Goal: Task Accomplishment & Management: Complete application form

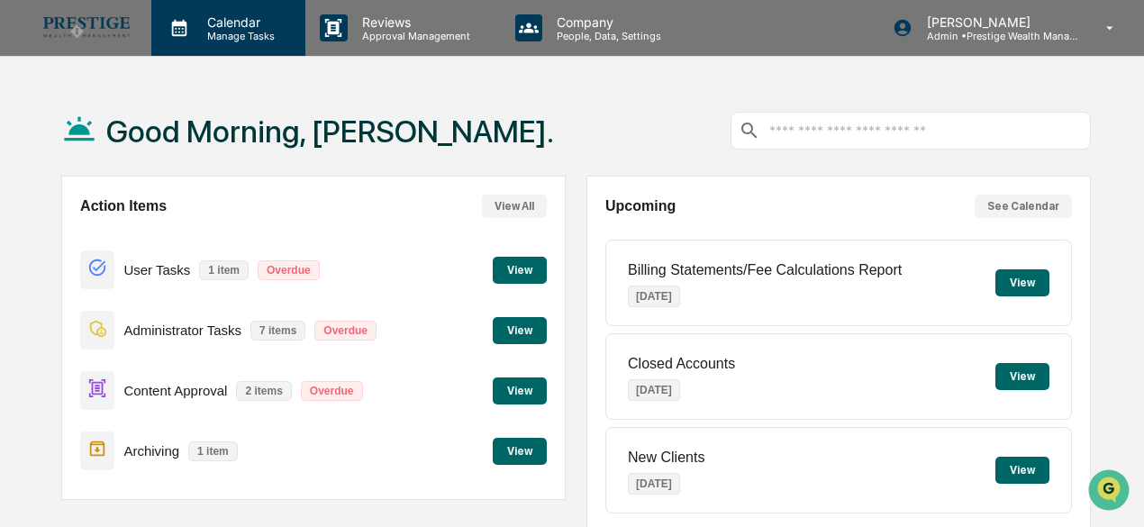
click at [244, 28] on p "Calendar" at bounding box center [238, 21] width 91 height 15
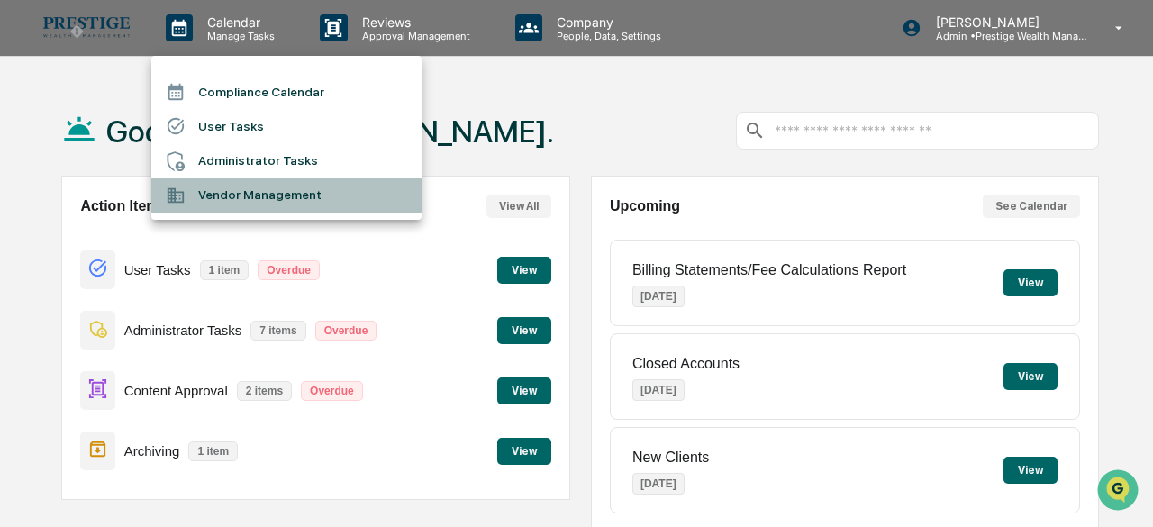
click at [285, 199] on li "Vendor Management" at bounding box center [286, 195] width 270 height 34
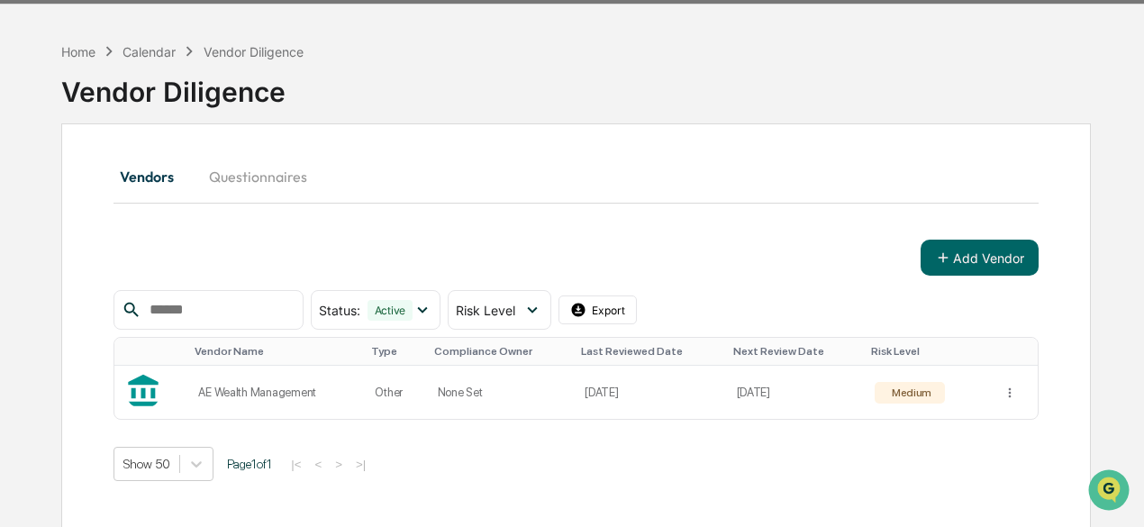
scroll to position [161, 0]
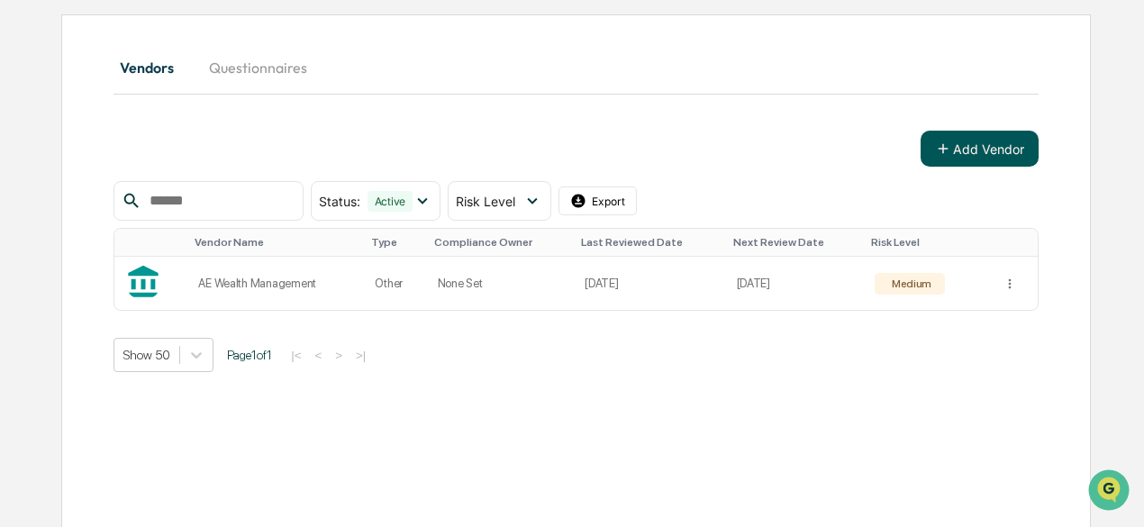
click at [968, 155] on button "Add Vendor" at bounding box center [980, 149] width 118 height 36
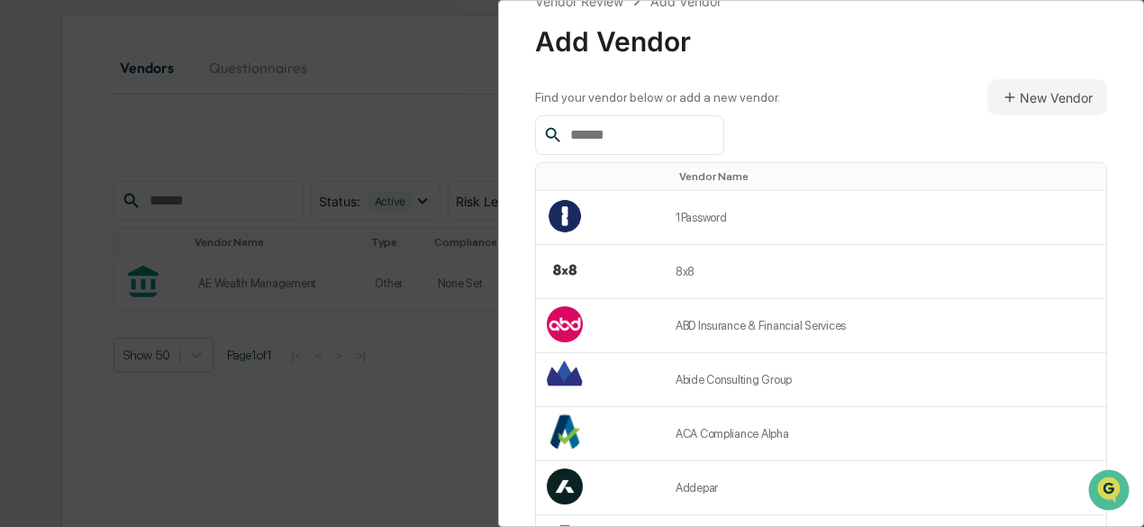
scroll to position [0, 0]
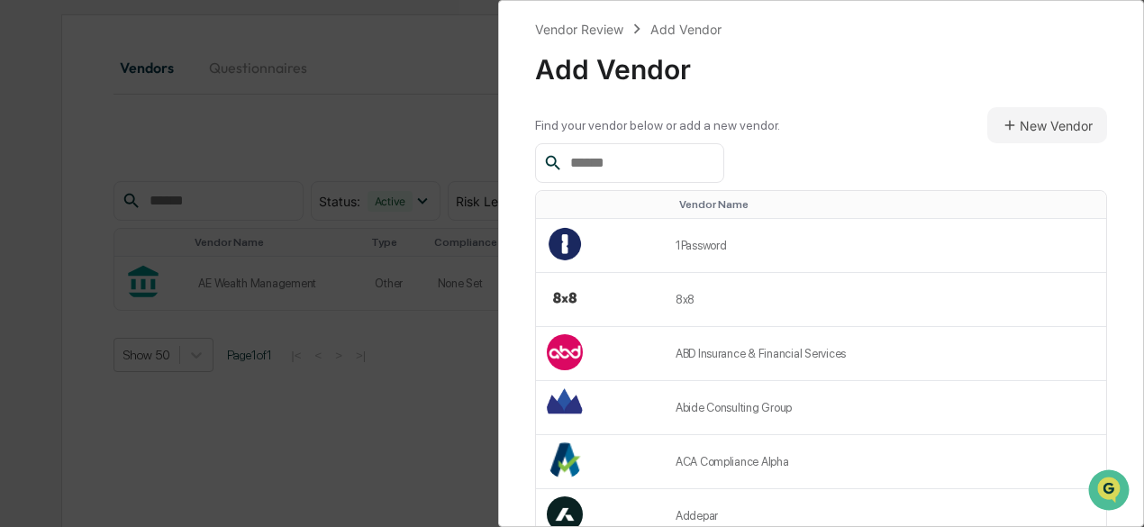
click at [618, 165] on input "text" at bounding box center [639, 162] width 153 height 23
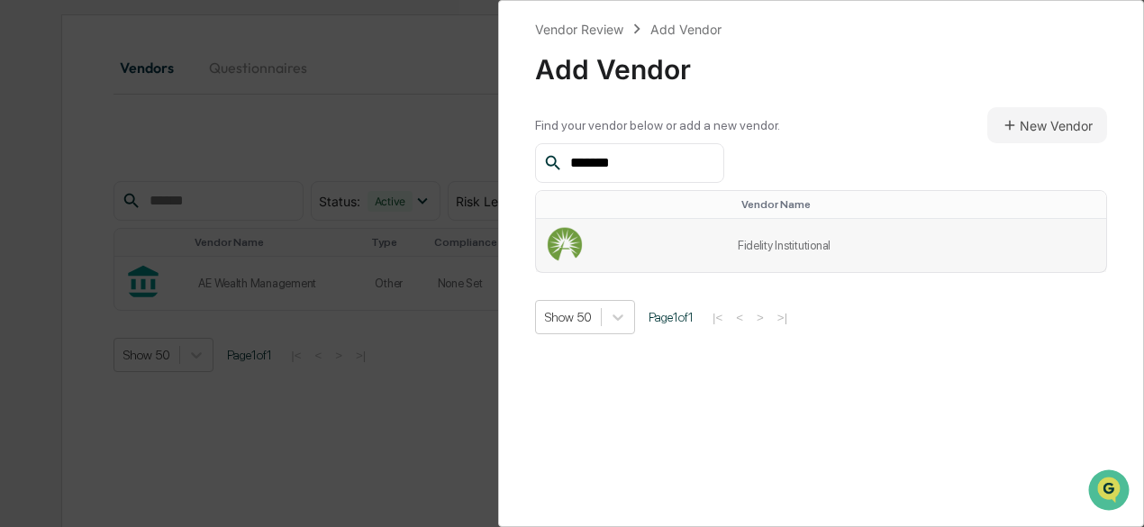
type input "*******"
click at [808, 246] on td "Fidelity Institutional" at bounding box center [916, 245] width 379 height 53
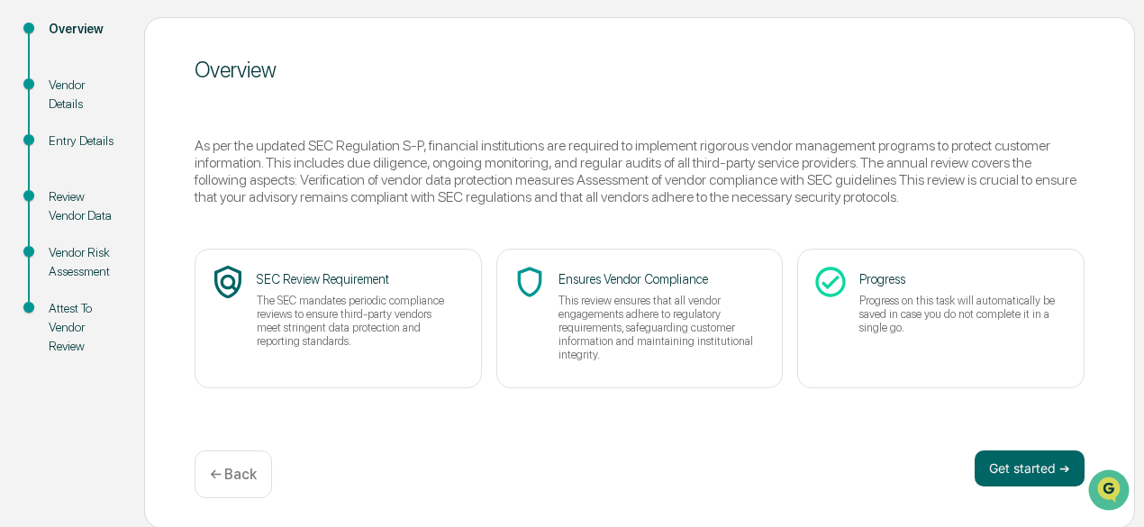
click at [977, 444] on div "Overview As per the updated SEC Regulation S-P, financial institutions are requ…" at bounding box center [639, 273] width 991 height 512
drag, startPoint x: 1012, startPoint y: 471, endPoint x: 854, endPoint y: 412, distance: 168.5
click at [1012, 471] on button "Get started ➔" at bounding box center [1030, 469] width 110 height 36
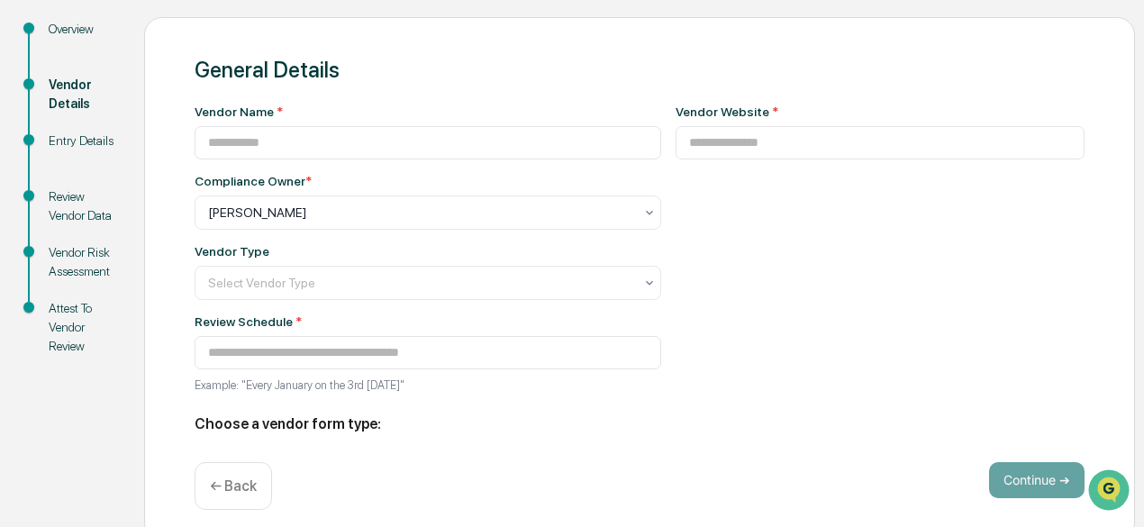
type input "**********"
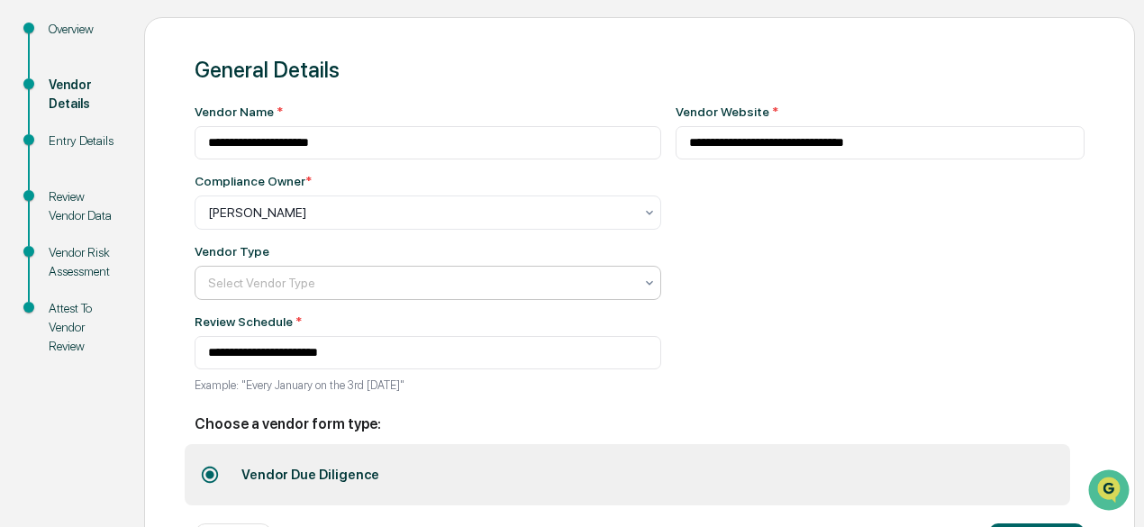
click at [364, 222] on div at bounding box center [420, 213] width 425 height 18
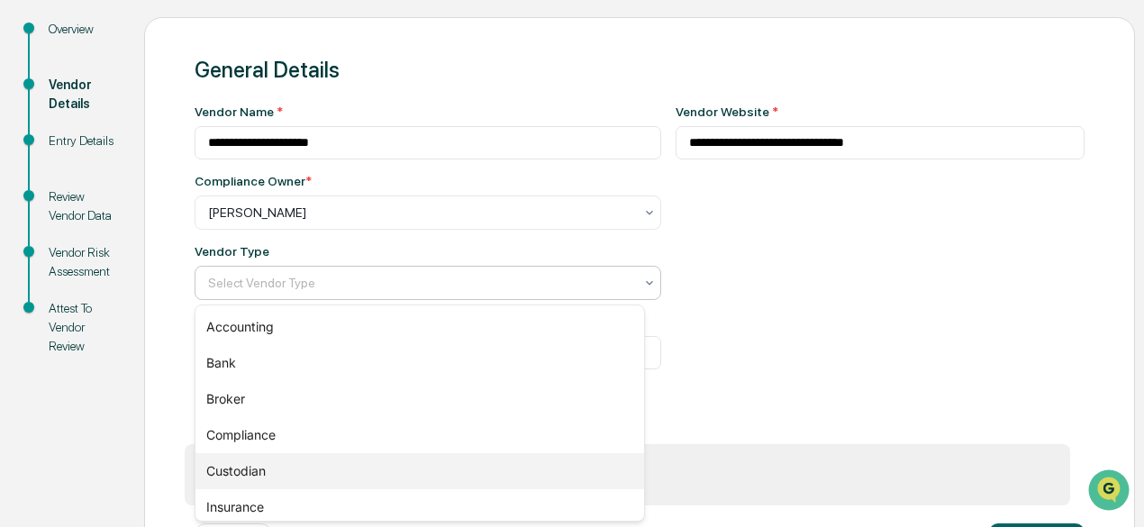
click at [337, 469] on div "Custodian" at bounding box center [421, 471] width 450 height 36
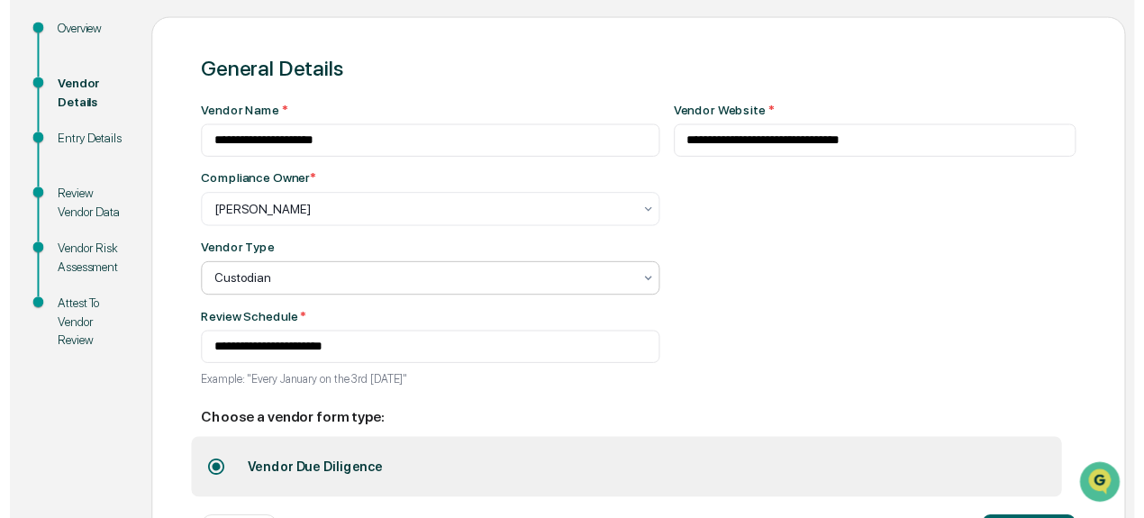
scroll to position [292, 0]
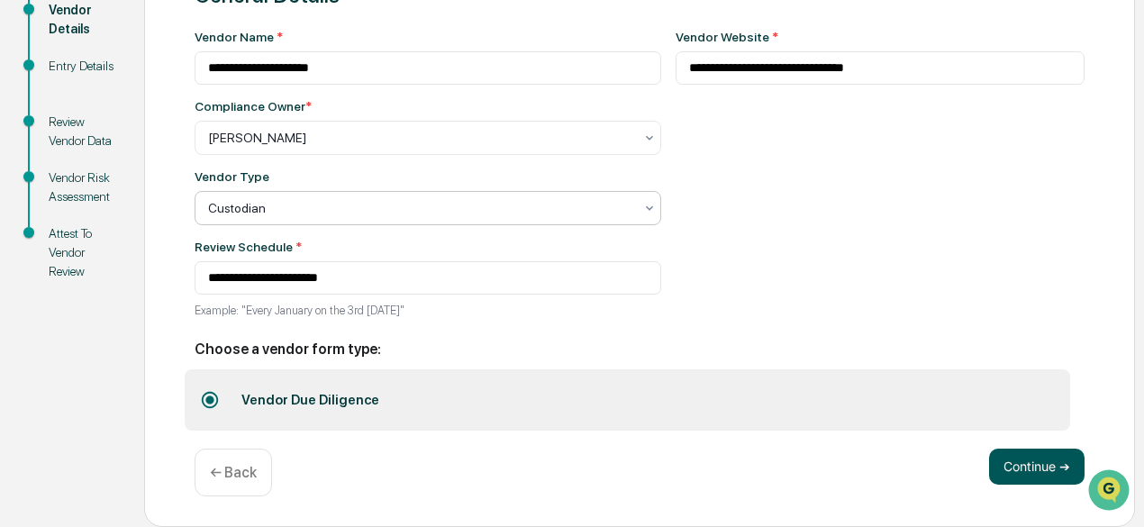
click at [1021, 470] on button "Continue ➔" at bounding box center [1037, 467] width 96 height 36
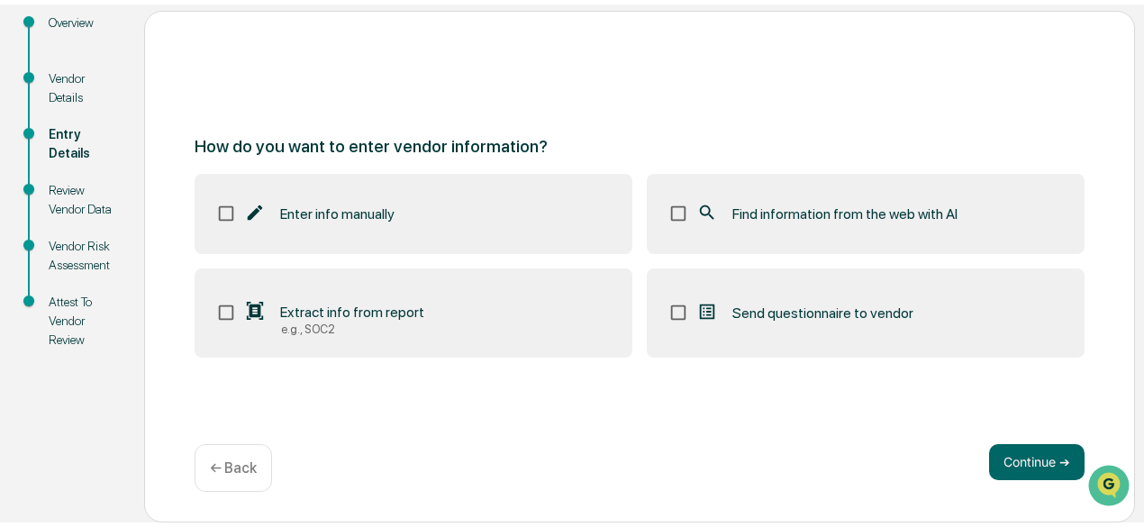
scroll to position [216, 0]
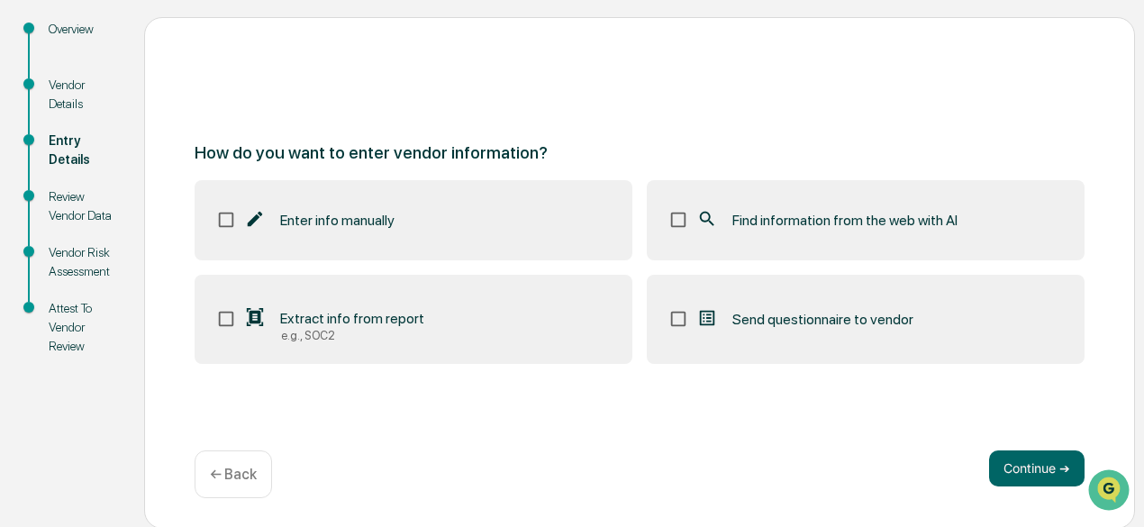
click at [728, 230] on label "Find information from the web with AI" at bounding box center [866, 219] width 438 height 79
click at [1008, 464] on button "Continue ➔" at bounding box center [1037, 469] width 96 height 36
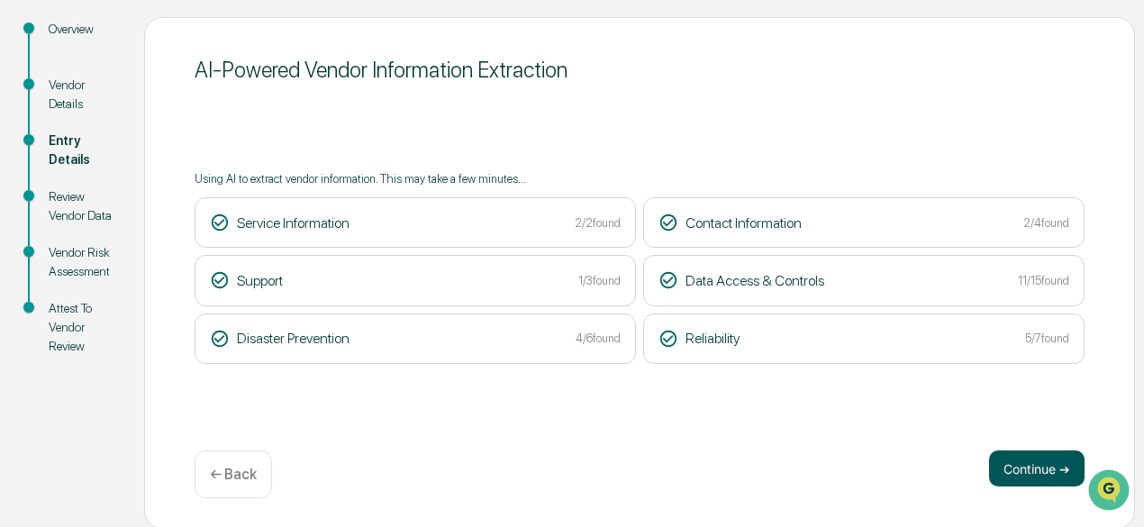
click at [1038, 475] on button "Continue ➔" at bounding box center [1037, 469] width 96 height 36
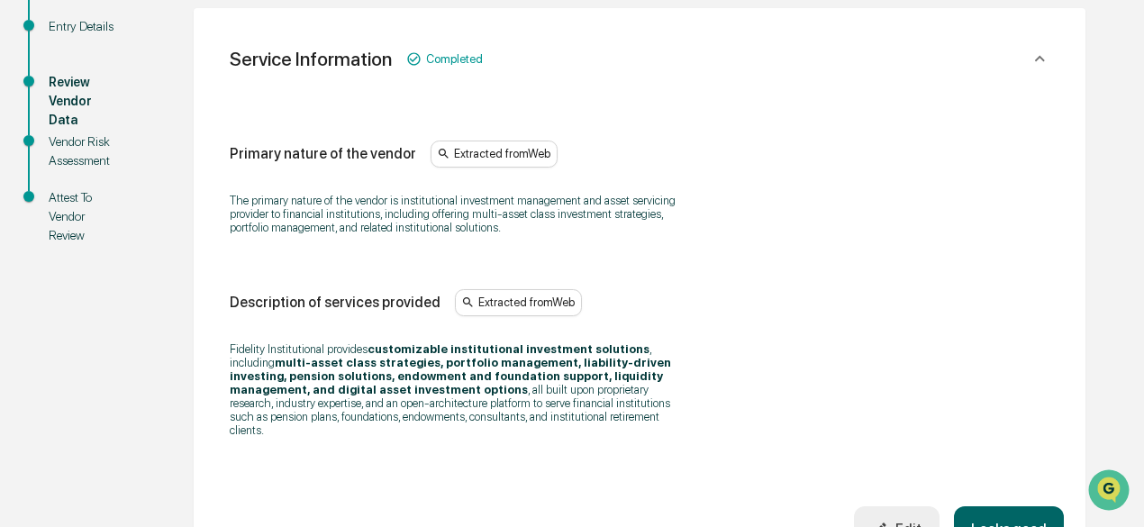
scroll to position [396, 0]
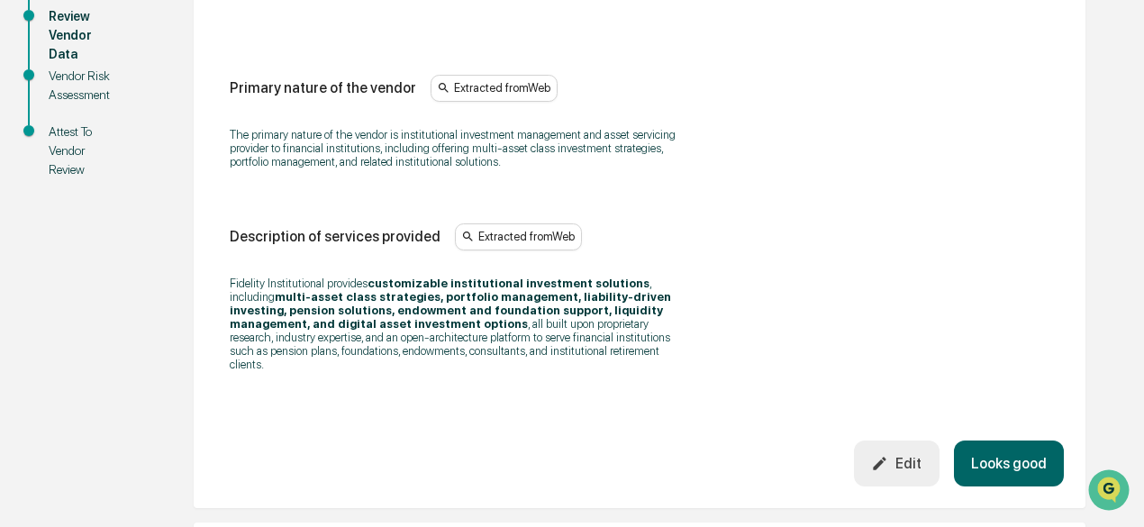
click at [1009, 453] on button "Looks good" at bounding box center [1009, 464] width 110 height 46
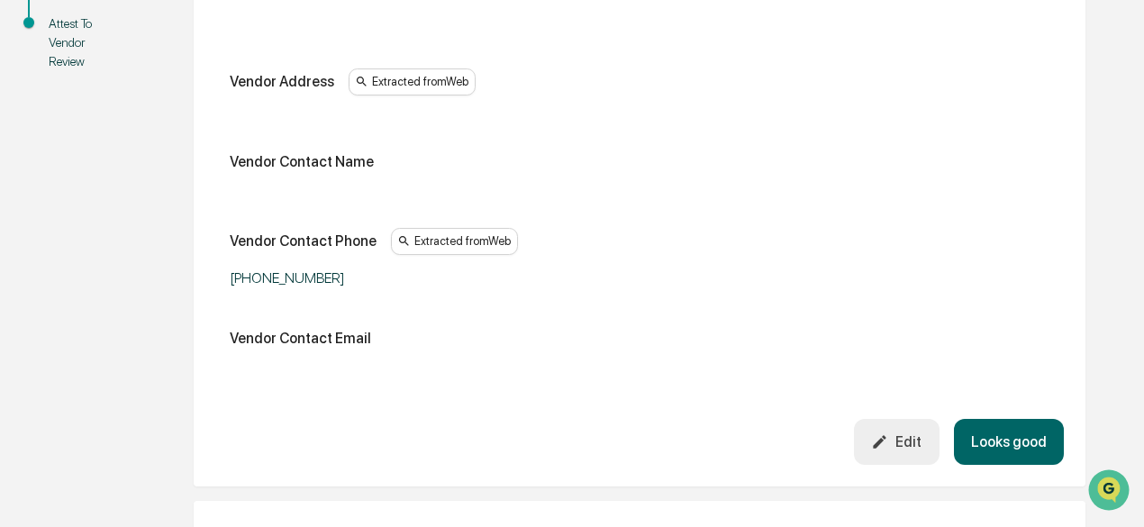
scroll to position [519, 0]
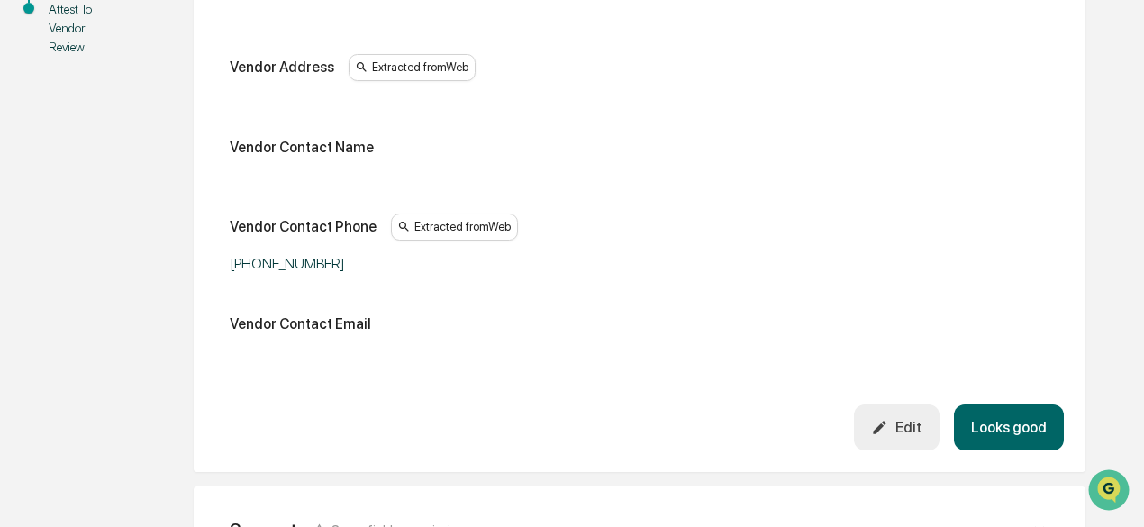
click at [991, 428] on button "Looks good" at bounding box center [1009, 428] width 110 height 46
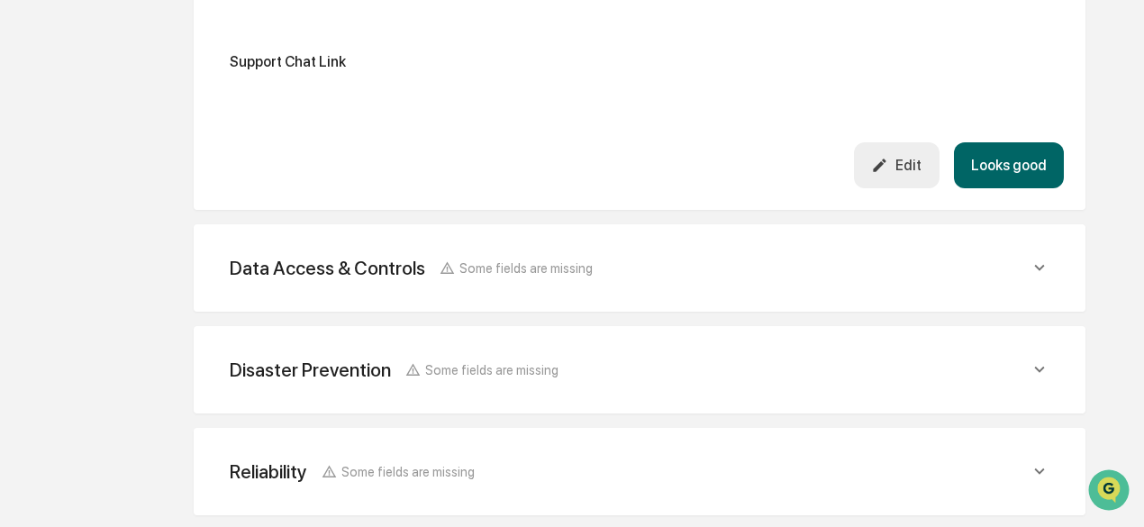
scroll to position [801, 0]
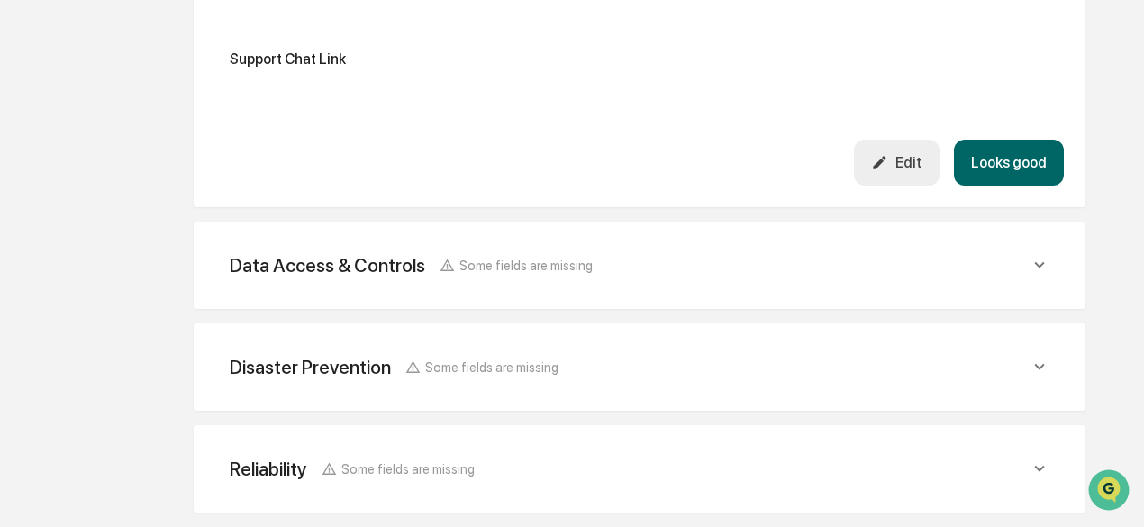
click at [1003, 172] on button "Looks good" at bounding box center [1009, 163] width 110 height 46
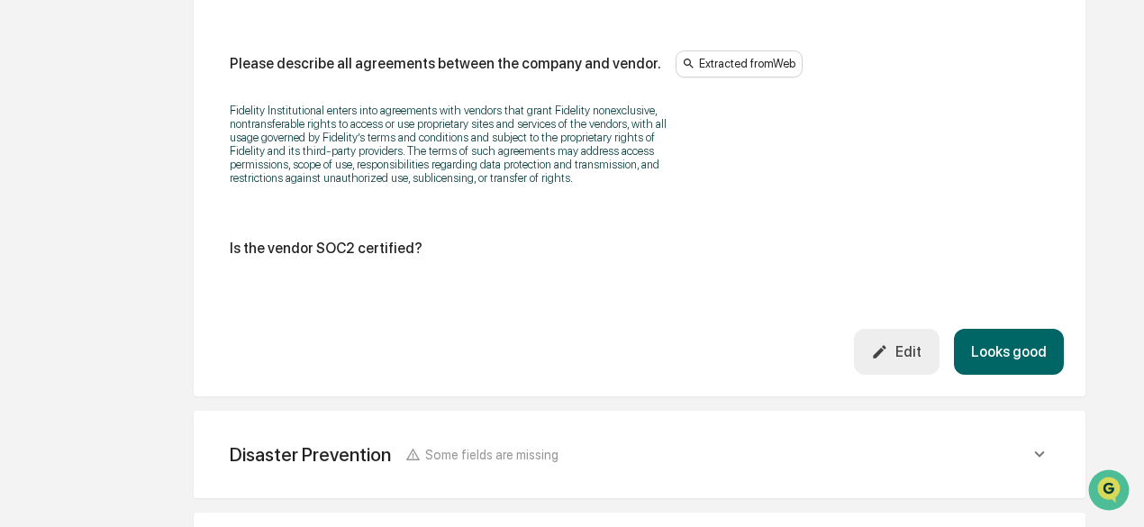
scroll to position [2606, 0]
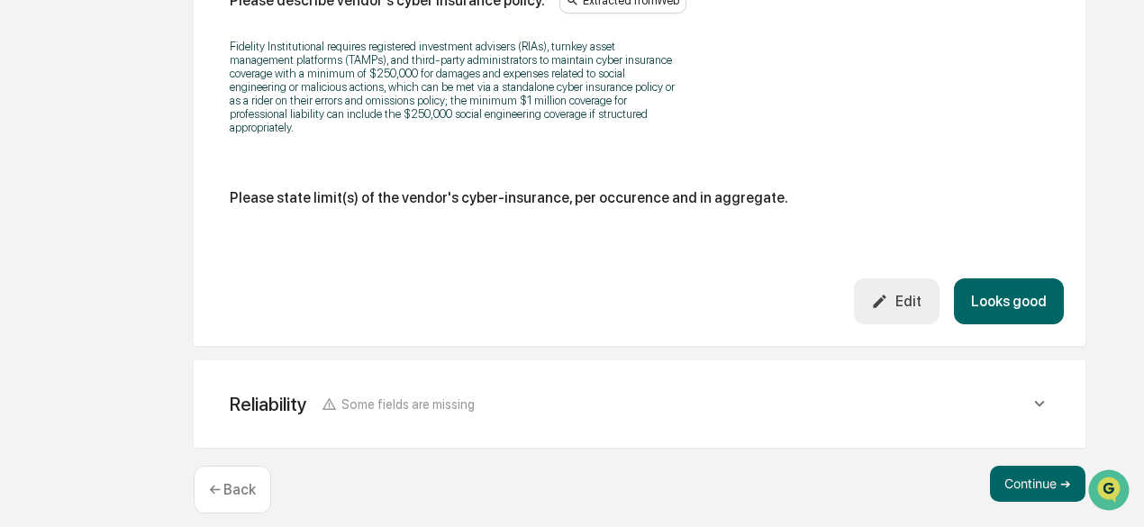
scroll to position [3545, 0]
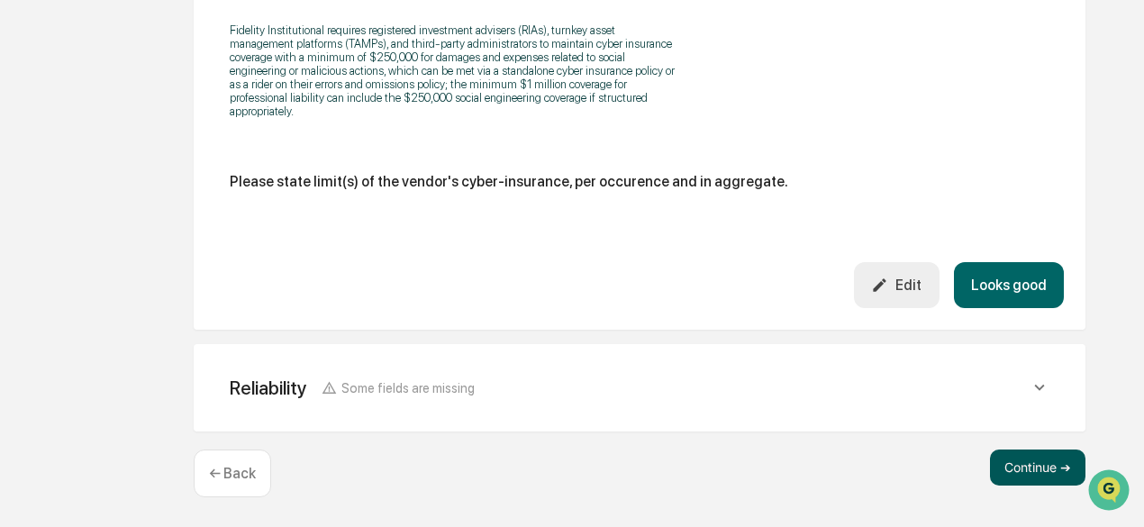
click at [1011, 469] on button "Continue ➔" at bounding box center [1038, 468] width 96 height 36
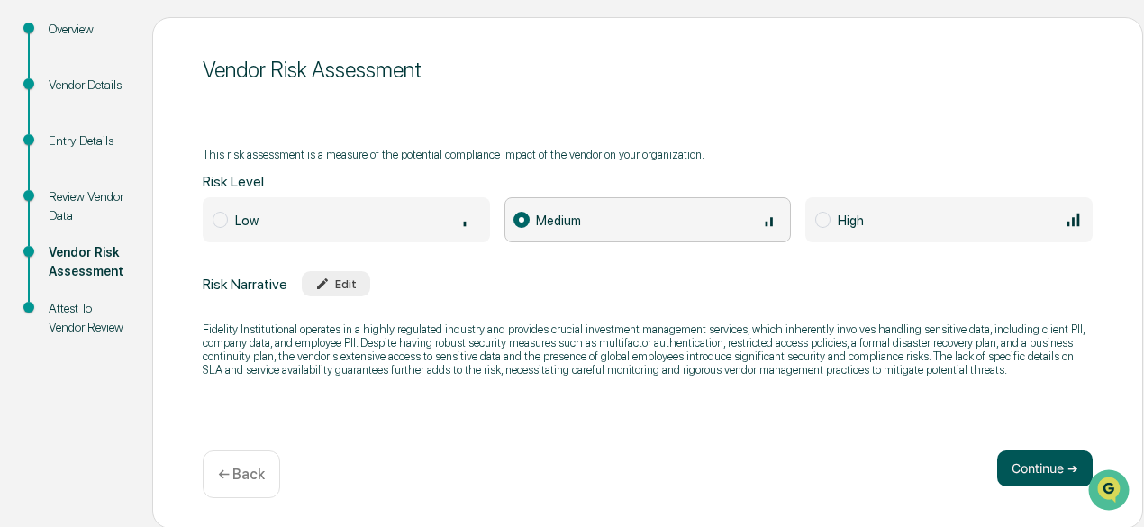
click at [1008, 469] on button "Continue ➔" at bounding box center [1046, 469] width 96 height 36
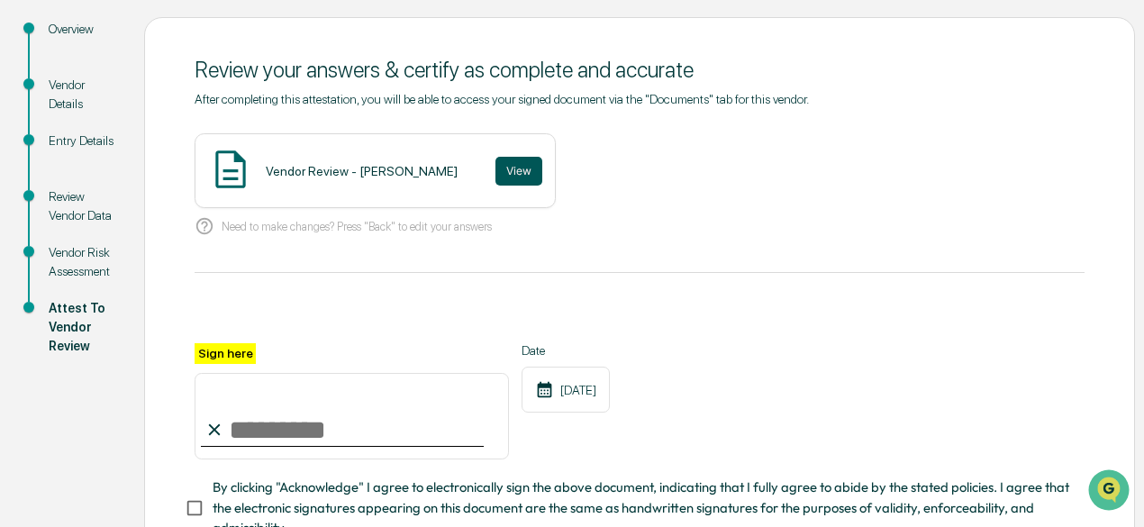
click at [496, 167] on button "View" at bounding box center [519, 171] width 47 height 29
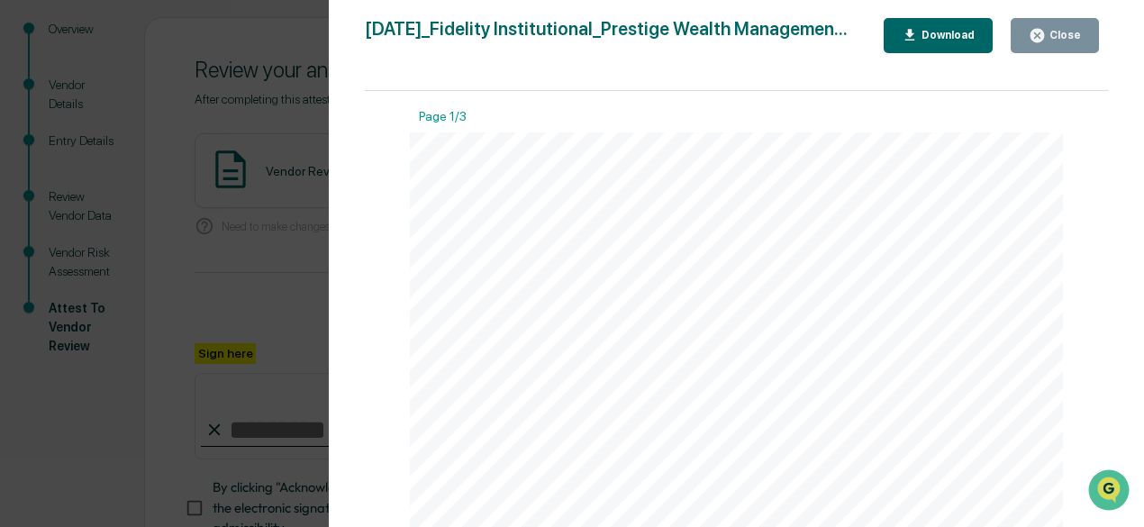
click at [1050, 27] on div "Close" at bounding box center [1055, 35] width 52 height 17
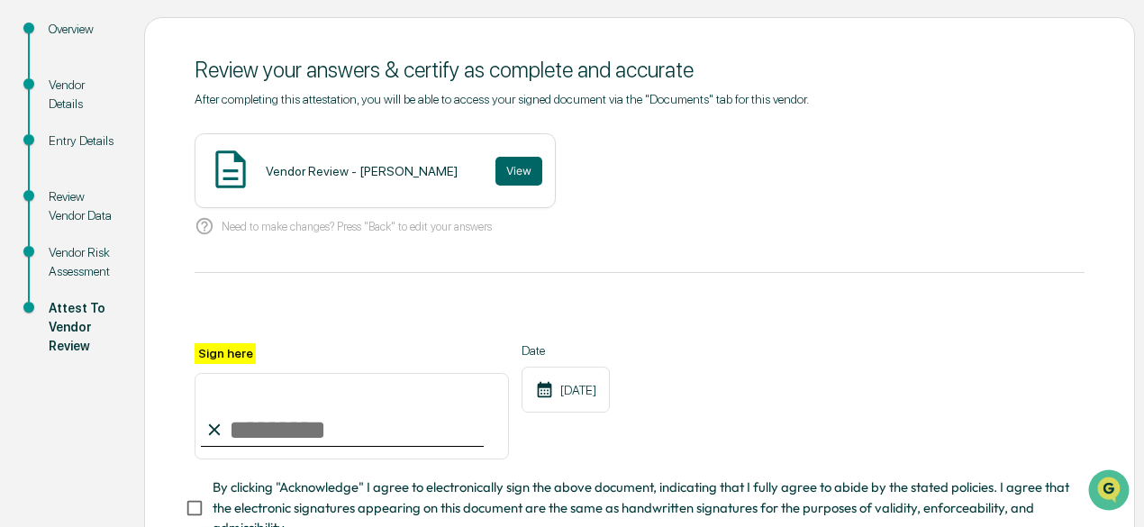
click at [285, 411] on input "Sign here" at bounding box center [352, 416] width 314 height 87
type input "**********"
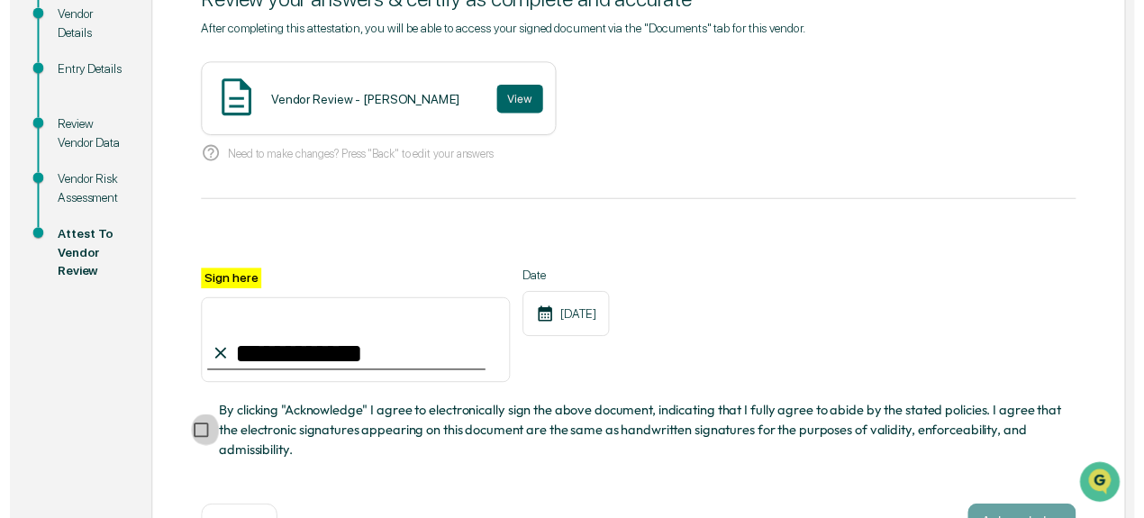
scroll to position [355, 0]
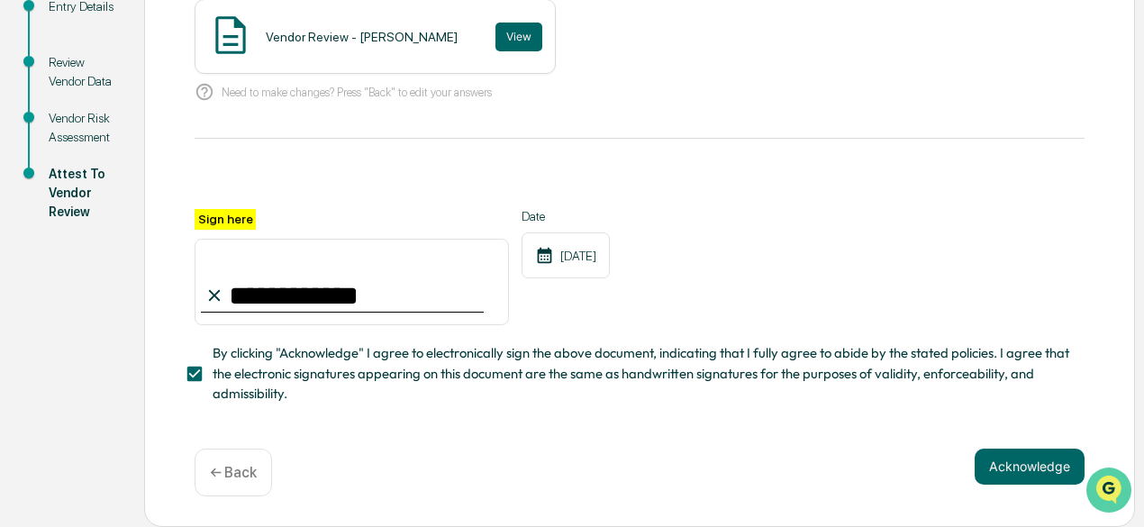
click at [1098, 481] on img "Open customer support" at bounding box center [1109, 490] width 45 height 36
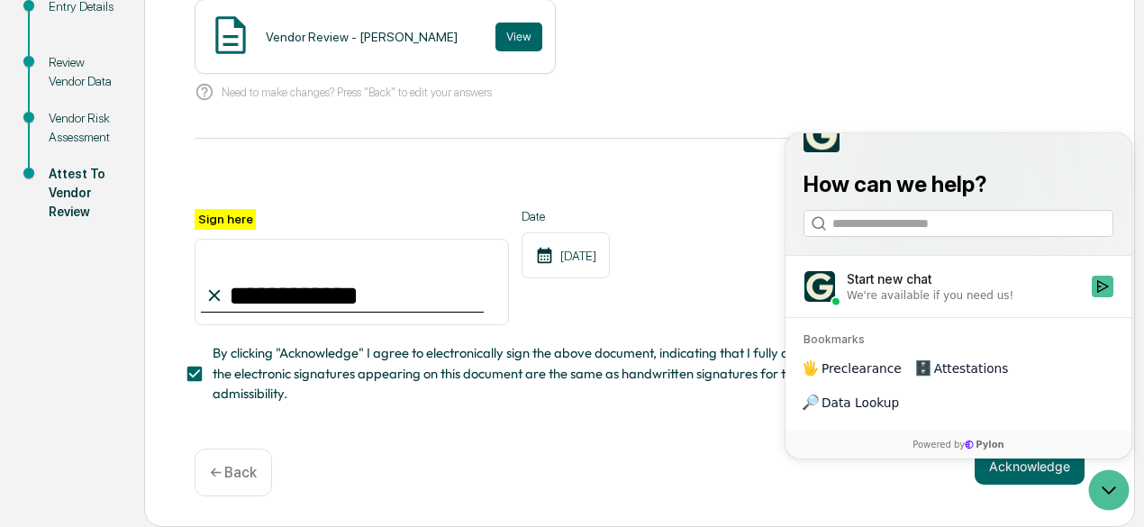
click at [775, 500] on div "**********" at bounding box center [639, 205] width 991 height 644
click at [710, 434] on div "**********" at bounding box center [639, 205] width 991 height 644
click at [1104, 474] on icon "Open customer support" at bounding box center [1109, 490] width 45 height 45
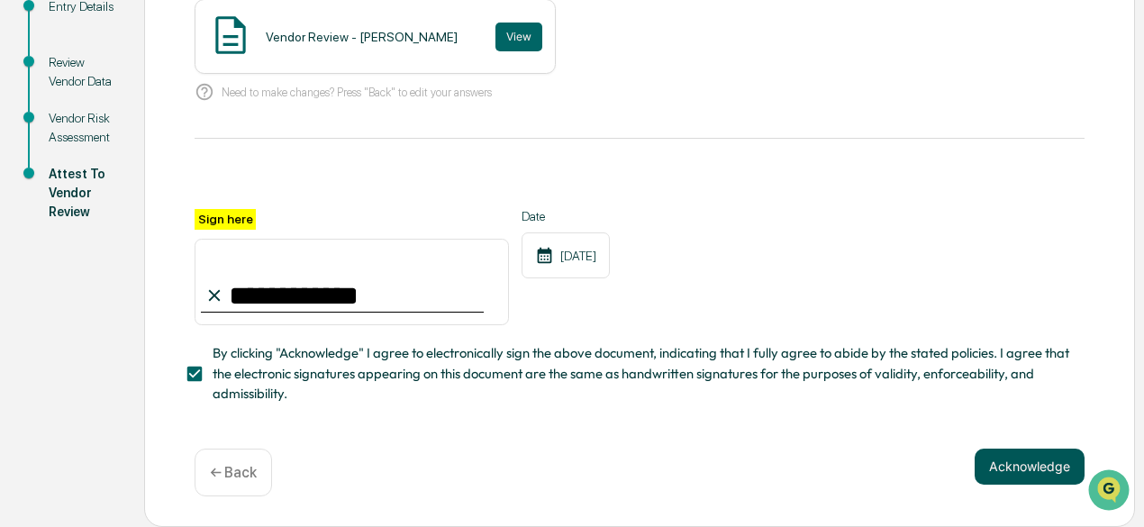
click at [1044, 464] on button "Acknowledge" at bounding box center [1030, 467] width 110 height 36
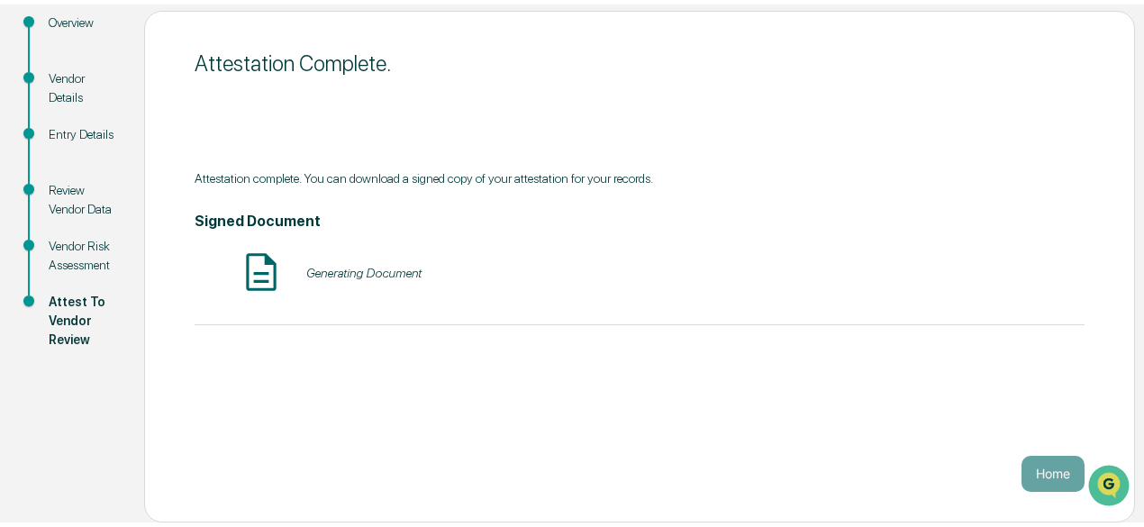
scroll to position [216, 0]
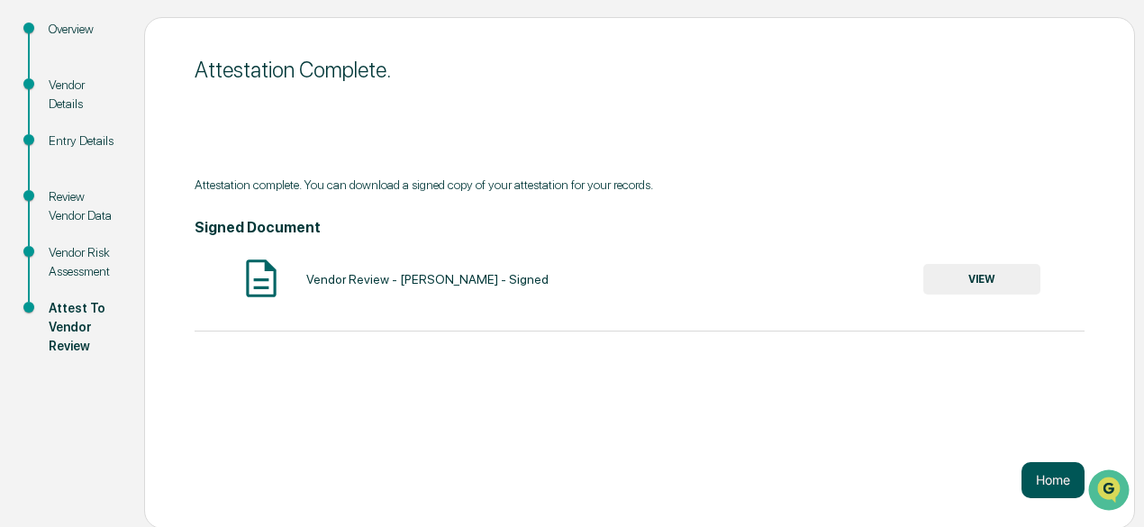
click at [1035, 483] on button "Home" at bounding box center [1053, 480] width 63 height 36
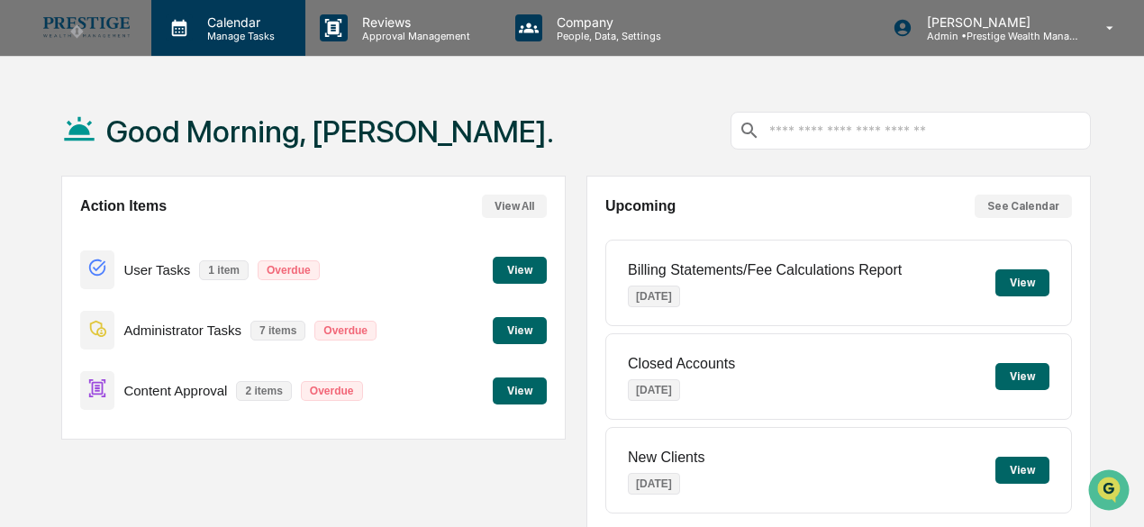
click at [250, 28] on p "Calendar" at bounding box center [238, 21] width 91 height 15
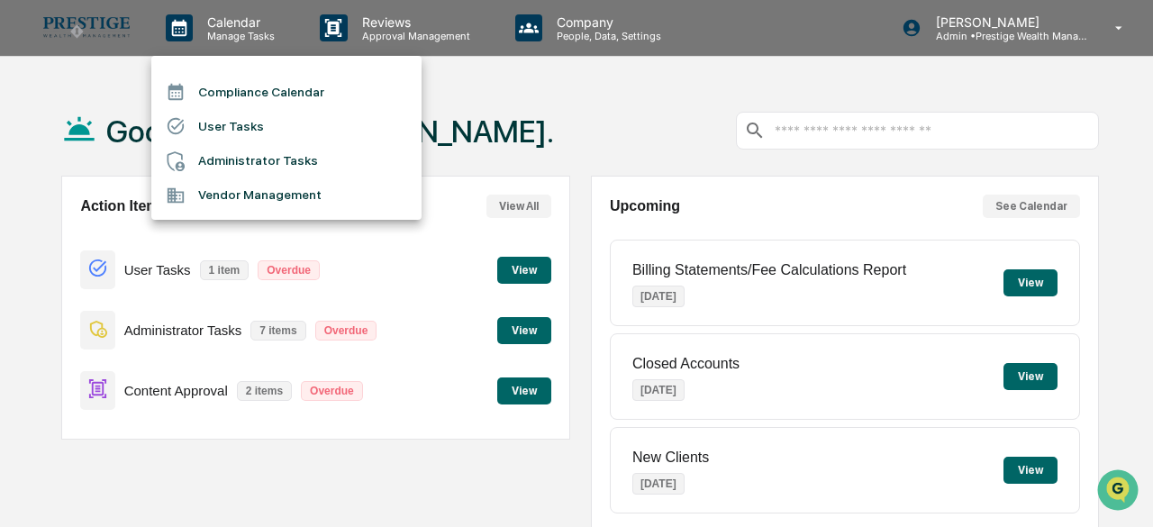
click at [251, 190] on li "Vendor Management" at bounding box center [286, 195] width 270 height 34
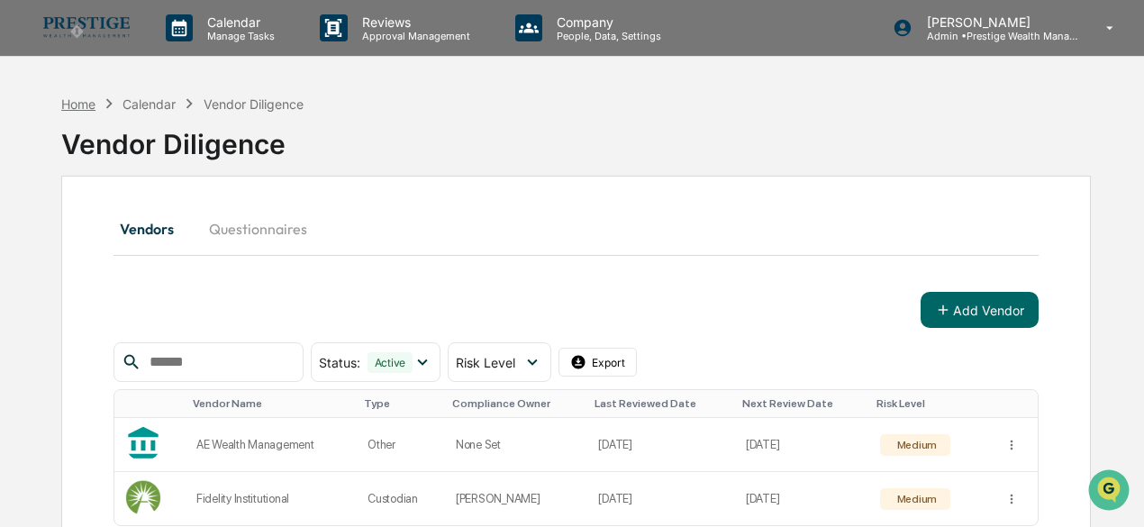
click at [79, 101] on div "Home" at bounding box center [78, 103] width 34 height 15
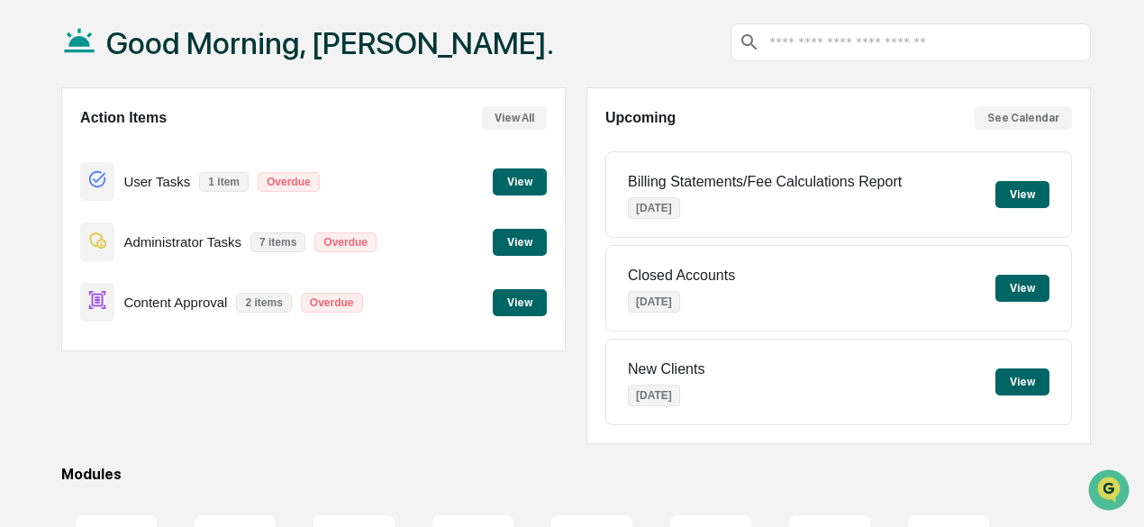
scroll to position [90, 0]
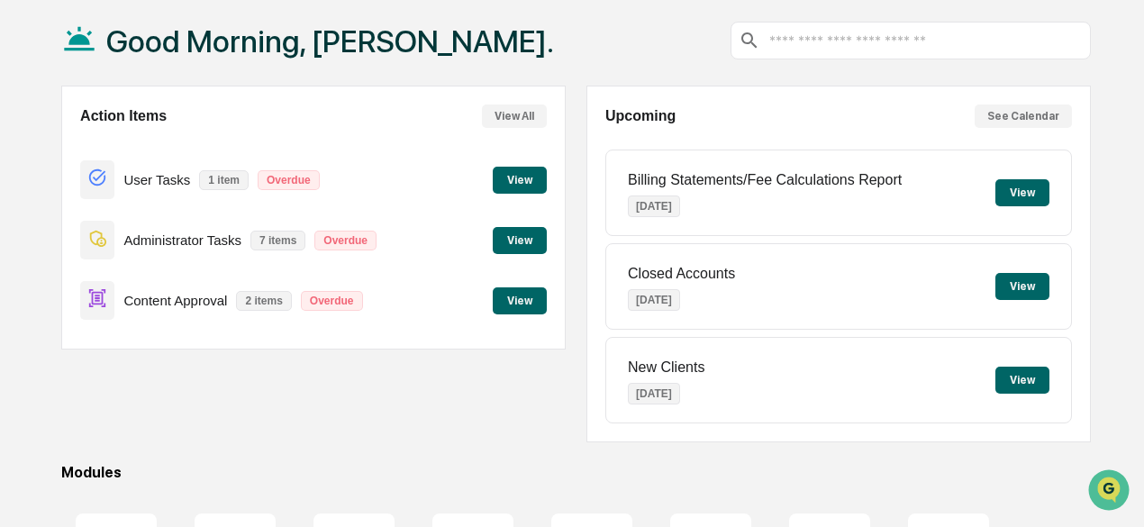
click at [534, 246] on button "View" at bounding box center [520, 240] width 54 height 27
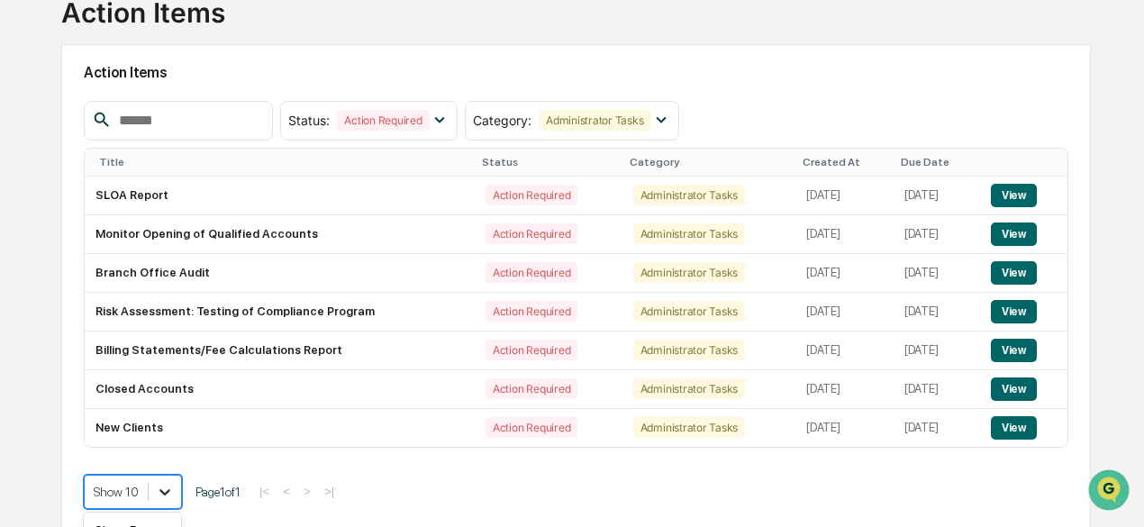
scroll to position [270, 0]
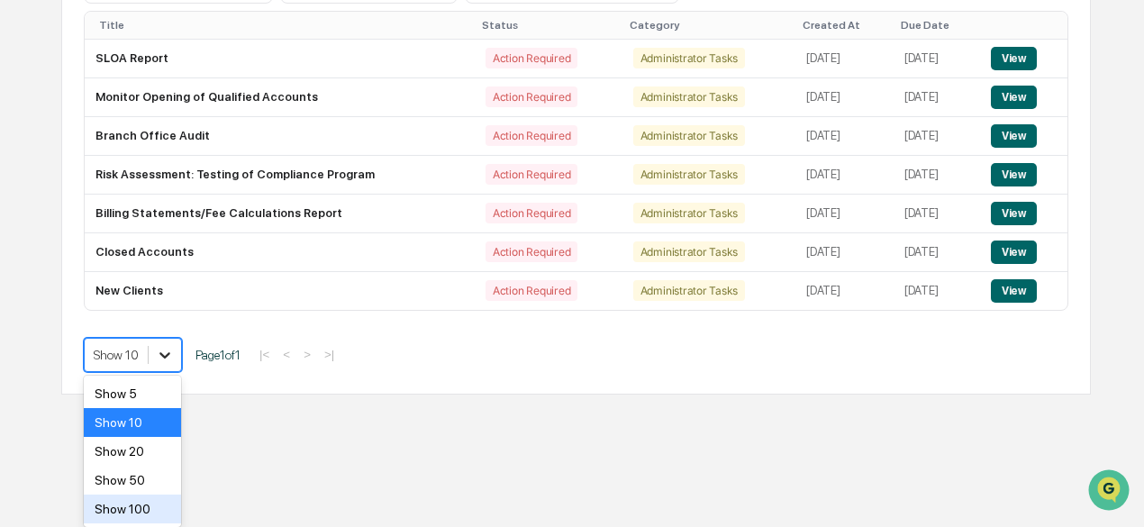
click at [167, 395] on body "Calendar Manage Tasks Reviews Approval Management Company People, Data, Setting…" at bounding box center [572, 62] width 1144 height 663
click at [163, 482] on div "Show 50" at bounding box center [132, 480] width 97 height 29
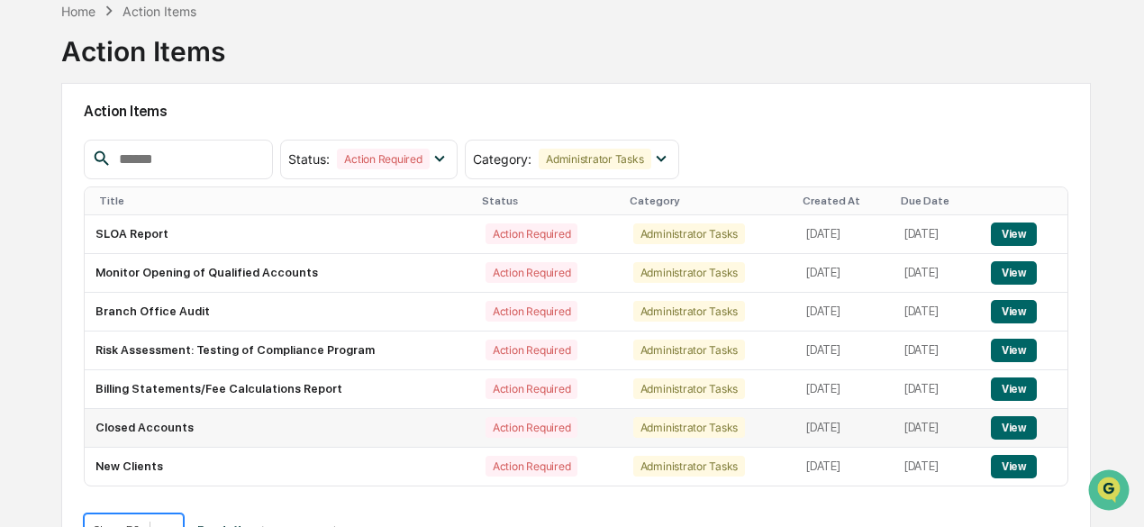
scroll to position [132, 0]
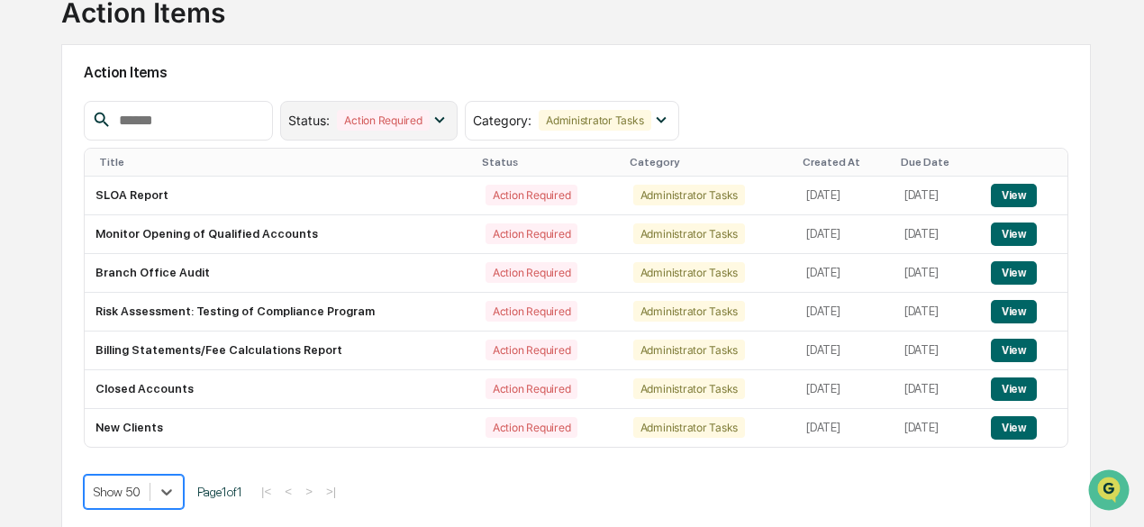
click at [429, 122] on div "Action Required" at bounding box center [383, 120] width 92 height 21
click at [486, 92] on div "Action Items" at bounding box center [576, 72] width 985 height 41
click at [651, 125] on div "Administrator Tasks" at bounding box center [595, 120] width 112 height 21
click at [450, 123] on icon at bounding box center [440, 120] width 20 height 20
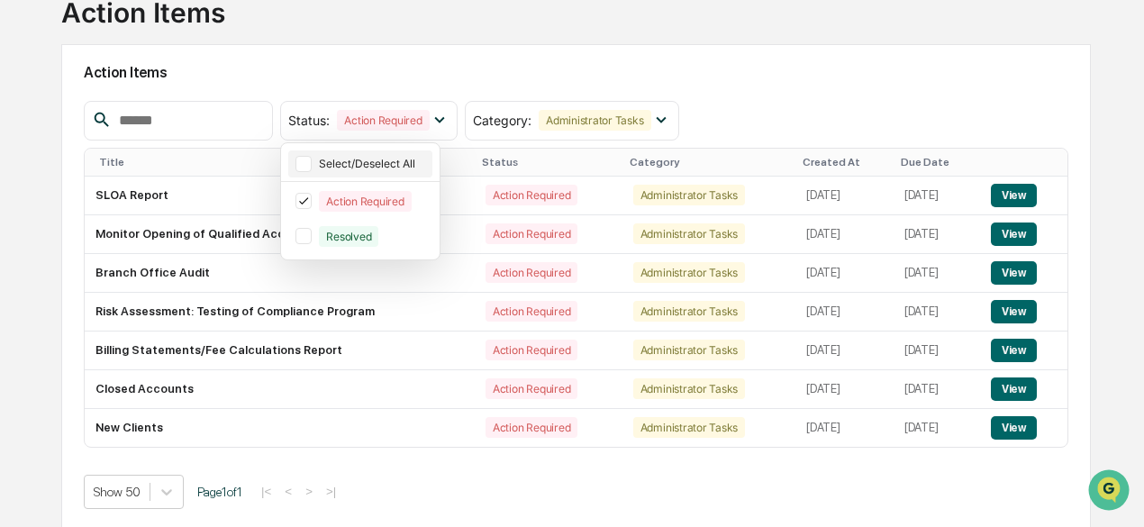
click at [425, 167] on div "Select/Deselect All" at bounding box center [374, 164] width 110 height 14
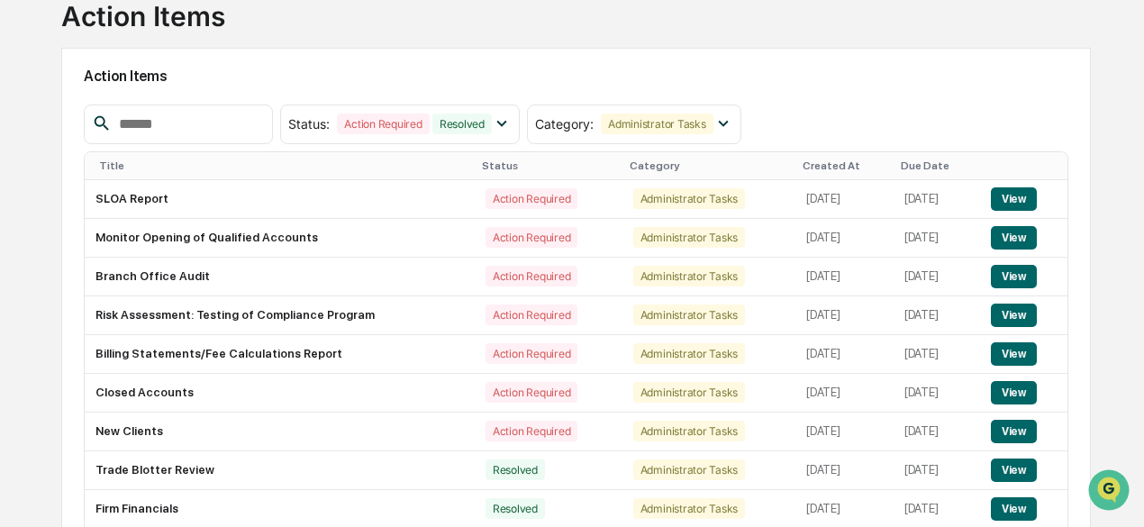
scroll to position [132, 0]
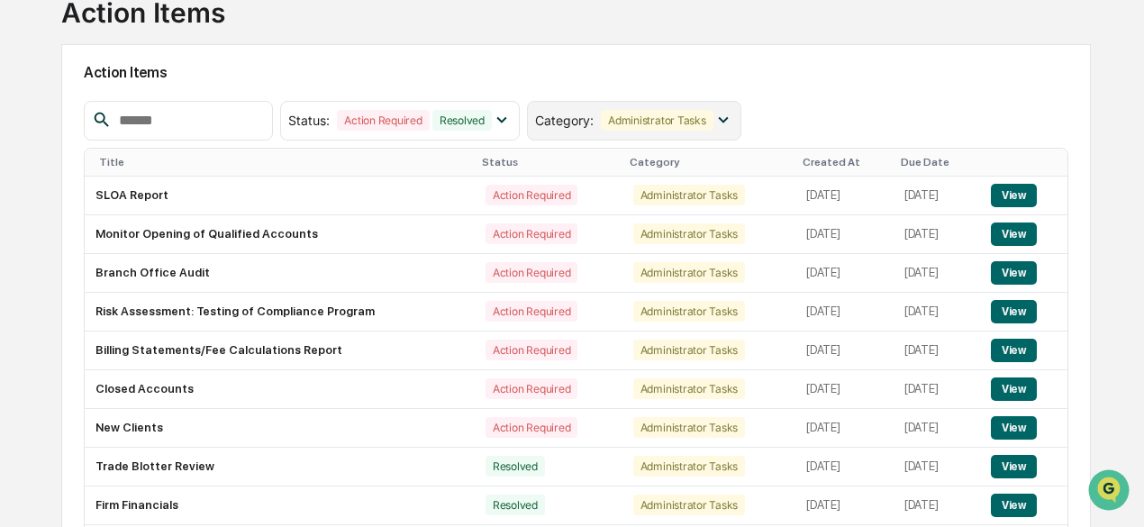
click at [713, 122] on div "Administrator Tasks" at bounding box center [657, 120] width 112 height 21
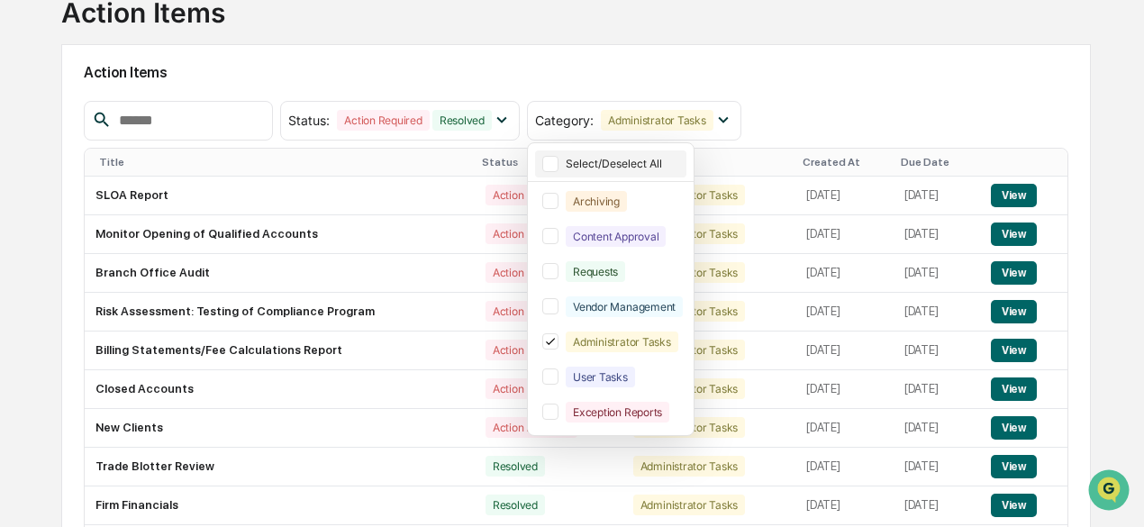
click at [559, 163] on div at bounding box center [550, 164] width 16 height 16
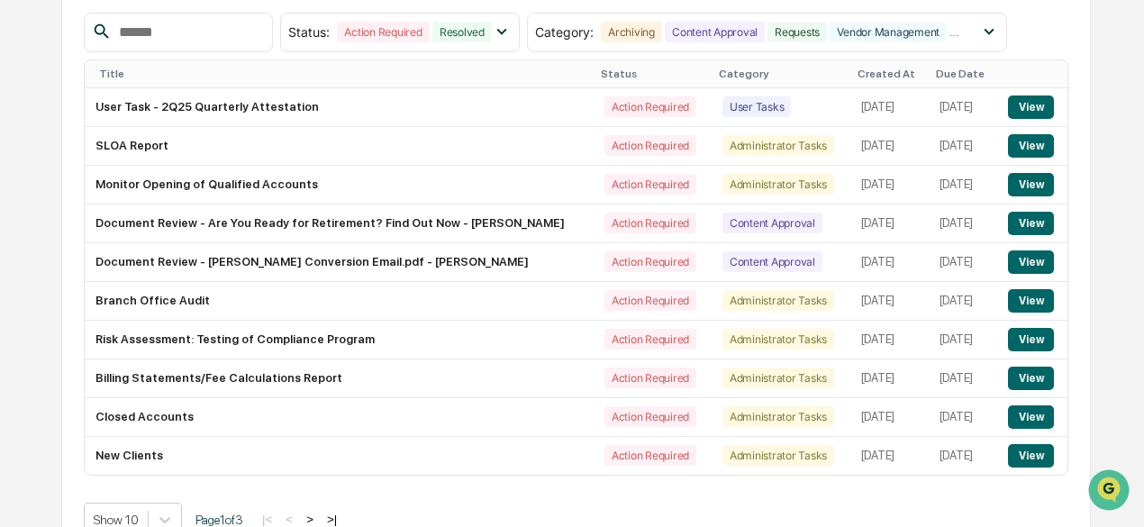
scroll to position [247, 0]
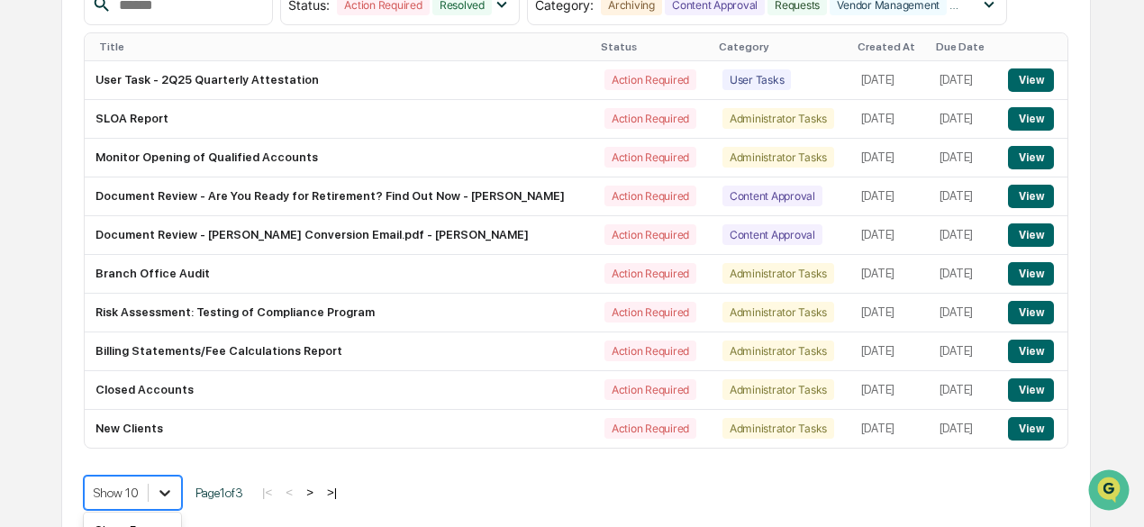
click at [166, 490] on body "Calendar Manage Tasks Reviews Approval Management Company People, Data, Setting…" at bounding box center [572, 142] width 1144 height 779
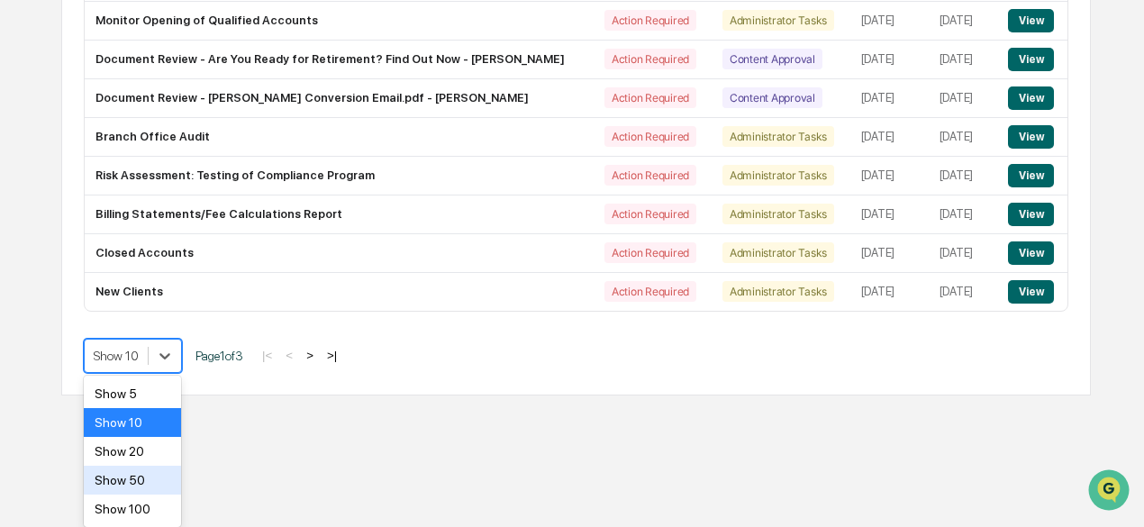
click at [158, 487] on div "Show 50" at bounding box center [132, 480] width 97 height 29
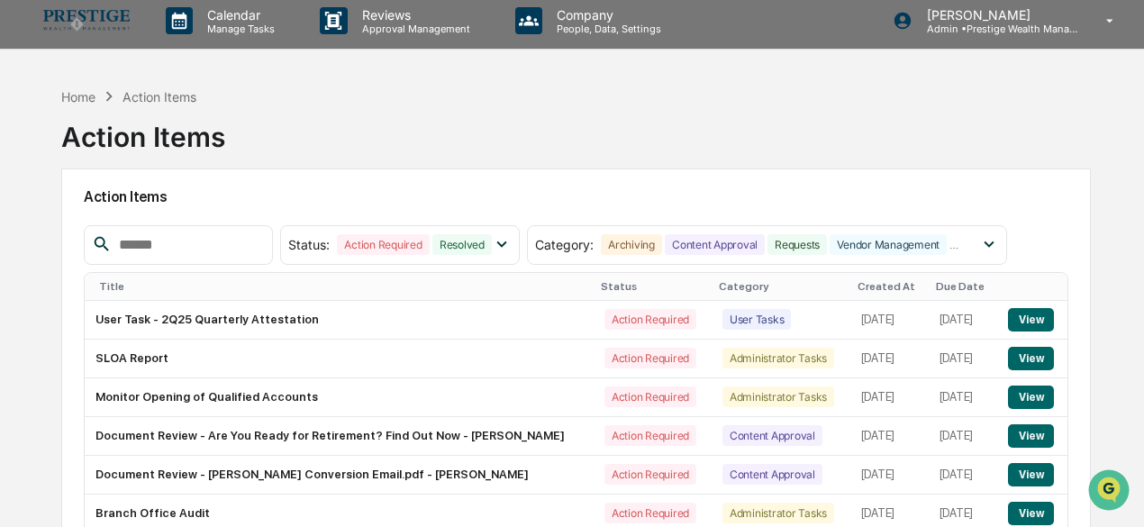
scroll to position [0, 0]
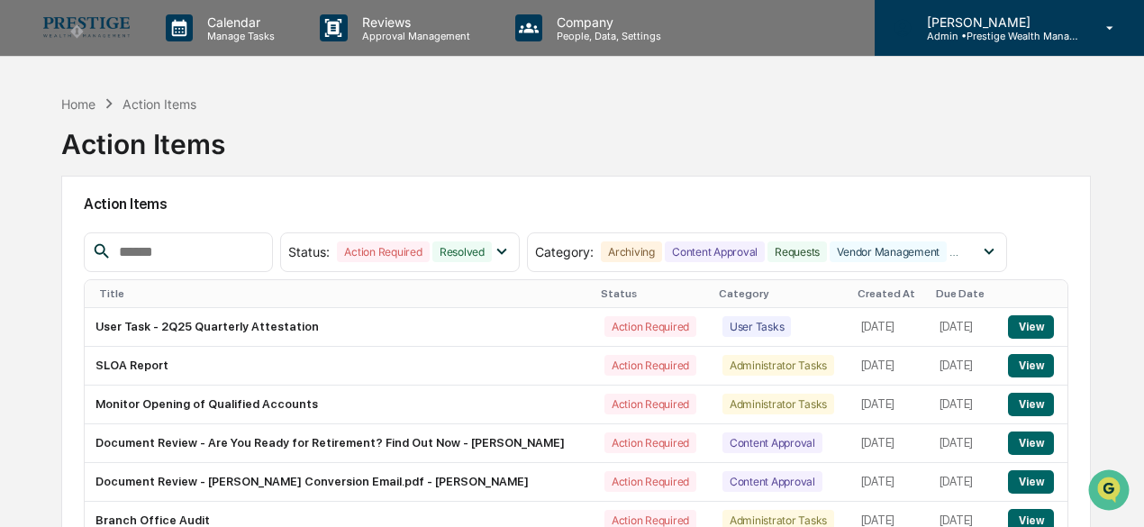
click at [977, 32] on p "Admin • Prestige Wealth Management" at bounding box center [997, 36] width 168 height 13
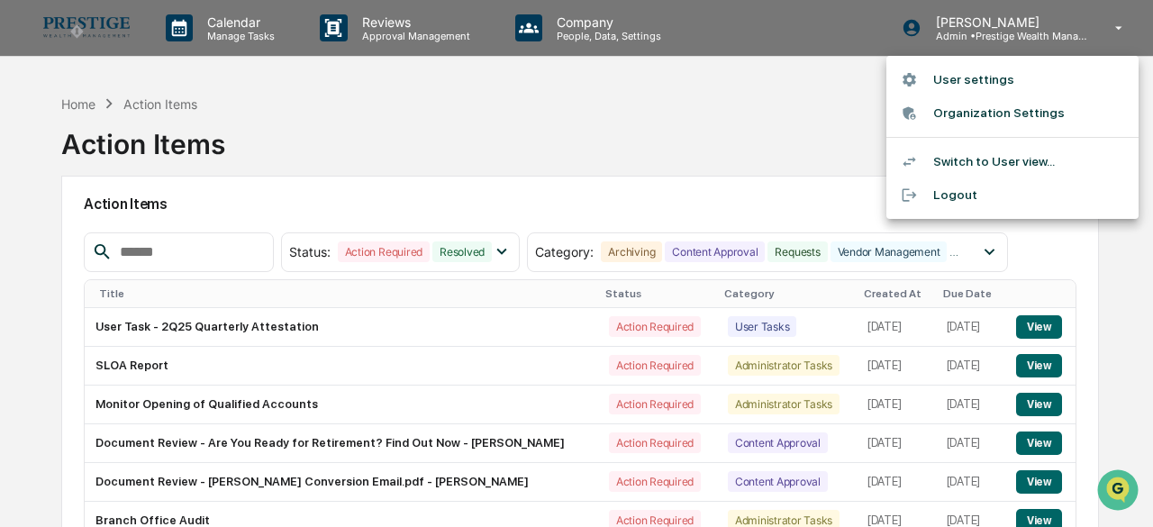
click at [85, 99] on div at bounding box center [576, 263] width 1153 height 527
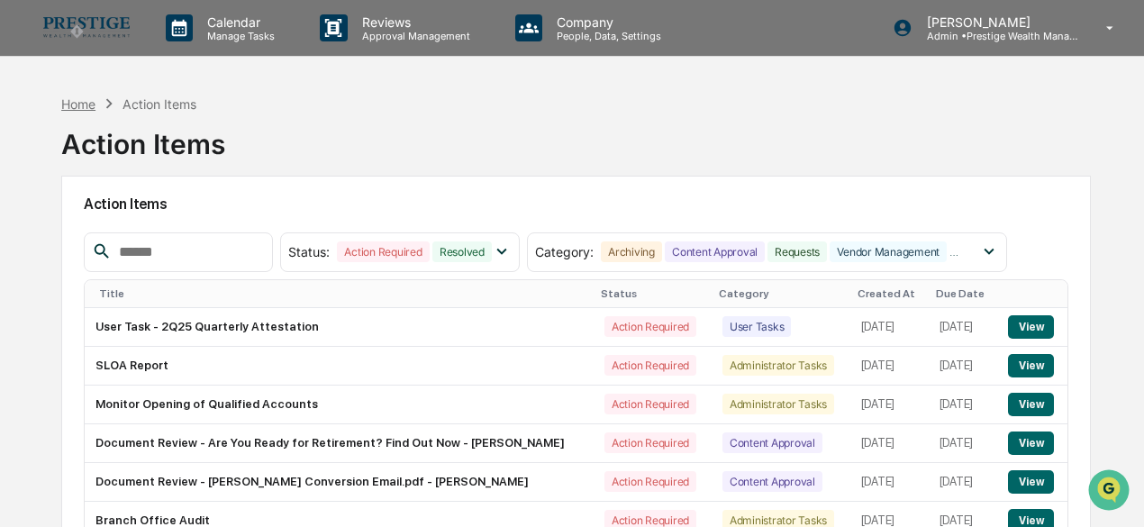
click at [87, 107] on div "Home" at bounding box center [78, 103] width 34 height 15
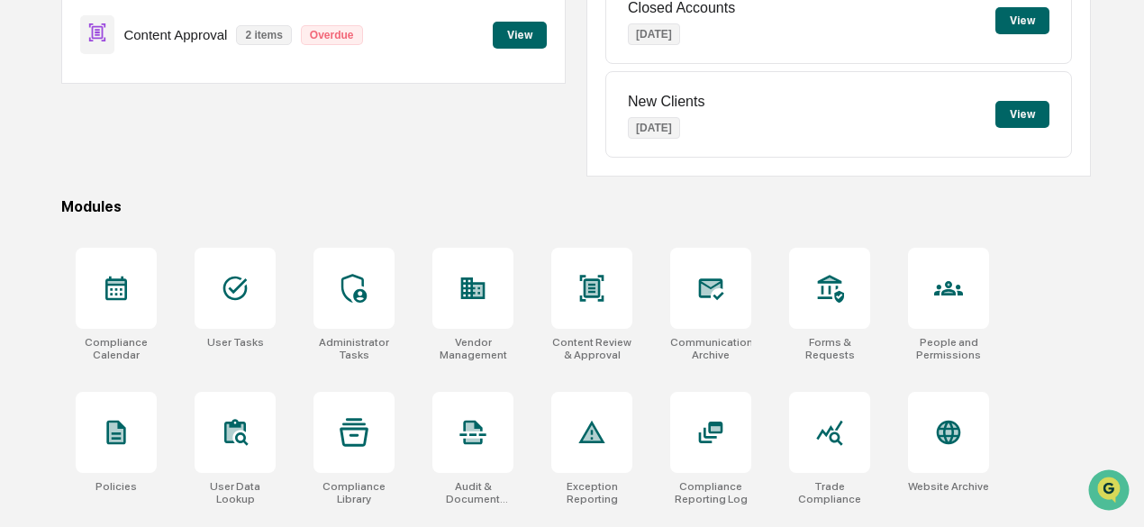
scroll to position [360, 0]
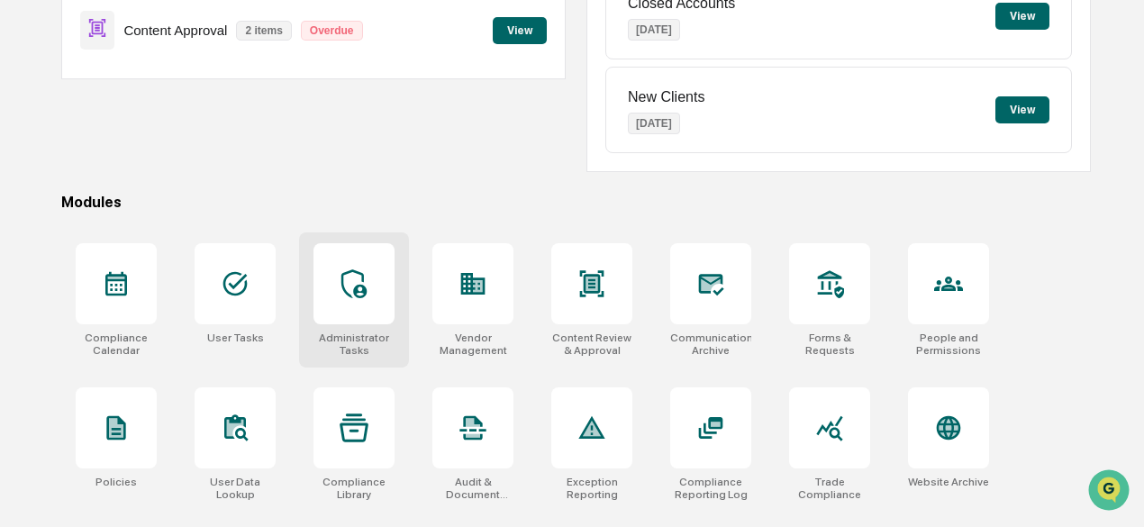
click at [331, 281] on div at bounding box center [354, 283] width 81 height 81
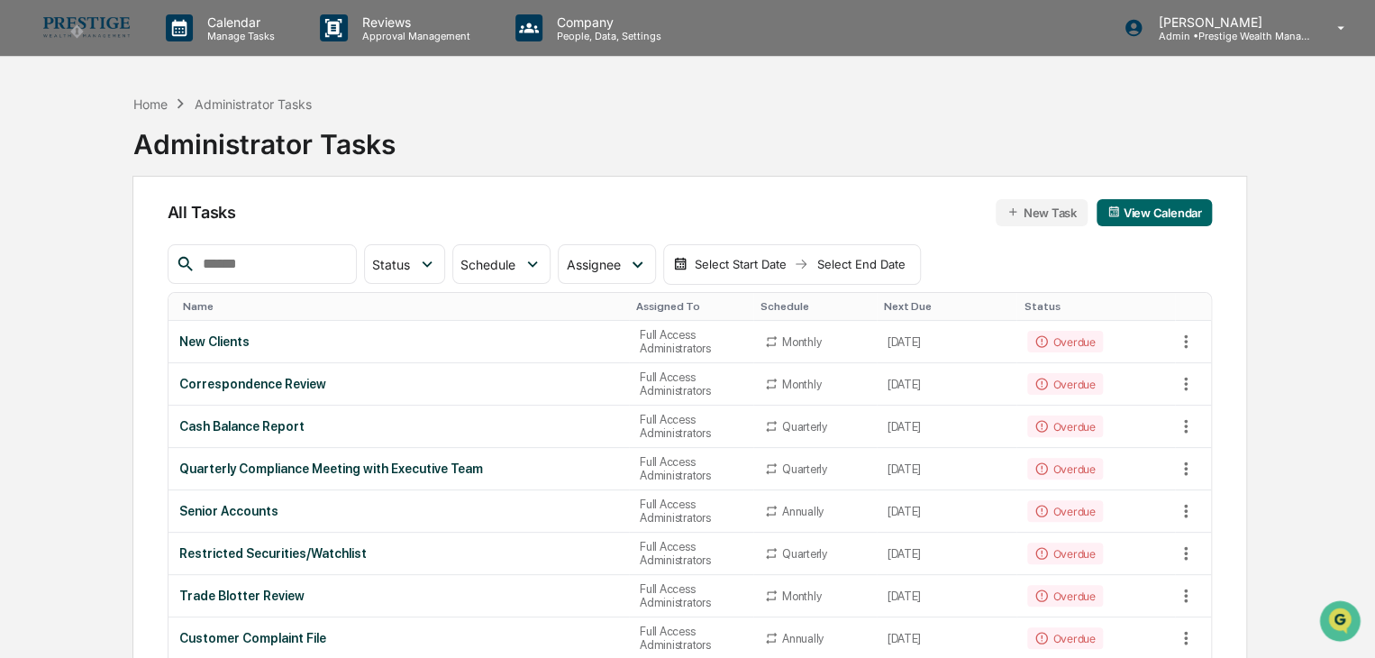
click at [108, 37] on img at bounding box center [86, 27] width 87 height 21
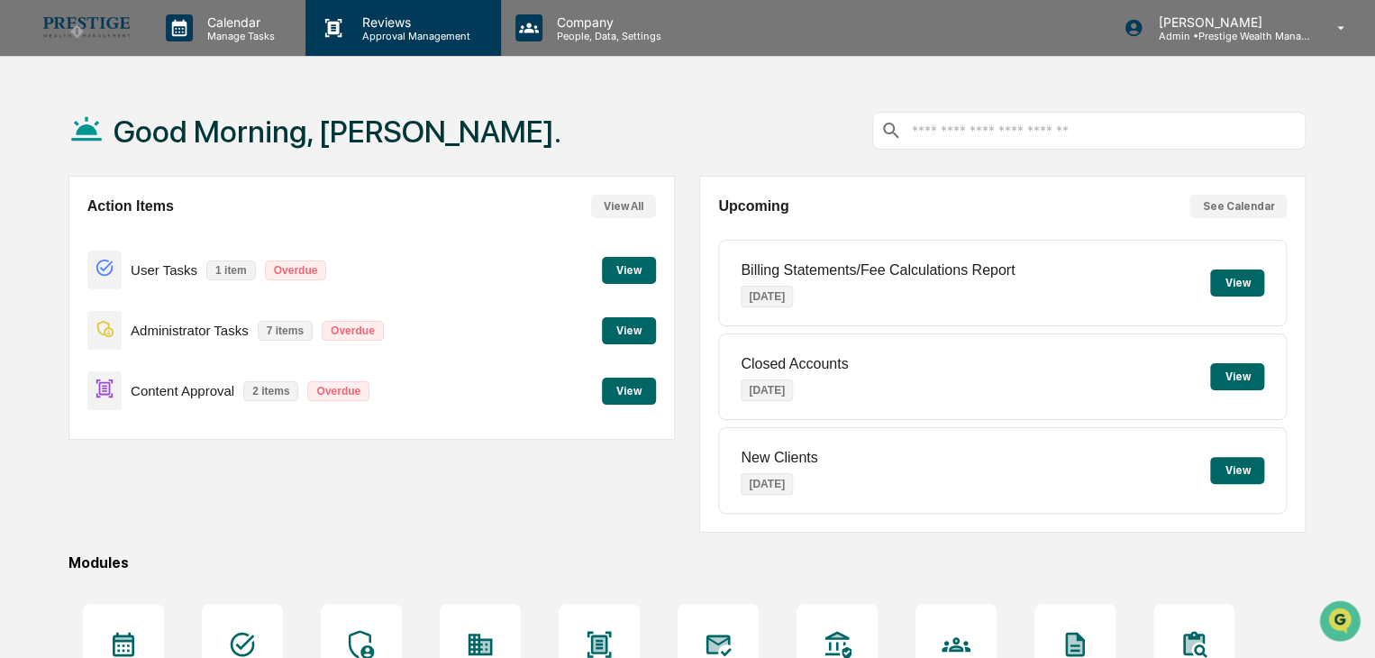
click at [403, 41] on div "Reviews Approval Management" at bounding box center [401, 28] width 177 height 28
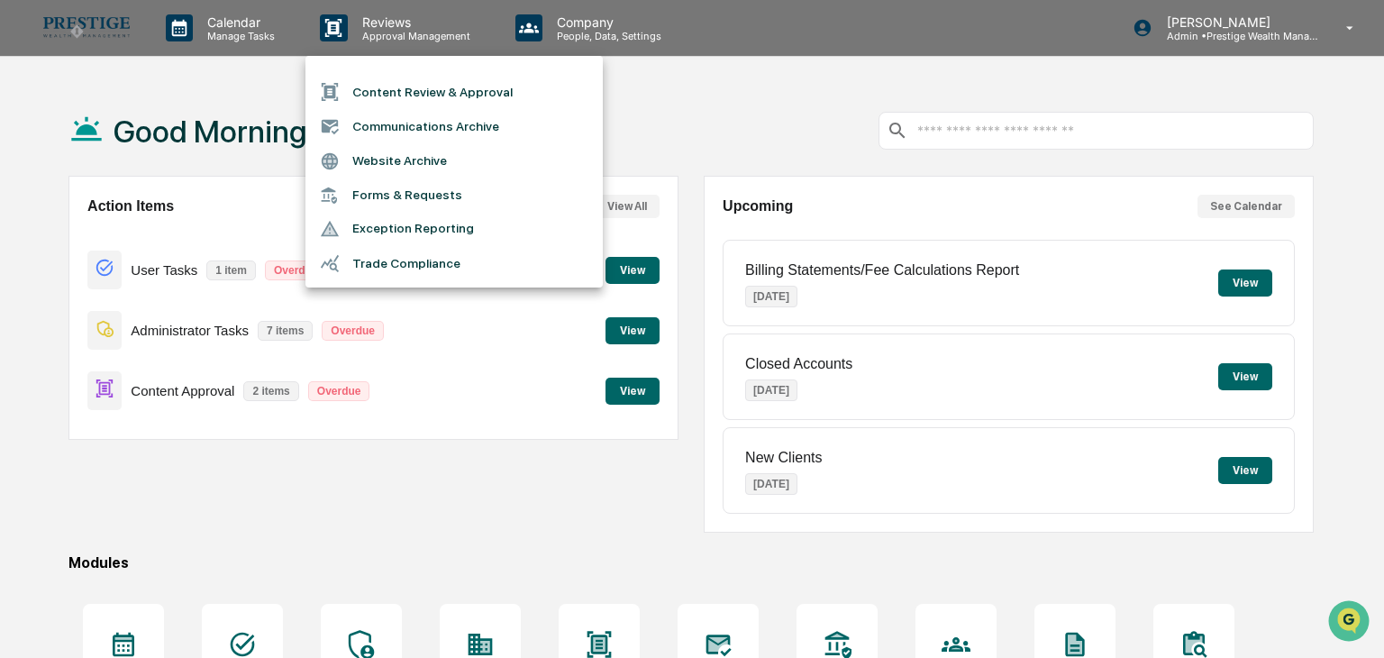
click at [438, 91] on li "Content Review & Approval" at bounding box center [453, 92] width 297 height 34
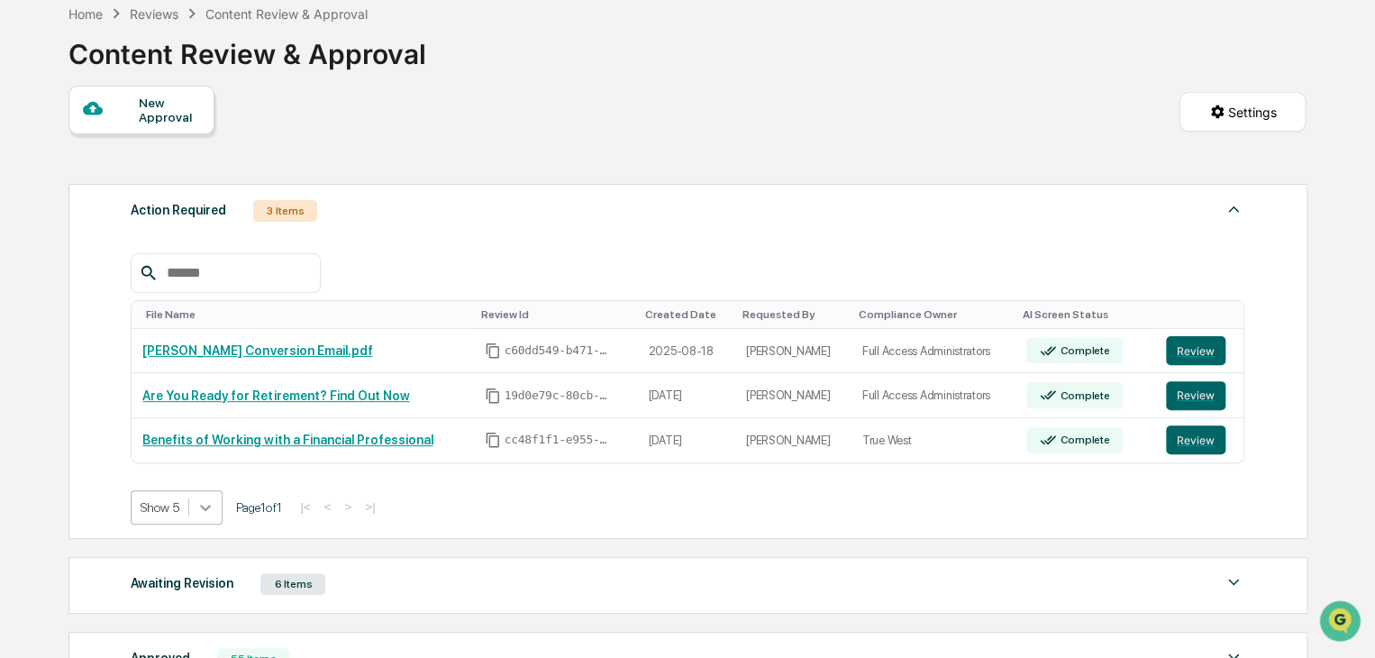
click at [211, 504] on body "Calendar Manage Tasks Reviews Approval Management Company People, Data, Setting…" at bounding box center [687, 403] width 1375 height 986
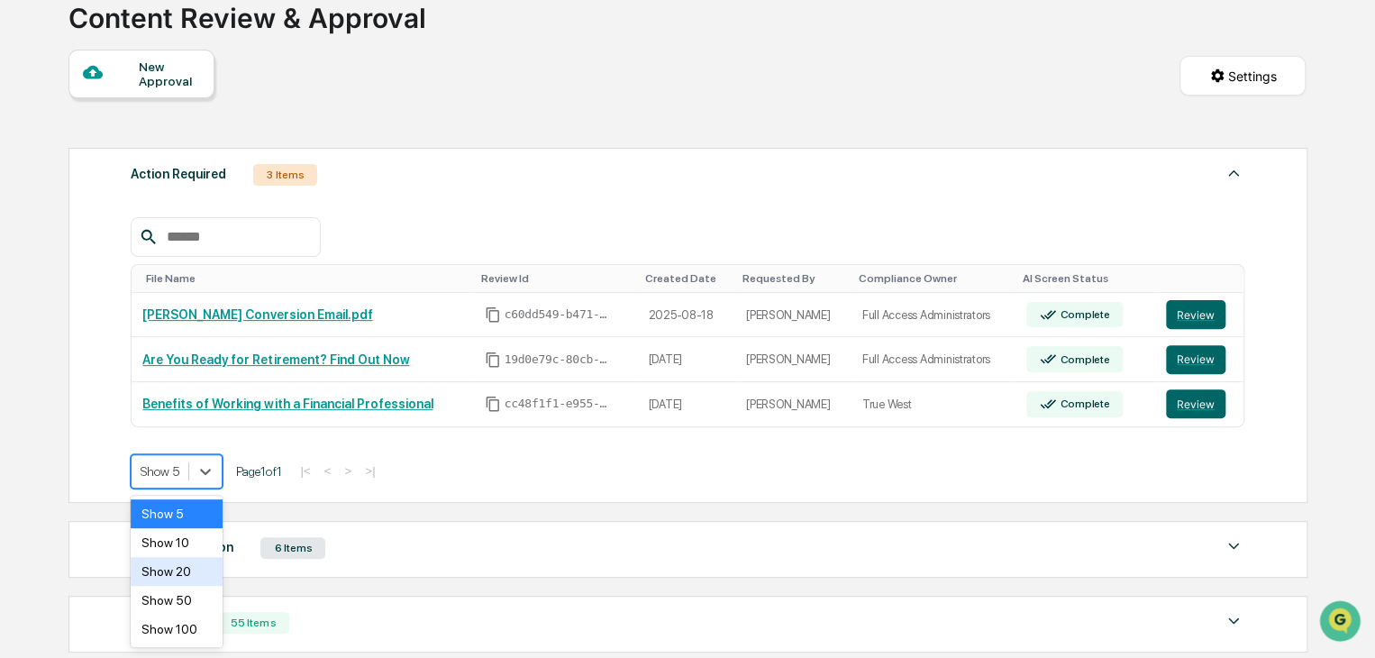
click at [193, 526] on div "Show 20" at bounding box center [177, 571] width 92 height 29
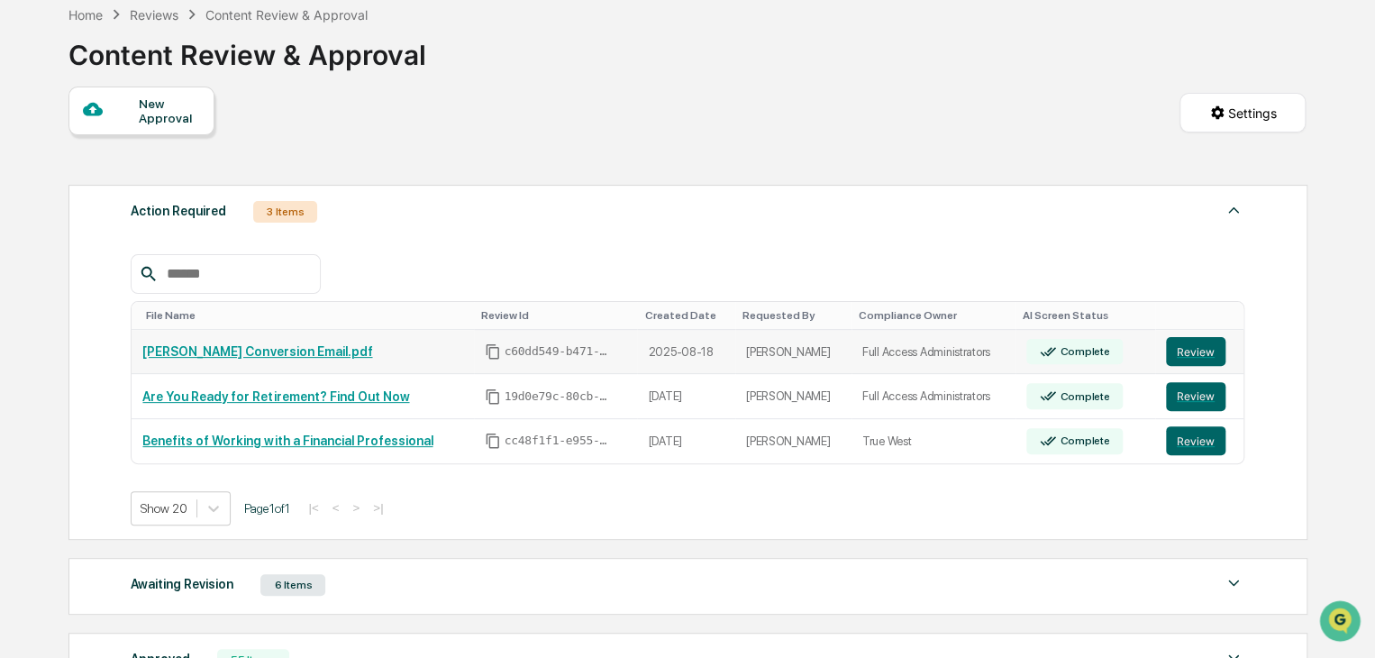
scroll to position [90, 0]
click at [216, 515] on body "Calendar Manage Tasks Reviews Approval Management Company People, Data, Setting…" at bounding box center [687, 403] width 1375 height 986
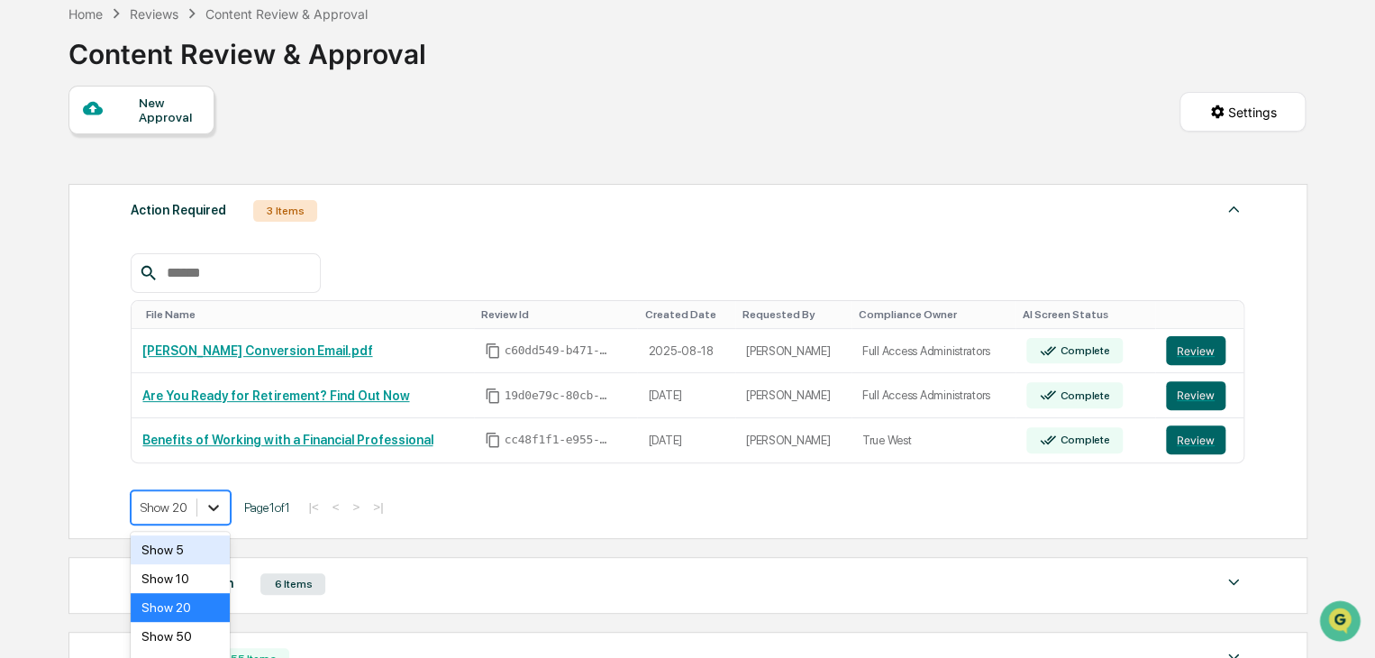
scroll to position [126, 0]
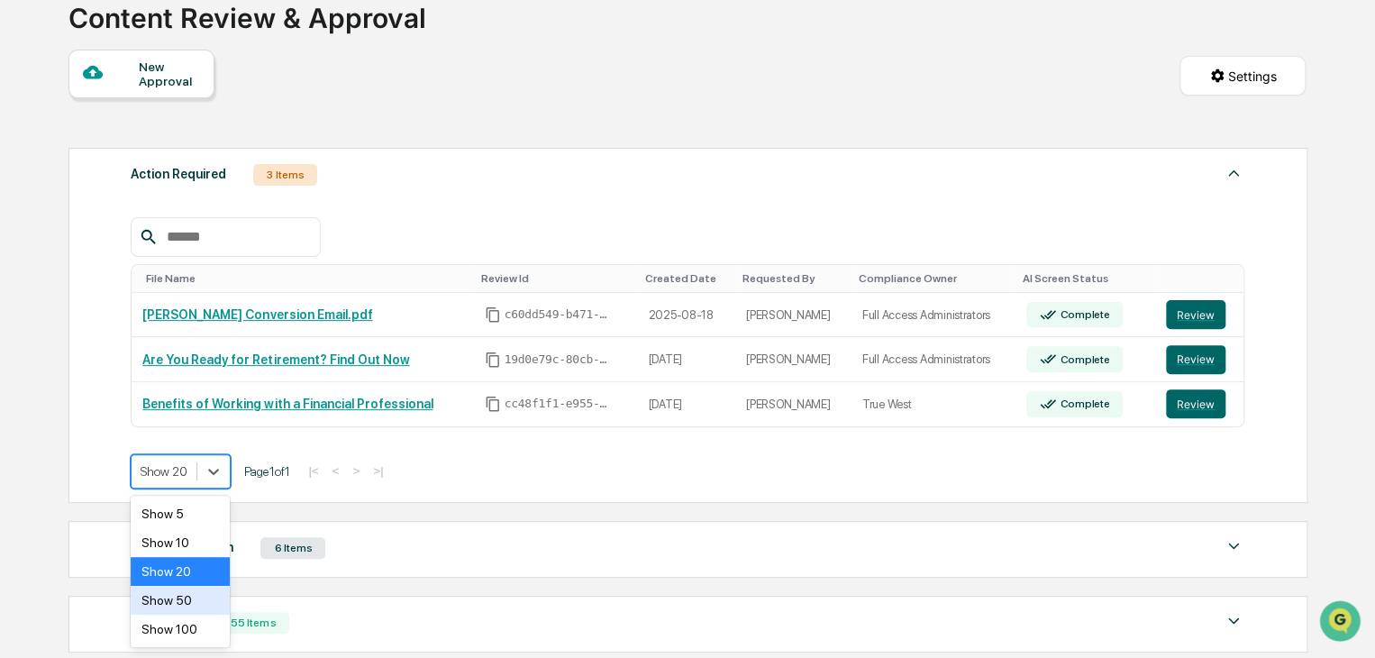
click at [205, 526] on div "Show 50" at bounding box center [180, 600] width 99 height 29
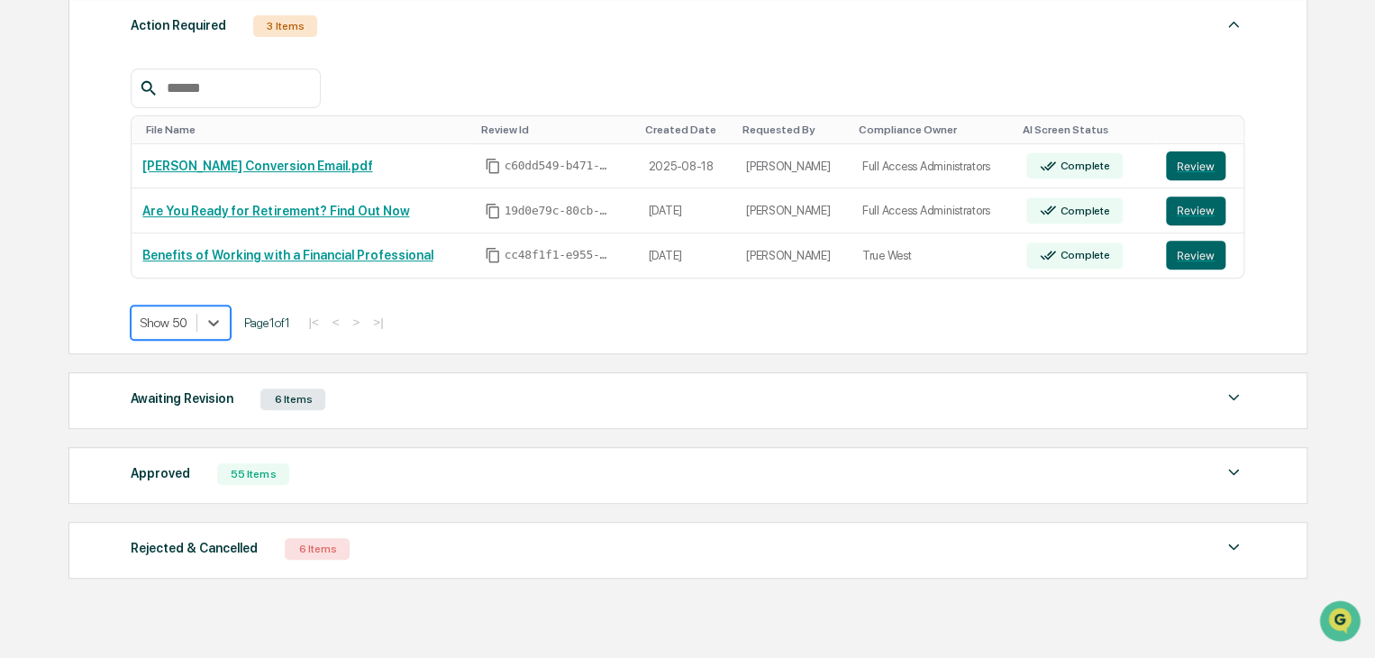
scroll to position [306, 0]
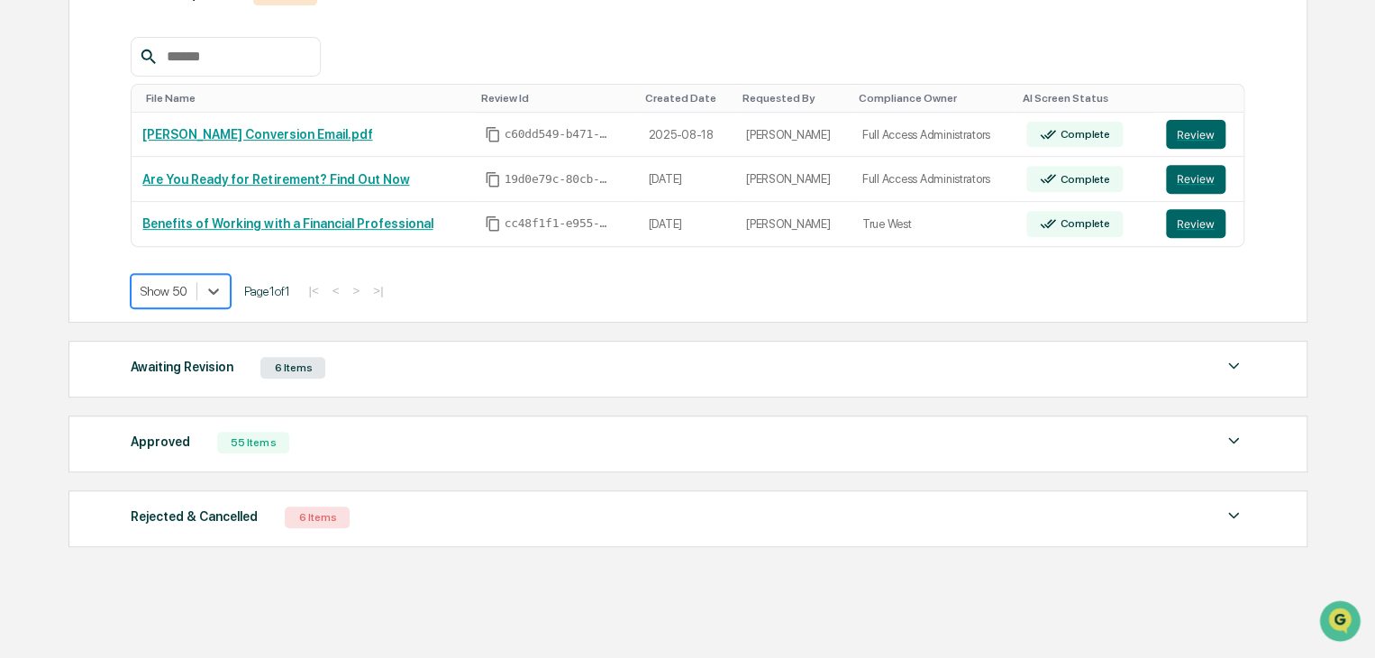
click at [398, 366] on div "Awaiting Revision 6 Items" at bounding box center [688, 367] width 1114 height 25
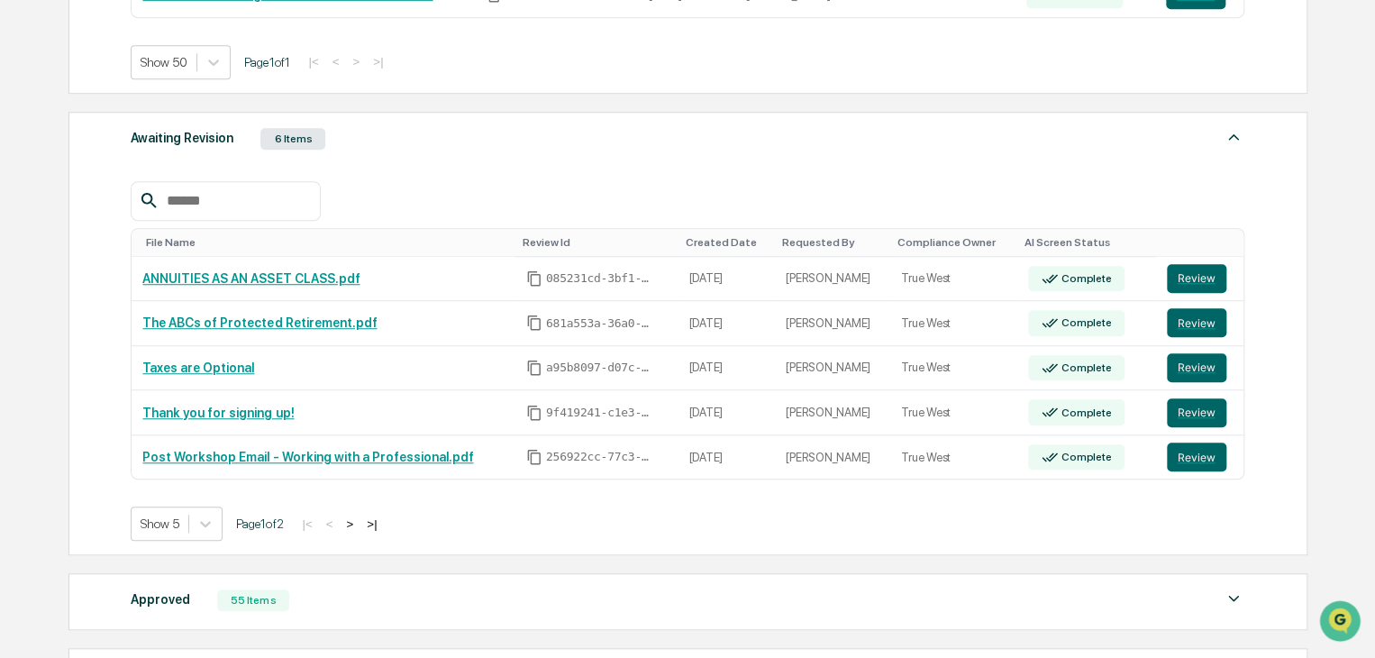
scroll to position [577, 0]
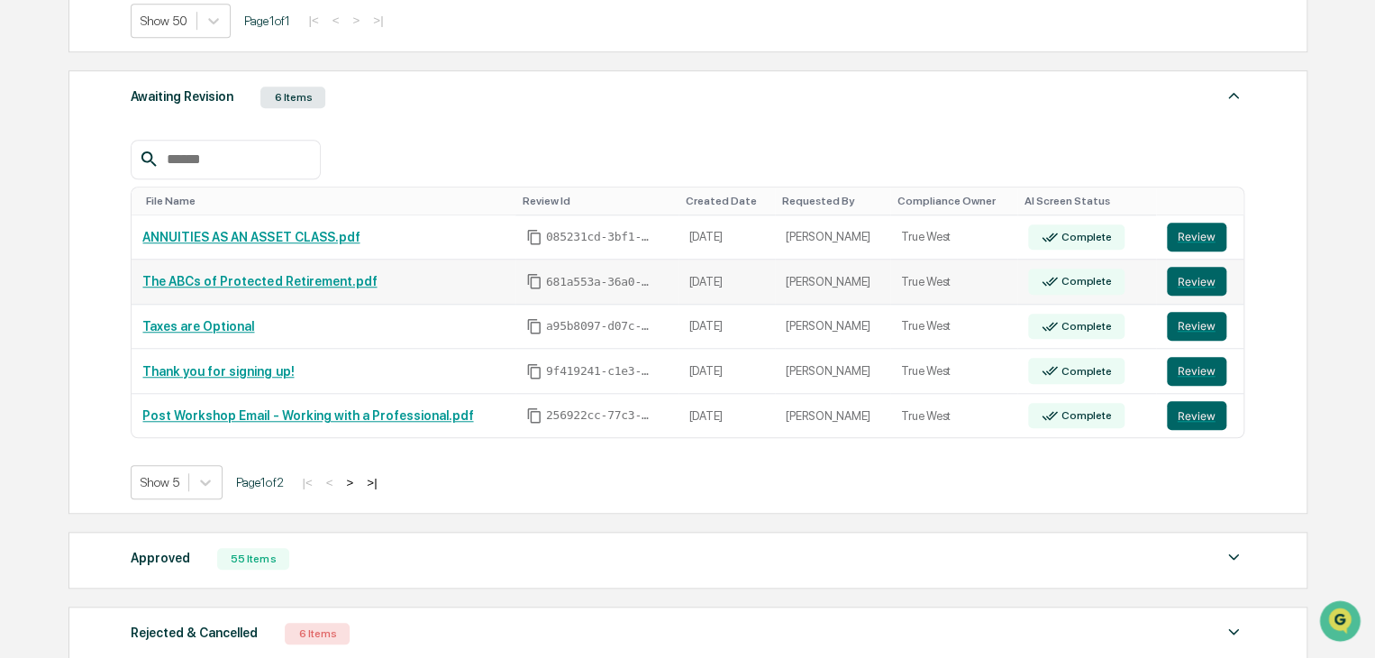
click at [263, 286] on link "The ABCs of Protected Retirement.pdf" at bounding box center [259, 281] width 234 height 14
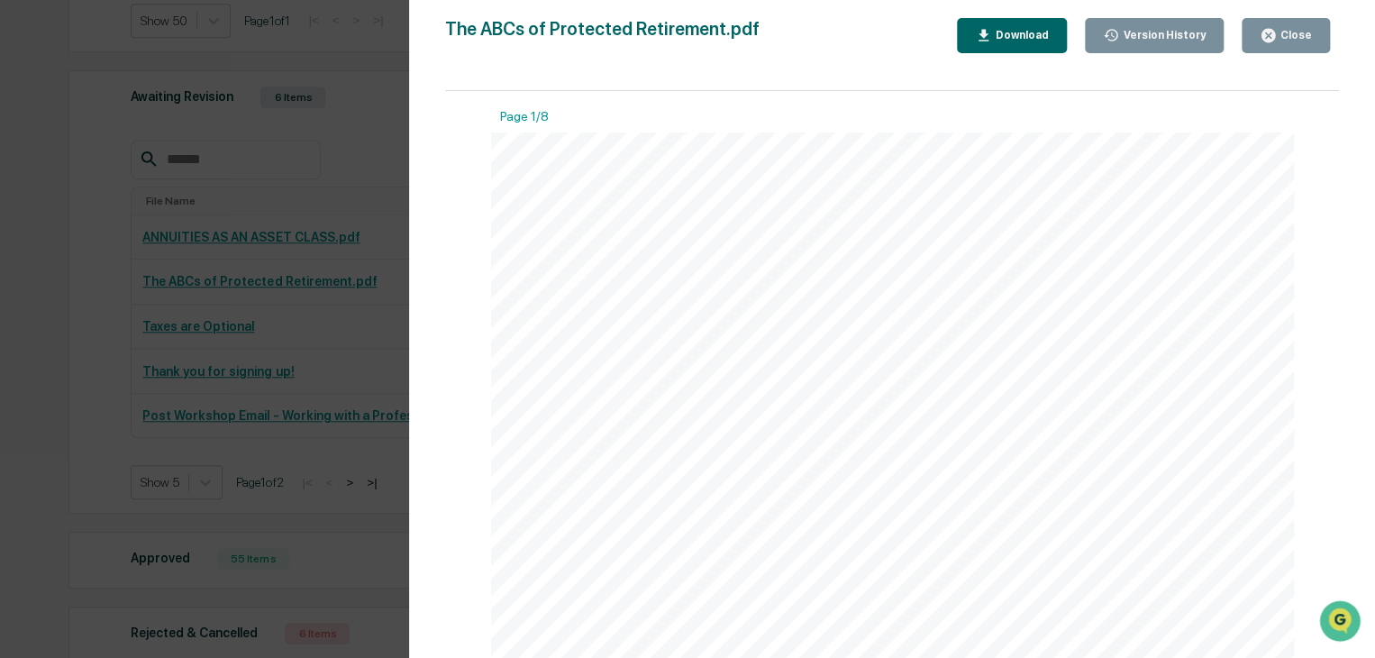
click at [1143, 48] on button "Close" at bounding box center [1286, 35] width 88 height 35
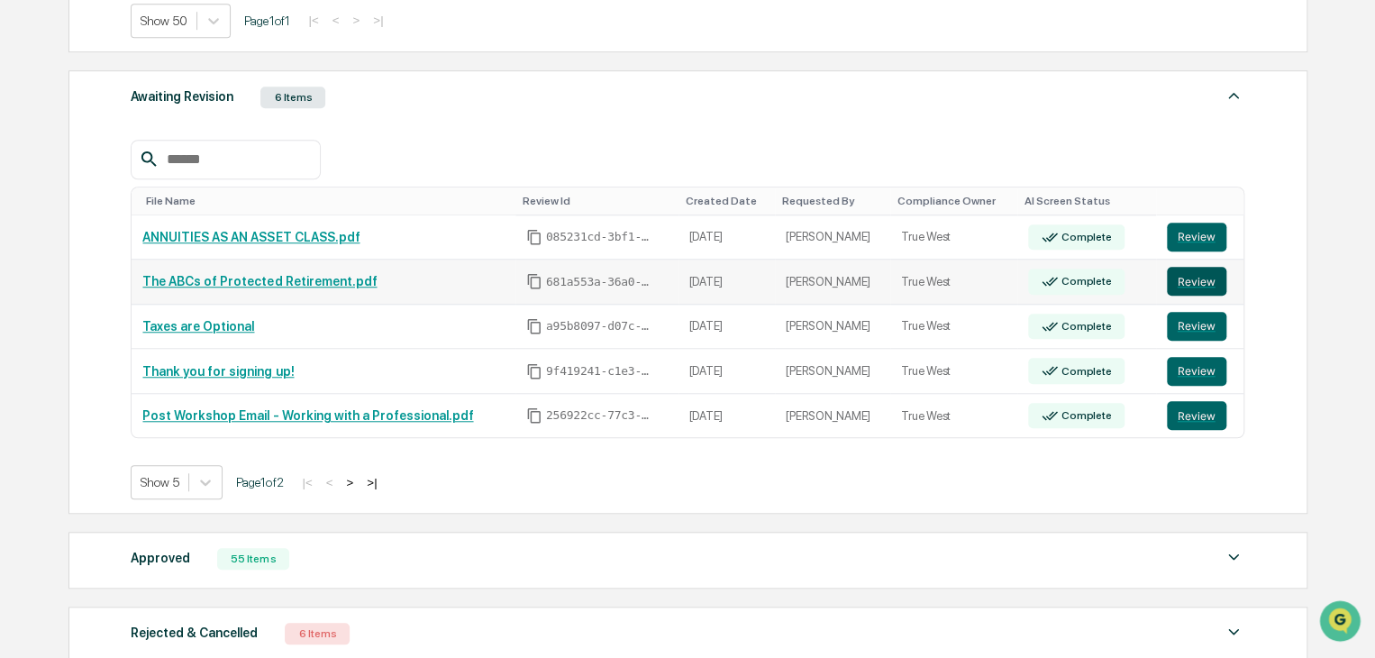
click at [1143, 284] on button "Review" at bounding box center [1196, 281] width 59 height 29
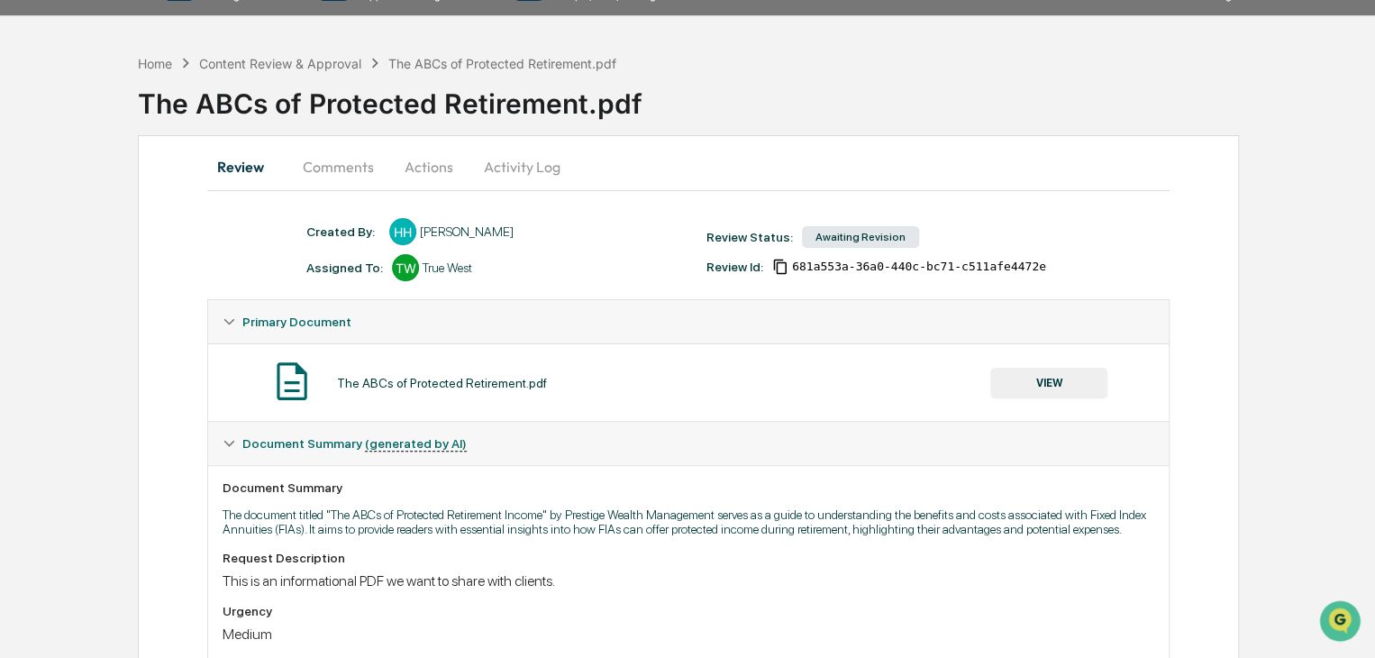
scroll to position [10, 0]
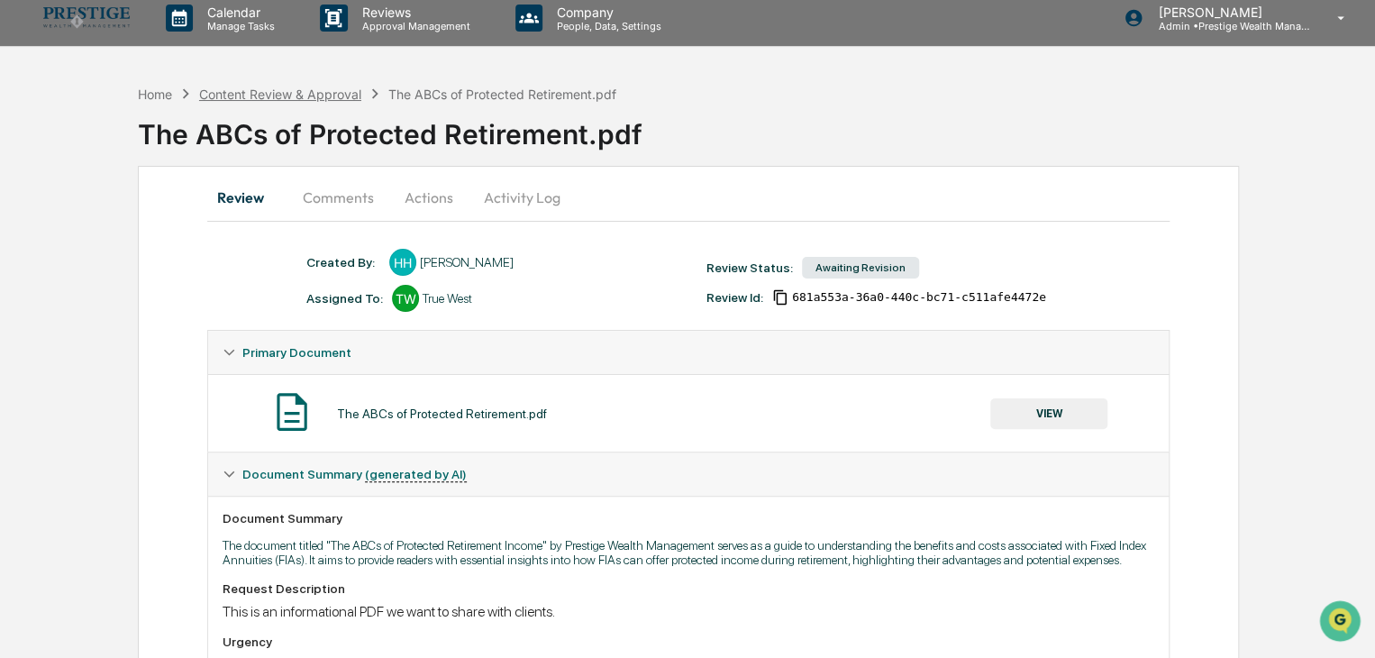
click at [344, 99] on div "Content Review & Approval" at bounding box center [280, 94] width 162 height 15
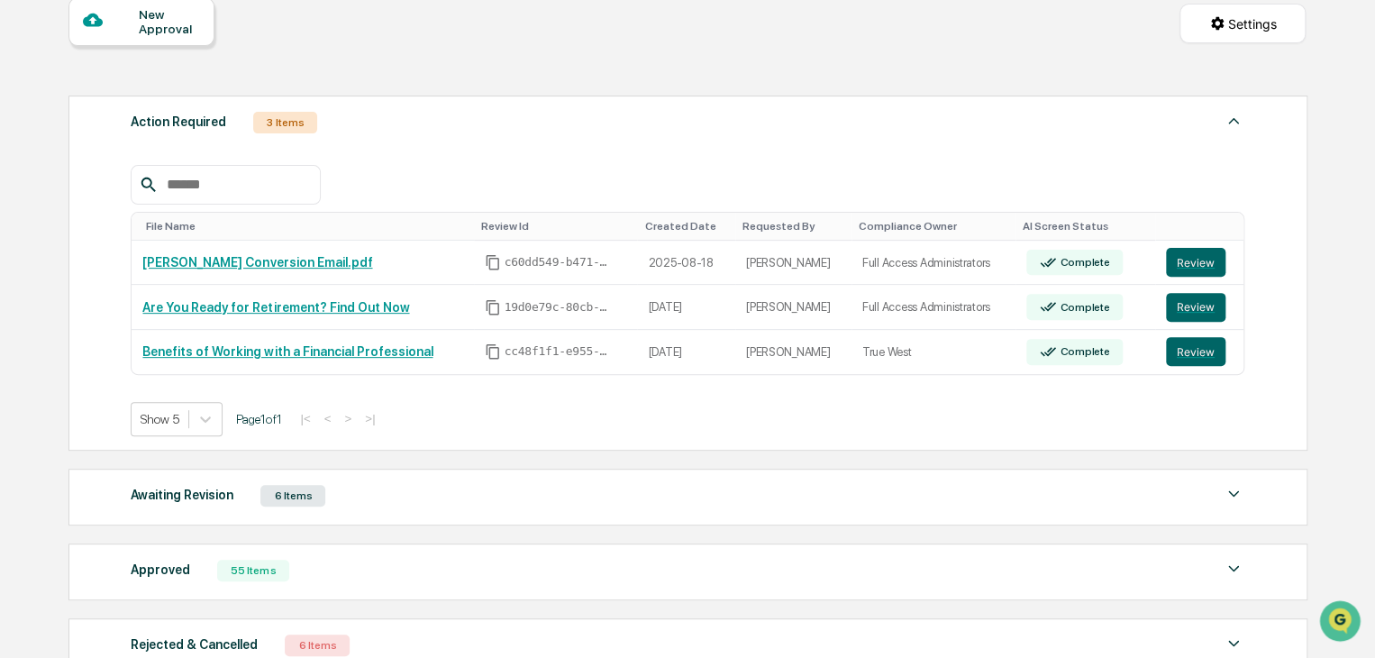
scroll to position [190, 0]
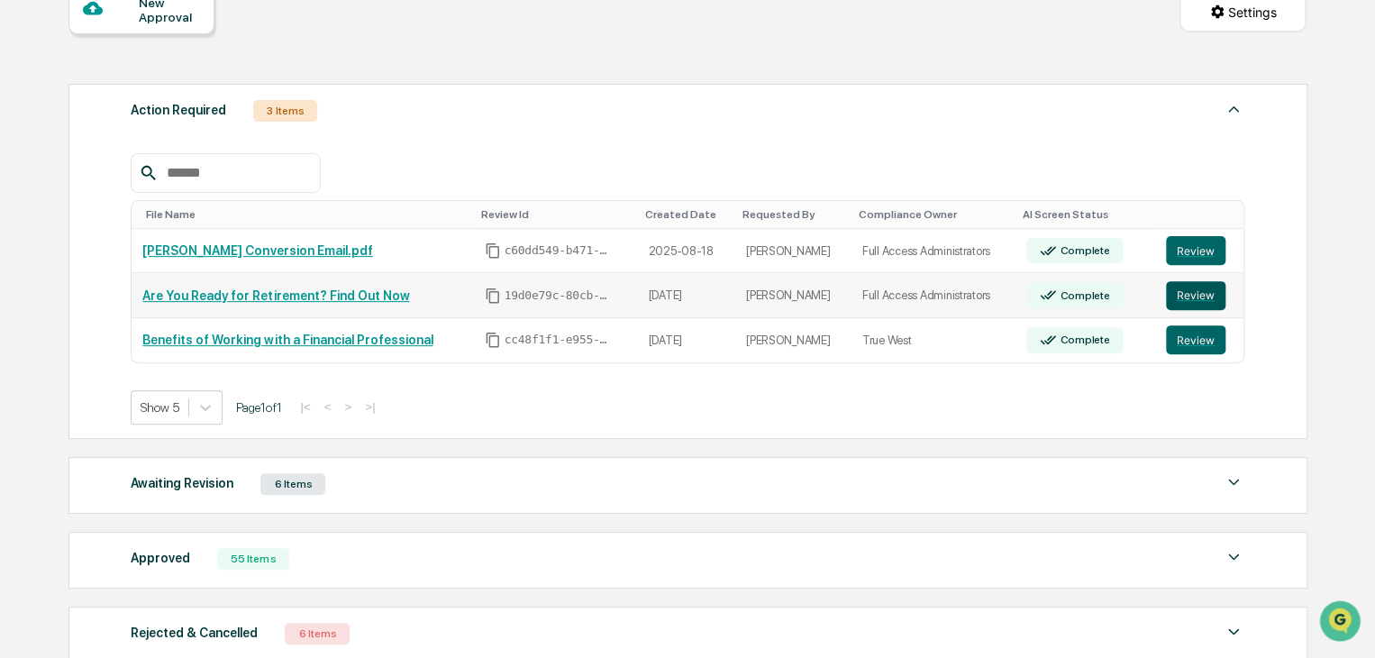
click at [1189, 295] on button "Review" at bounding box center [1195, 295] width 59 height 29
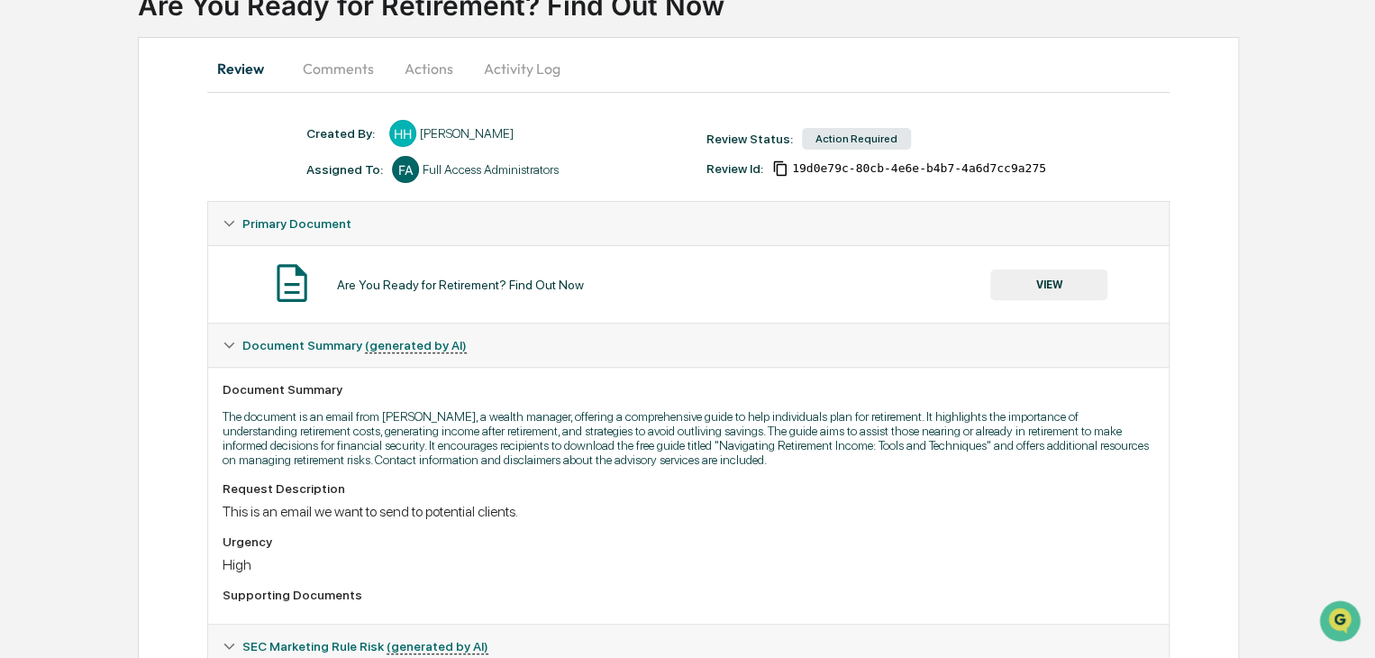
scroll to position [49, 0]
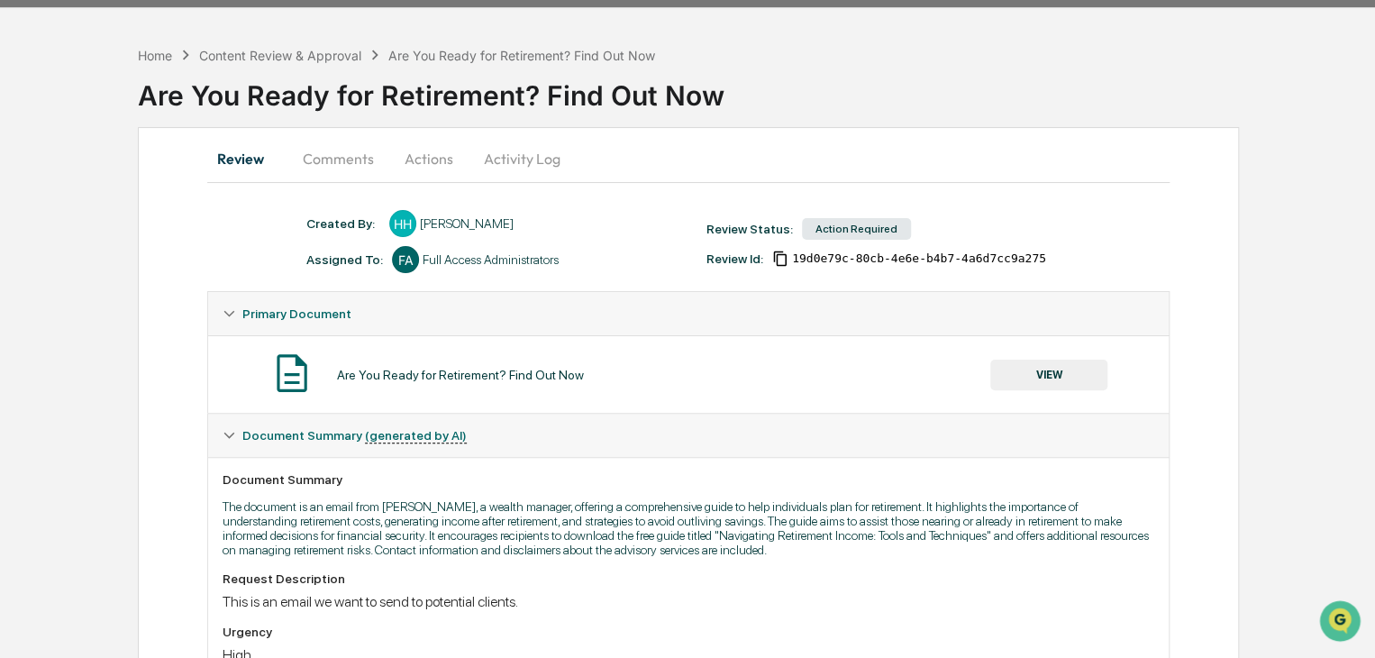
click at [353, 161] on button "Comments" at bounding box center [338, 158] width 100 height 43
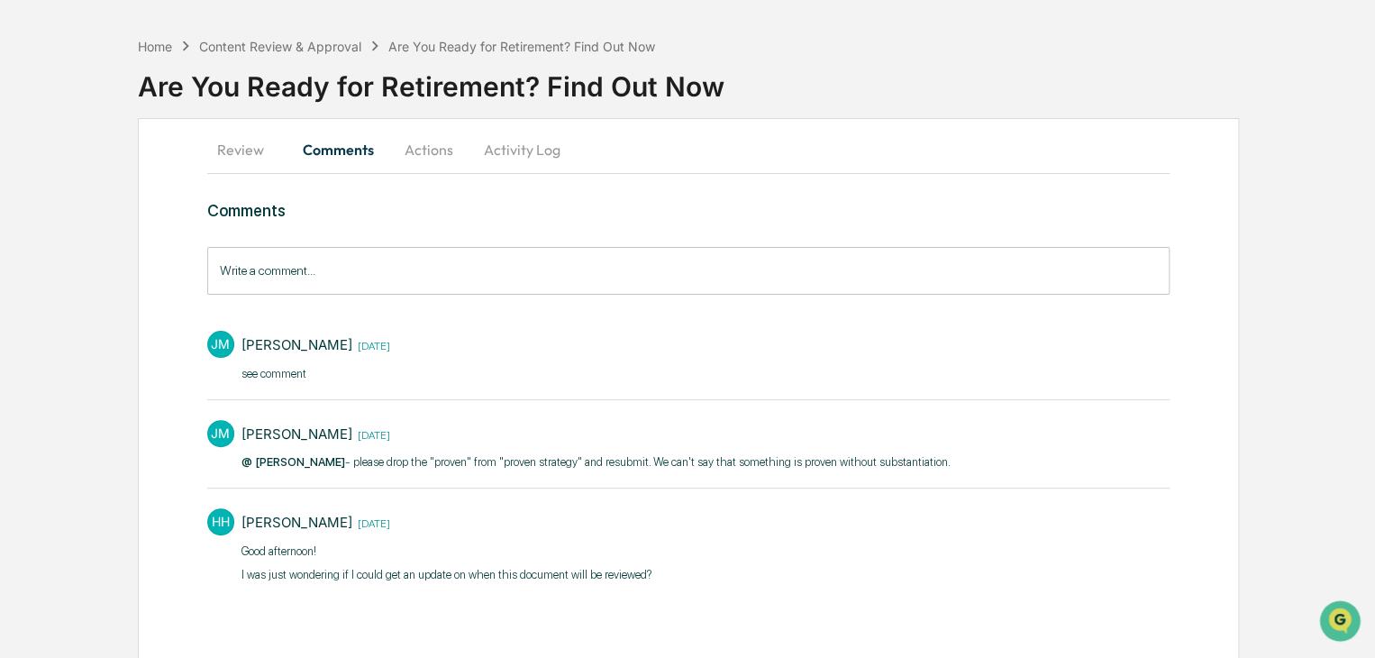
scroll to position [59, 0]
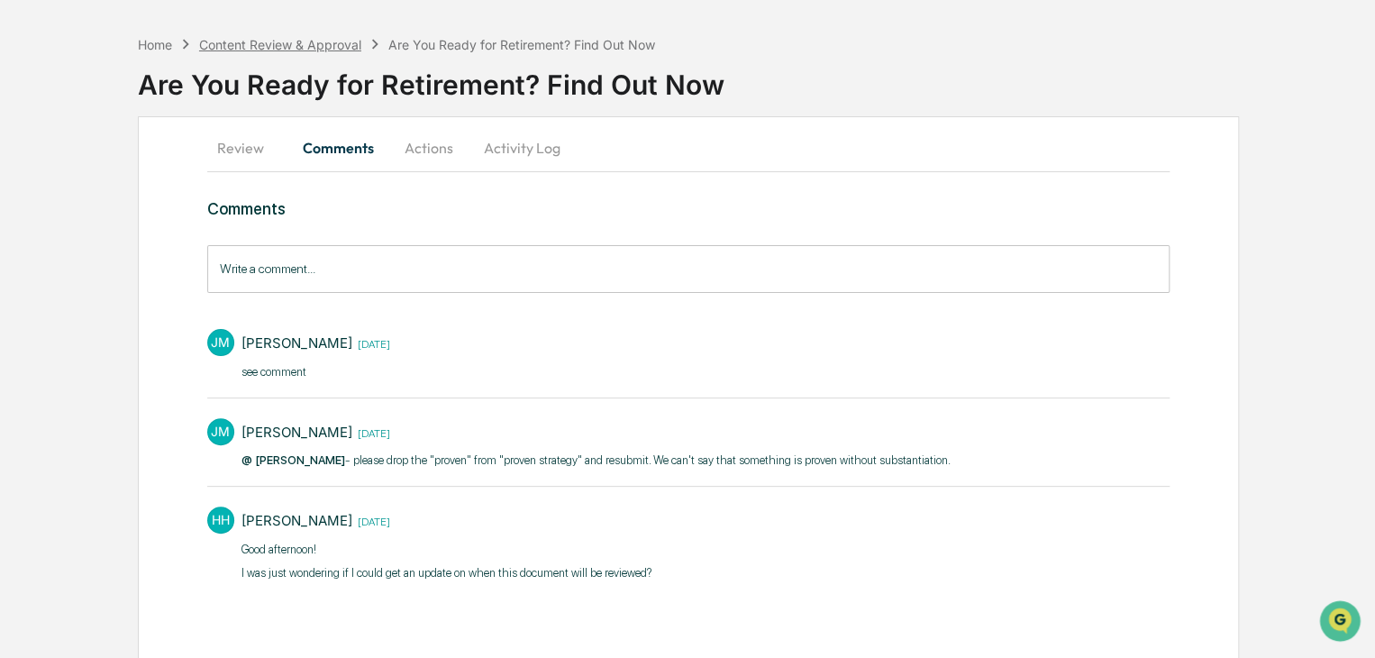
click at [288, 48] on div "Content Review & Approval" at bounding box center [280, 44] width 162 height 15
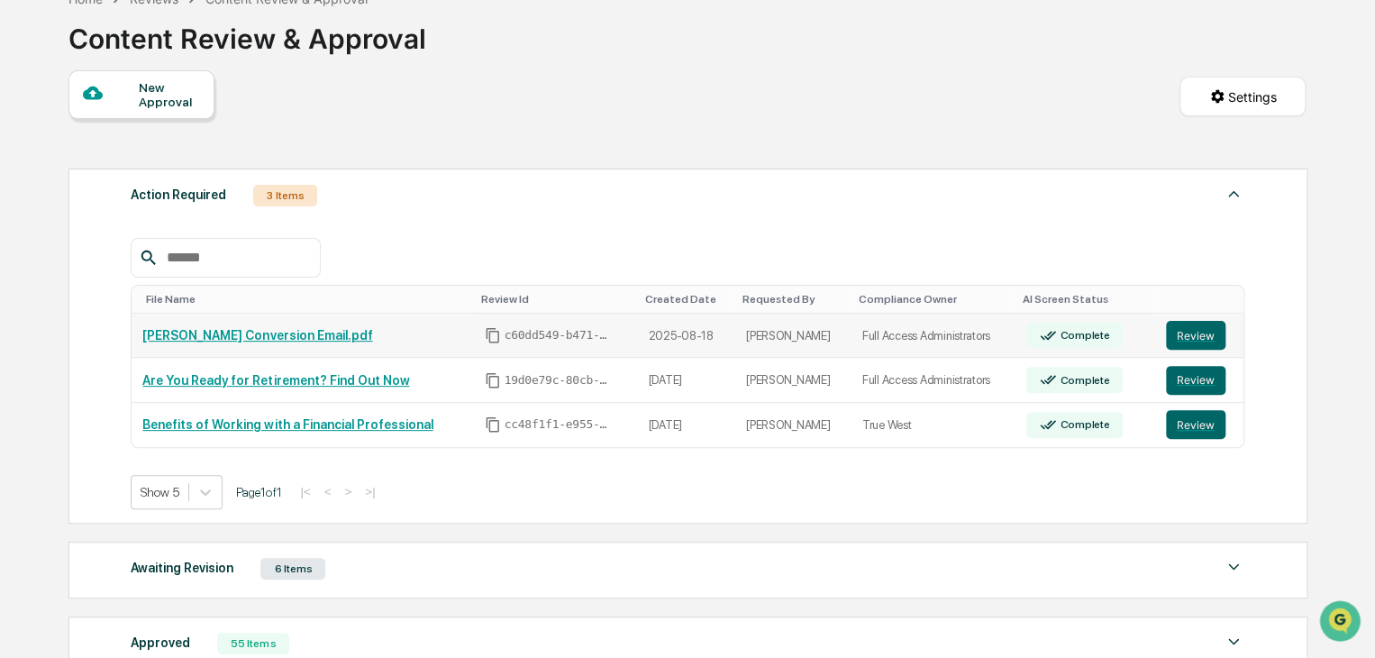
scroll to position [150, 0]
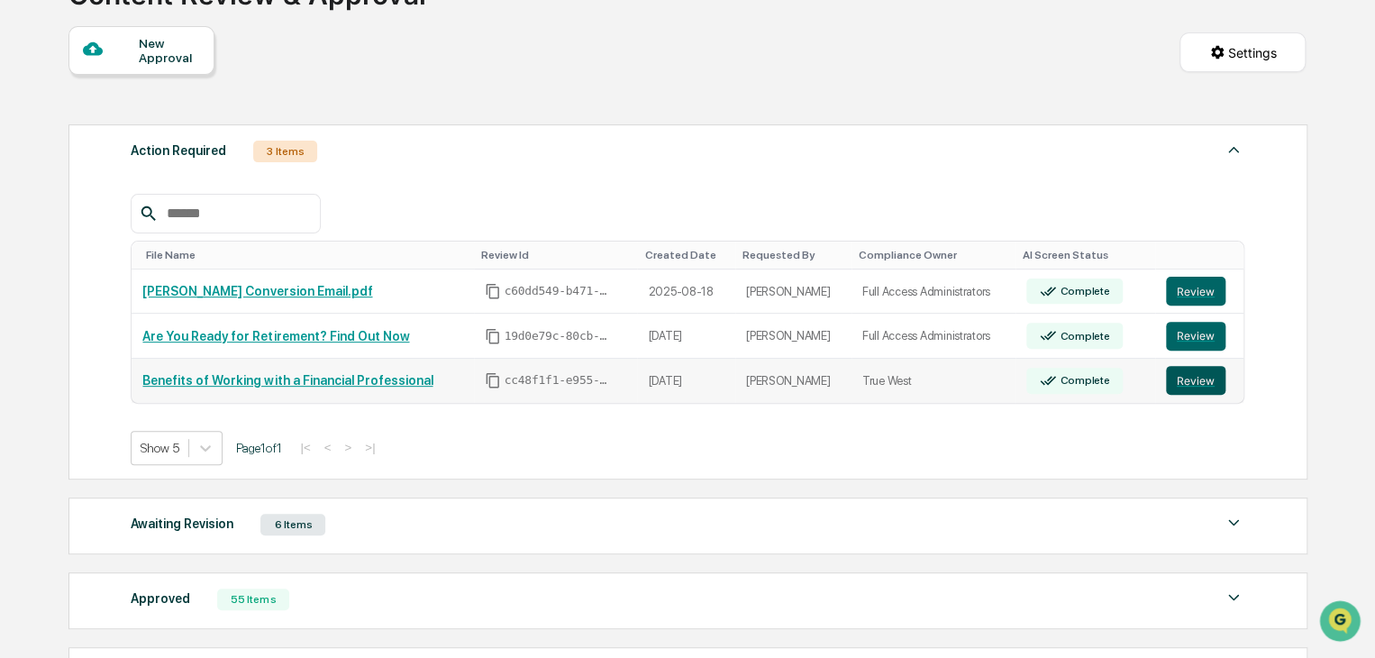
click at [1188, 378] on button "Review" at bounding box center [1195, 380] width 59 height 29
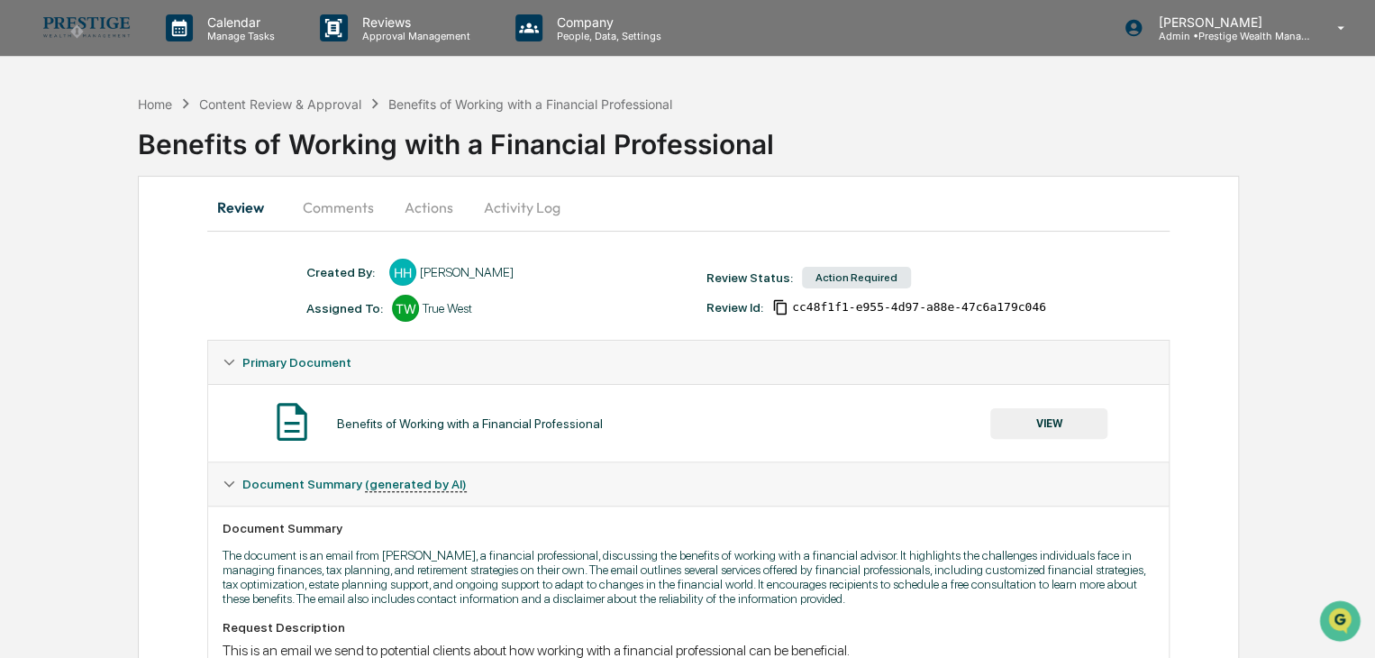
click at [358, 202] on button "Comments" at bounding box center [338, 207] width 100 height 43
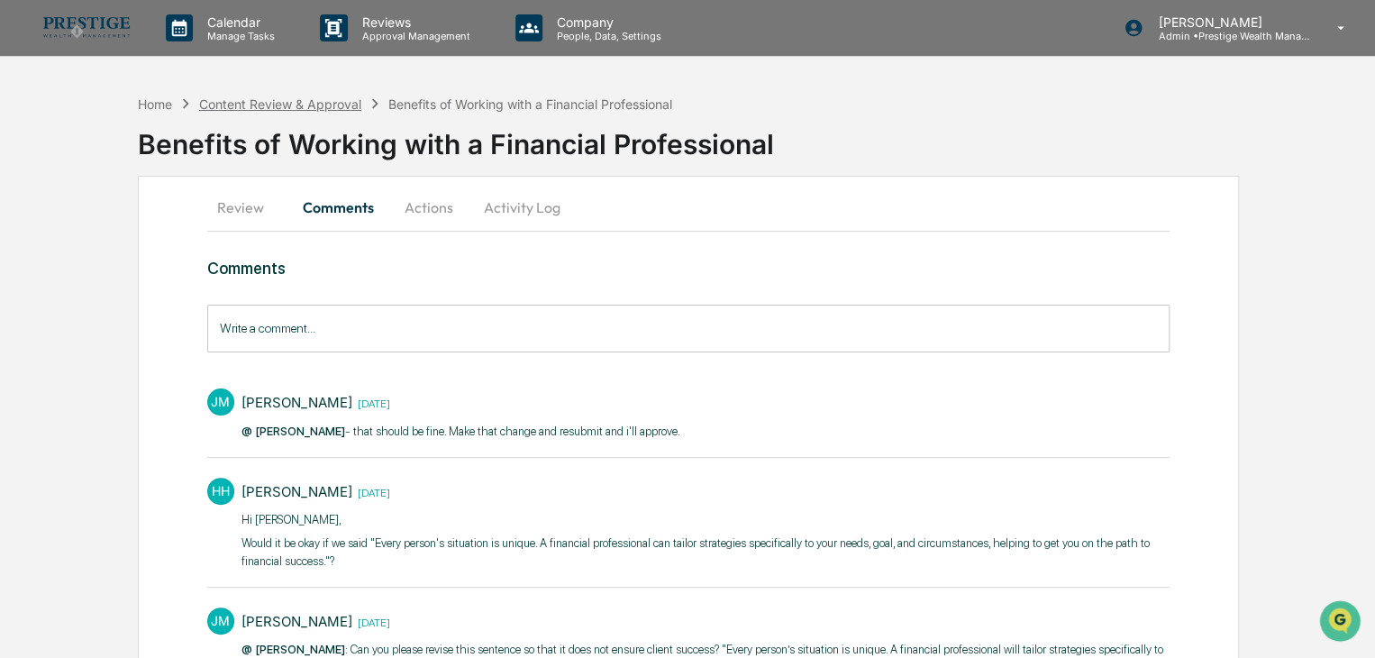
click at [226, 106] on div "Content Review & Approval" at bounding box center [280, 103] width 162 height 15
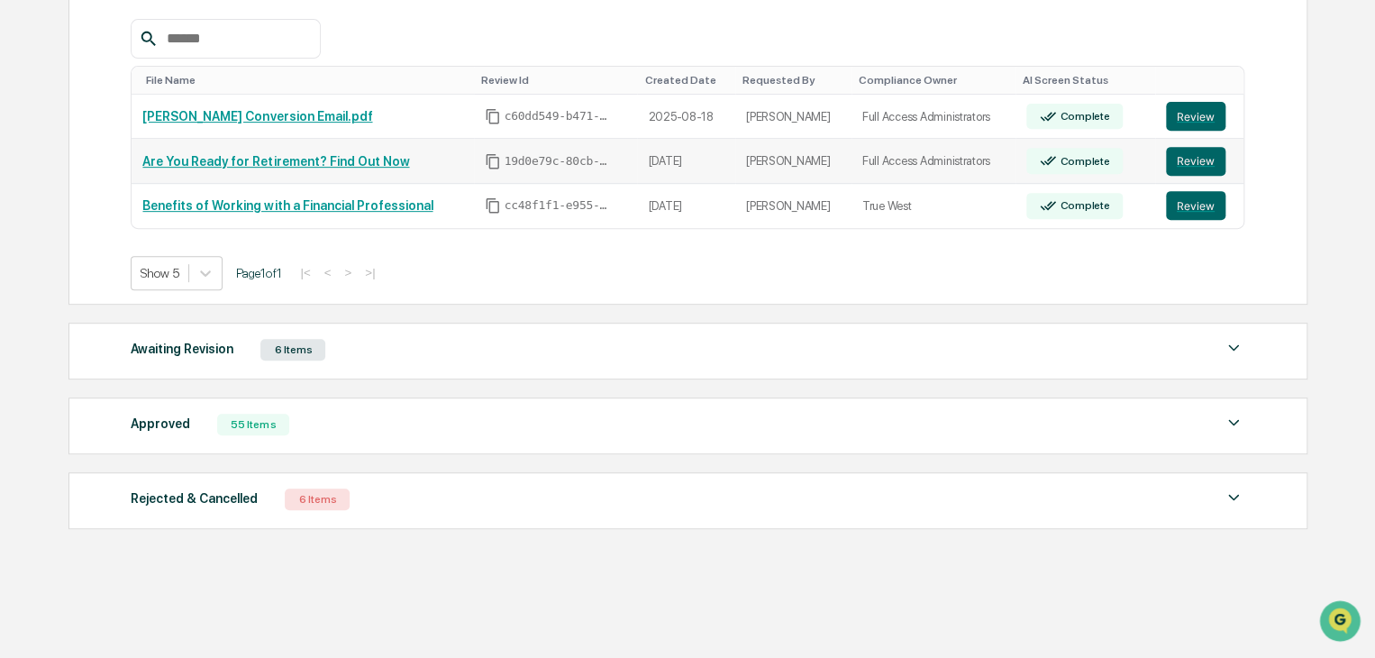
scroll to position [328, 0]
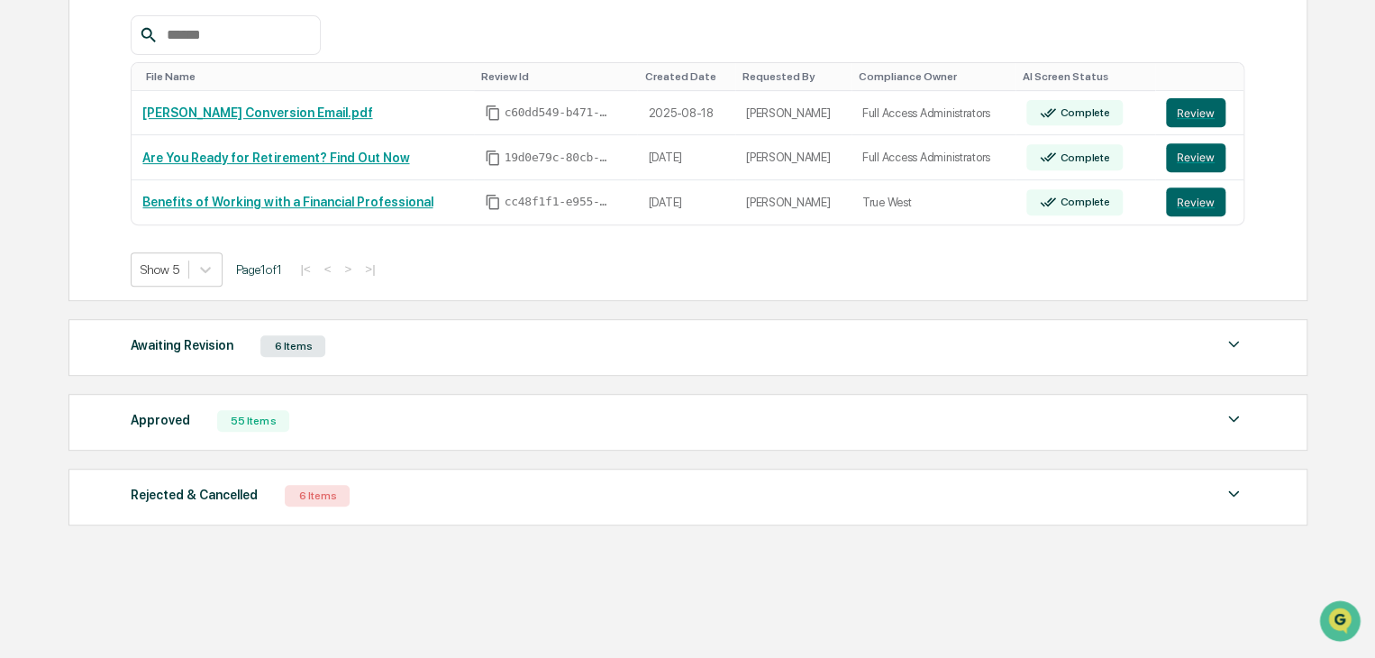
click at [435, 502] on div "Rejected & Cancelled 6 Items" at bounding box center [688, 495] width 1114 height 25
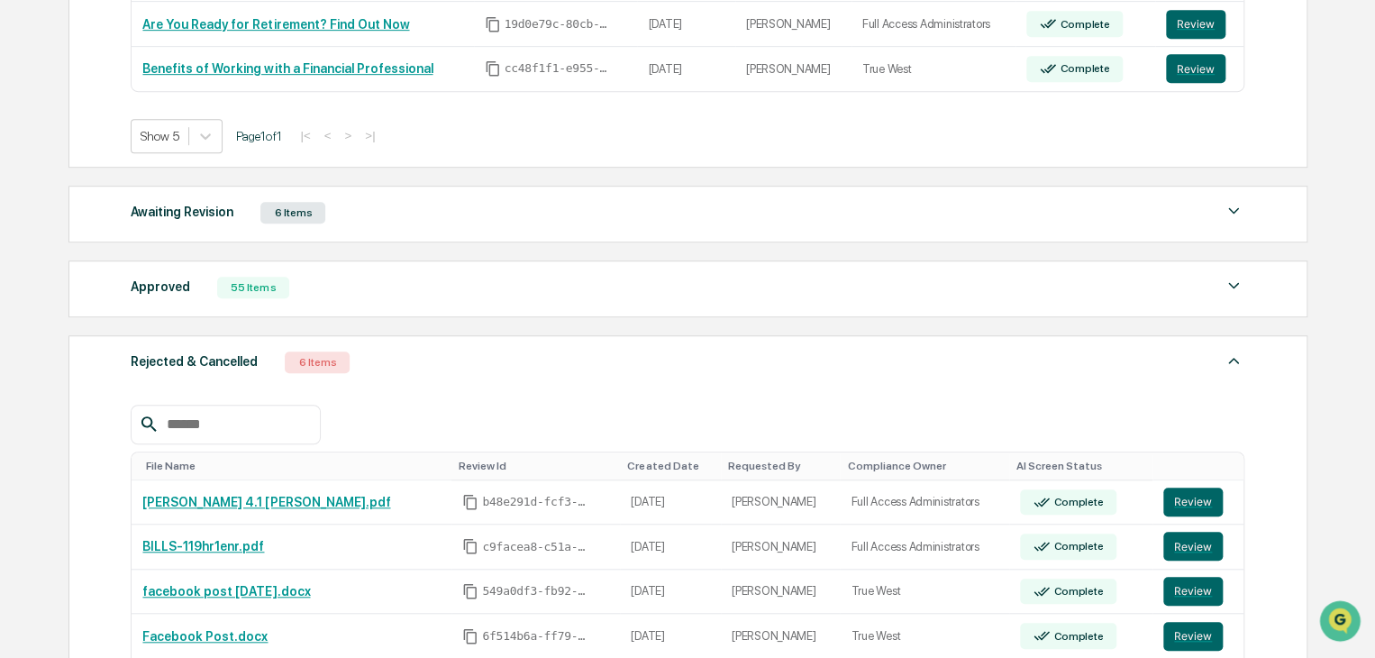
scroll to position [418, 0]
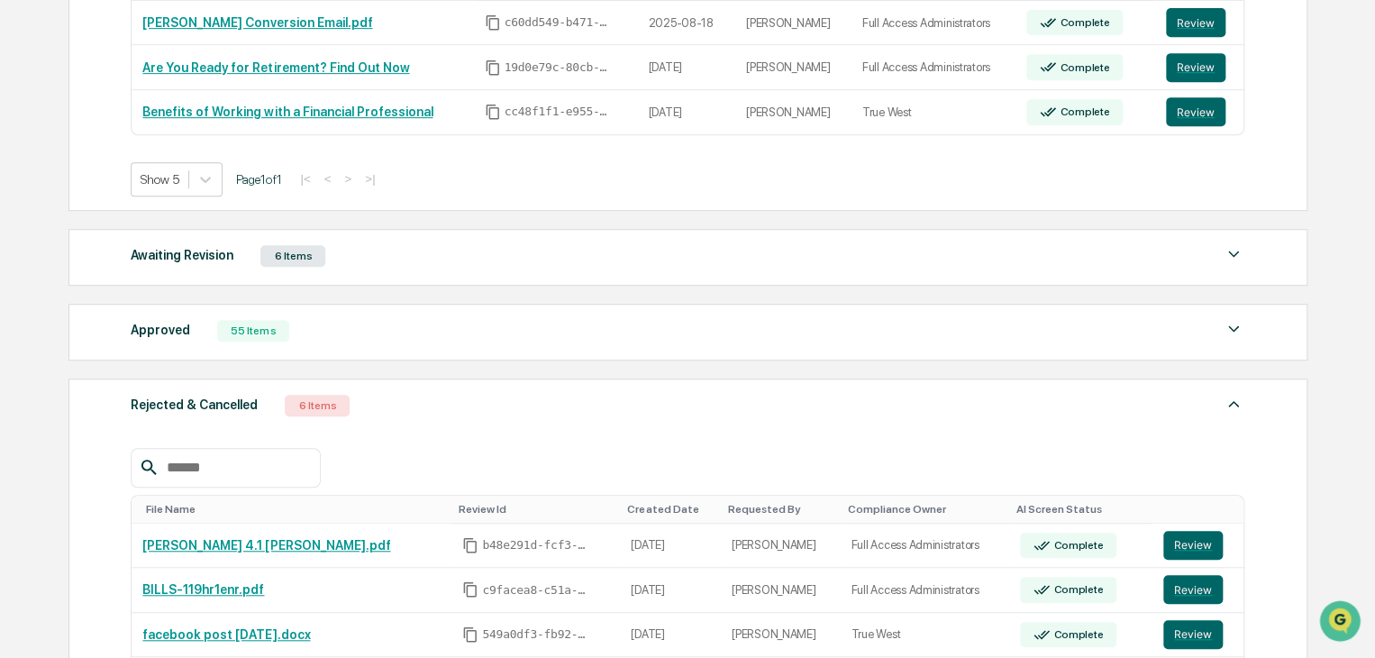
click at [350, 257] on div "Awaiting Revision 6 Items" at bounding box center [688, 255] width 1114 height 25
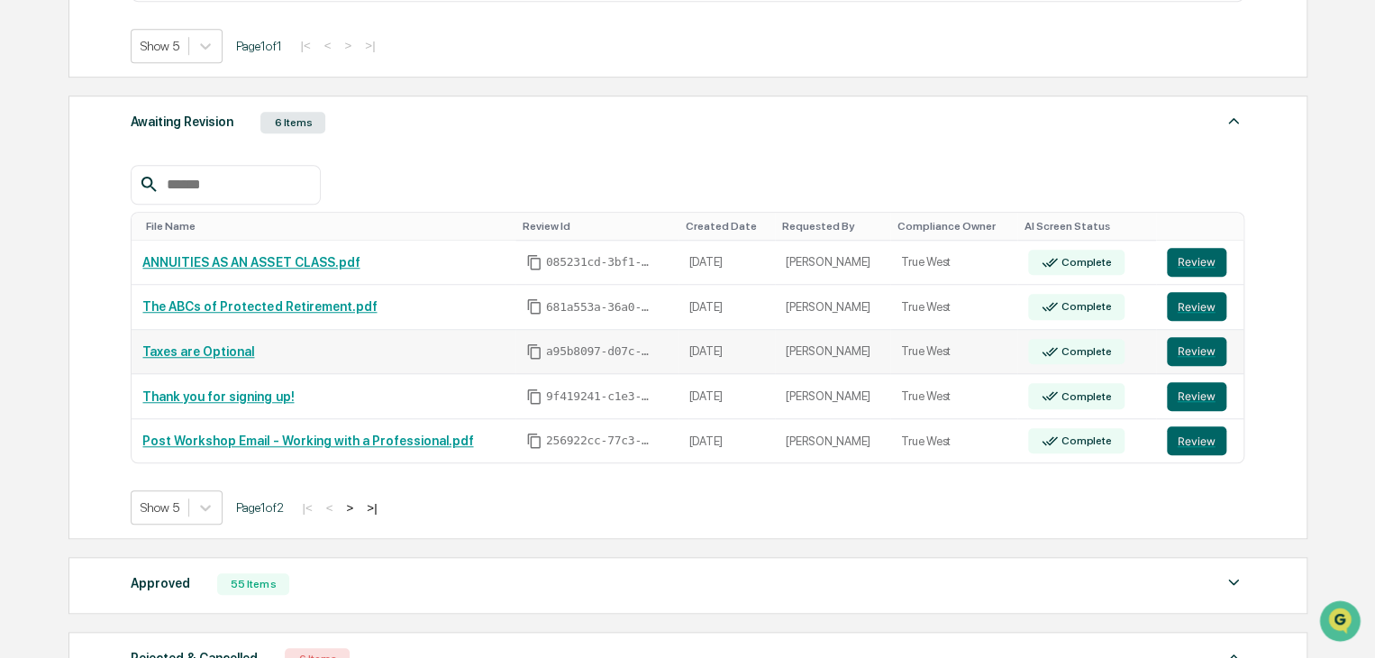
scroll to position [508, 0]
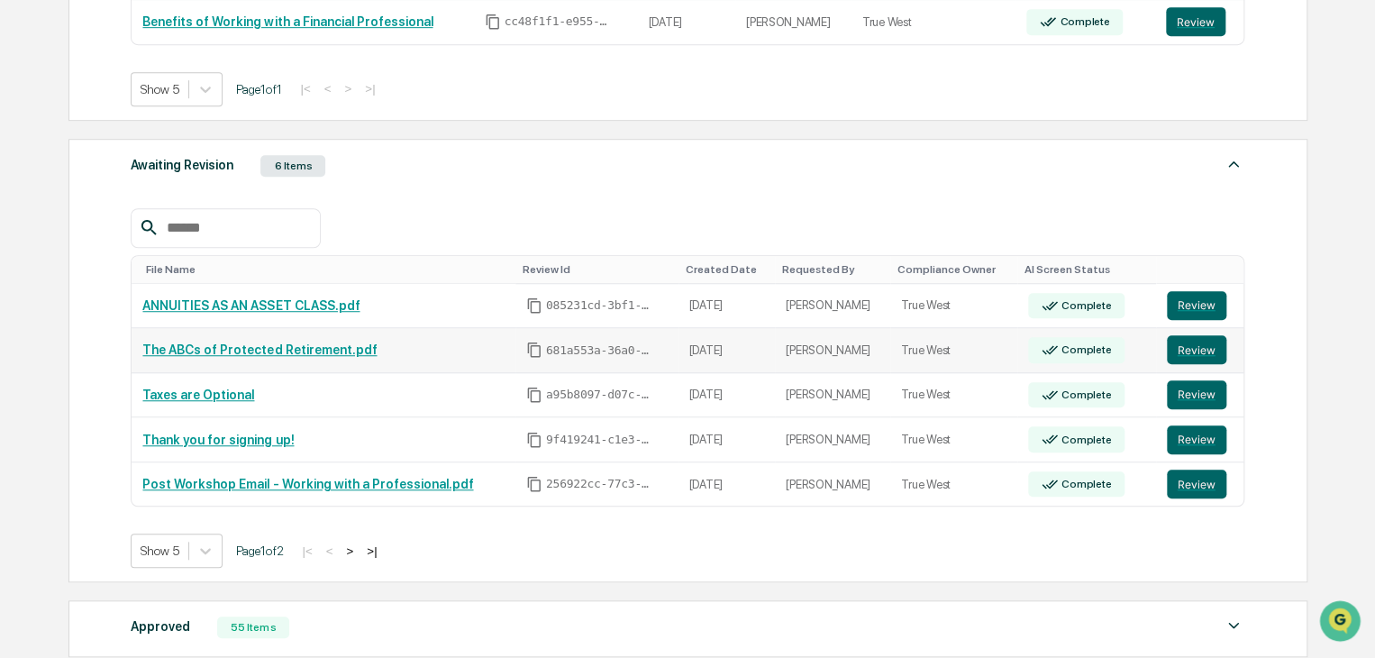
click at [272, 350] on link "The ABCs of Protected Retirement.pdf" at bounding box center [259, 349] width 234 height 14
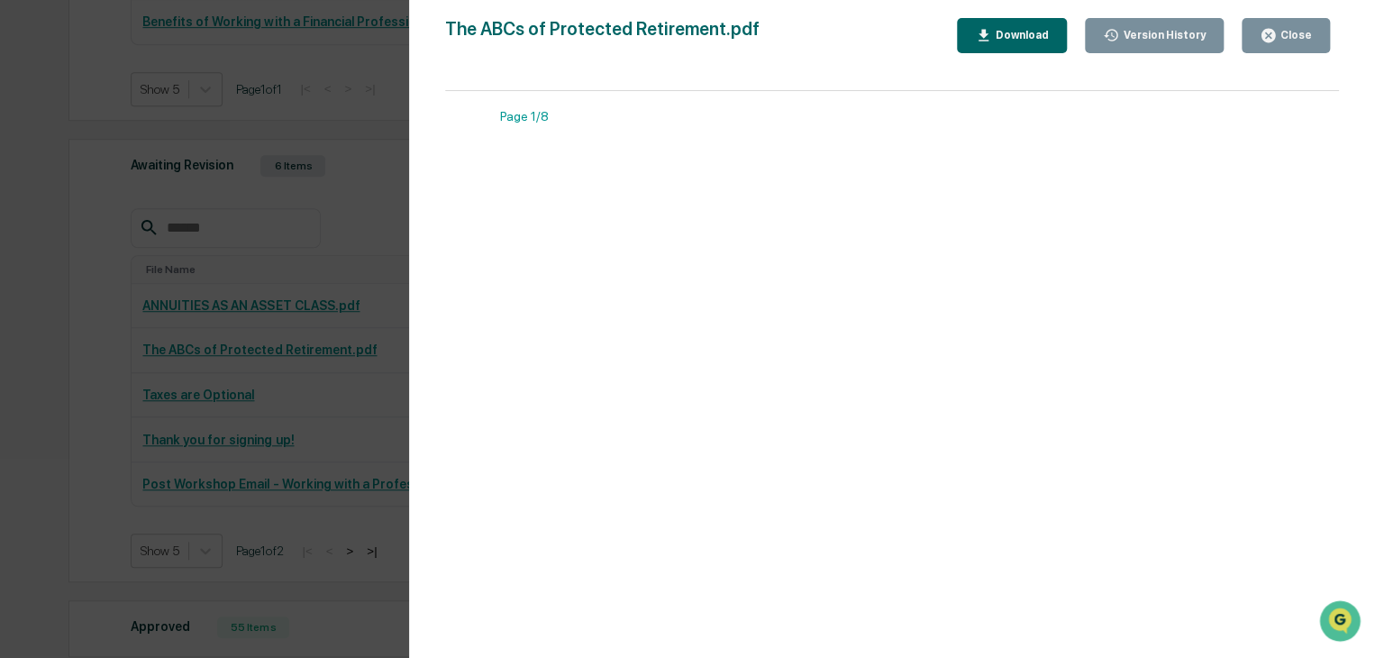
click at [1272, 37] on icon "button" at bounding box center [1269, 36] width 14 height 14
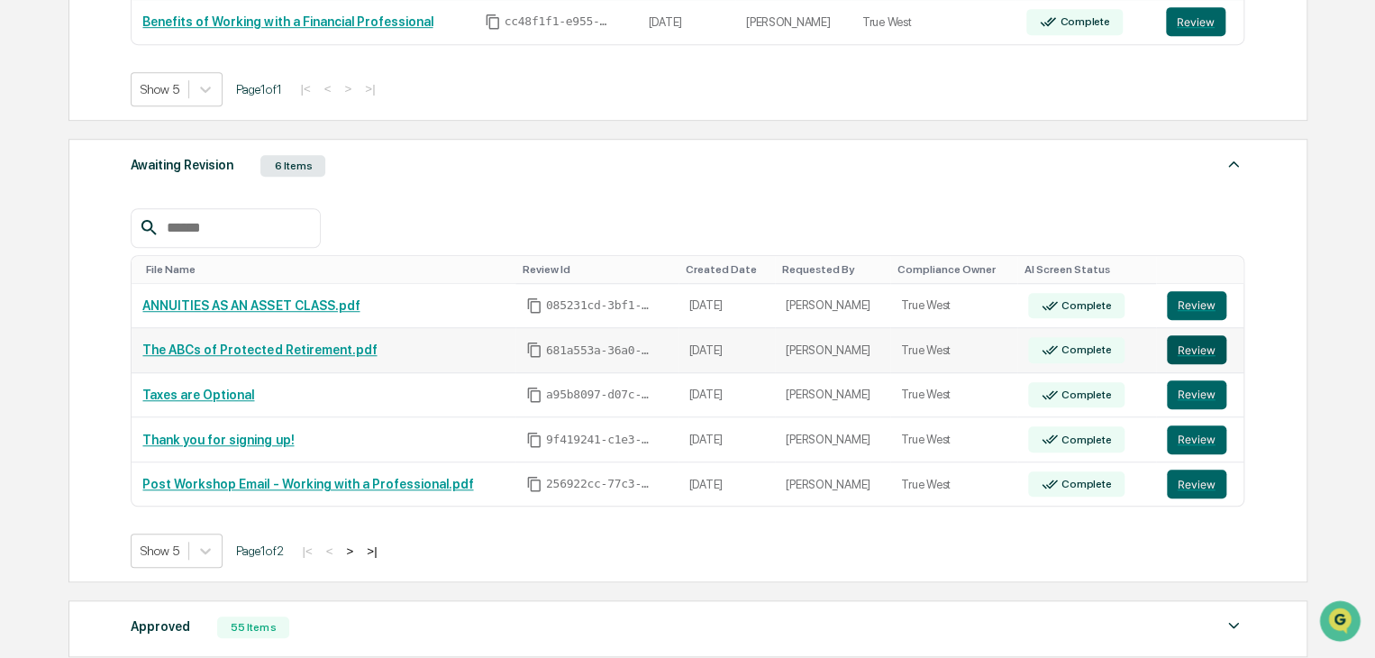
click at [1204, 353] on button "Review" at bounding box center [1196, 349] width 59 height 29
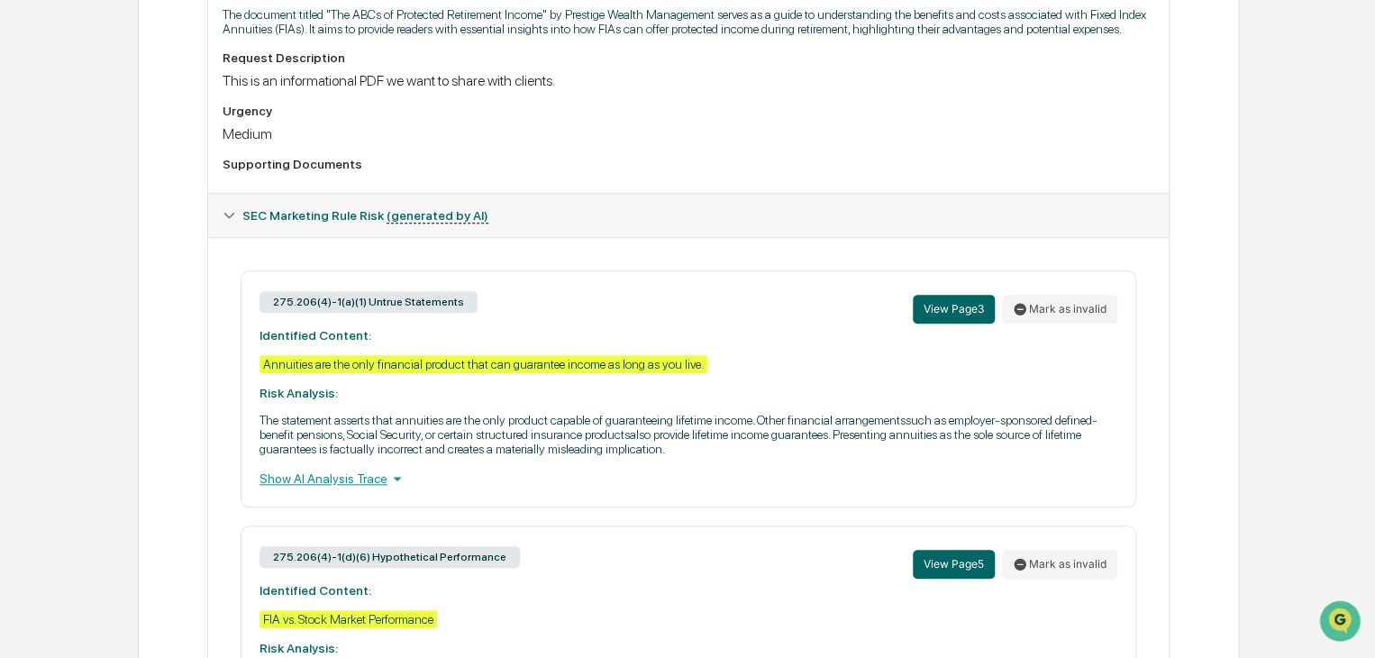
scroll to position [90, 0]
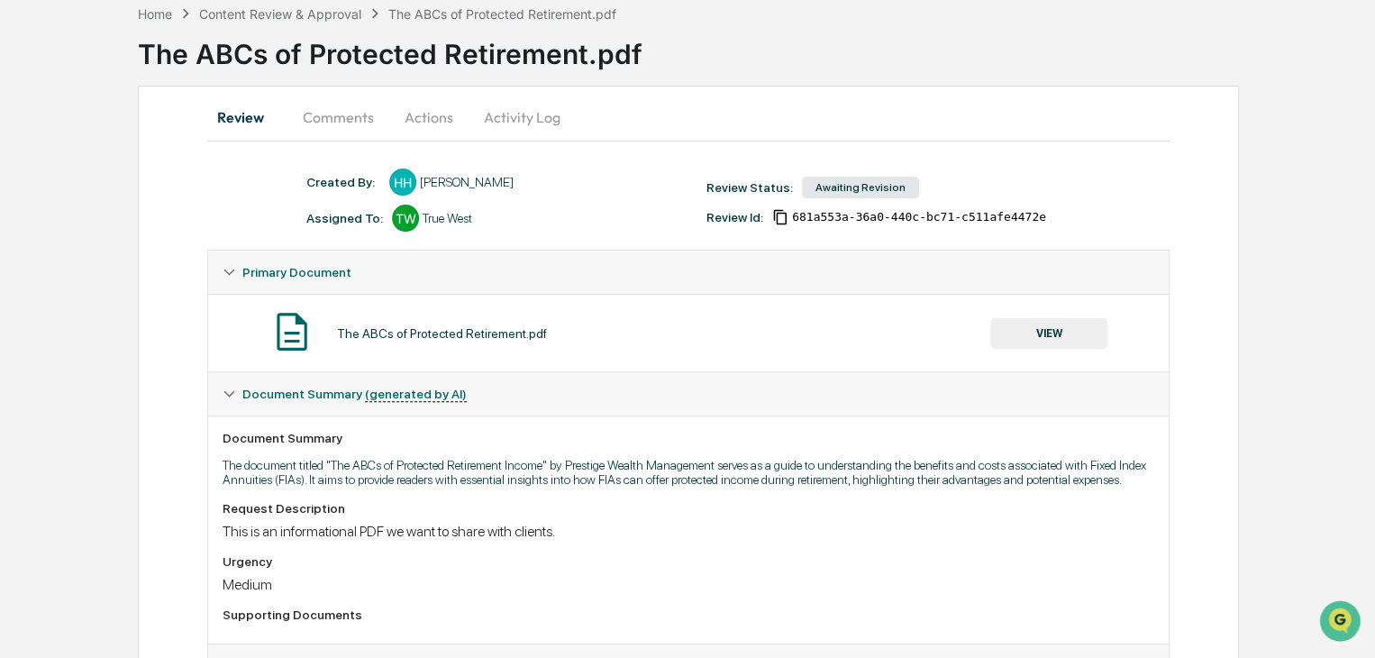
drag, startPoint x: 362, startPoint y: 118, endPoint x: 387, endPoint y: 141, distance: 33.2
click at [362, 118] on button "Comments" at bounding box center [338, 117] width 100 height 43
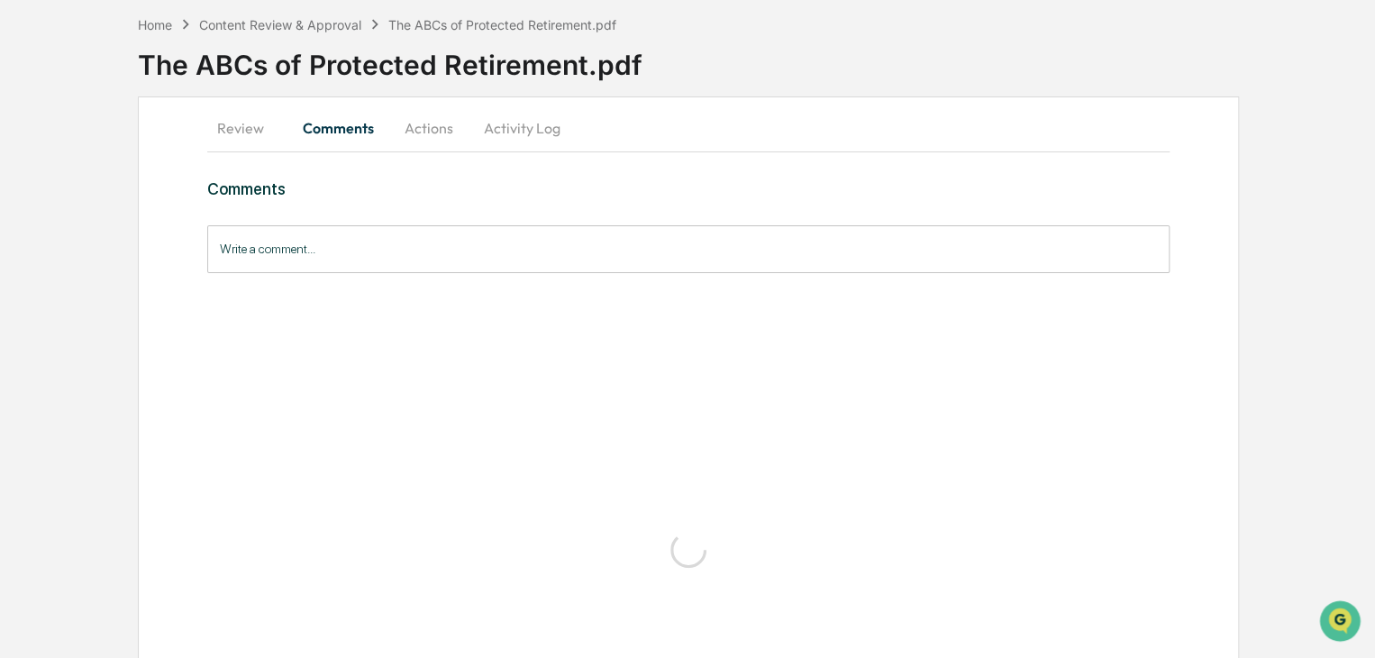
scroll to position [0, 0]
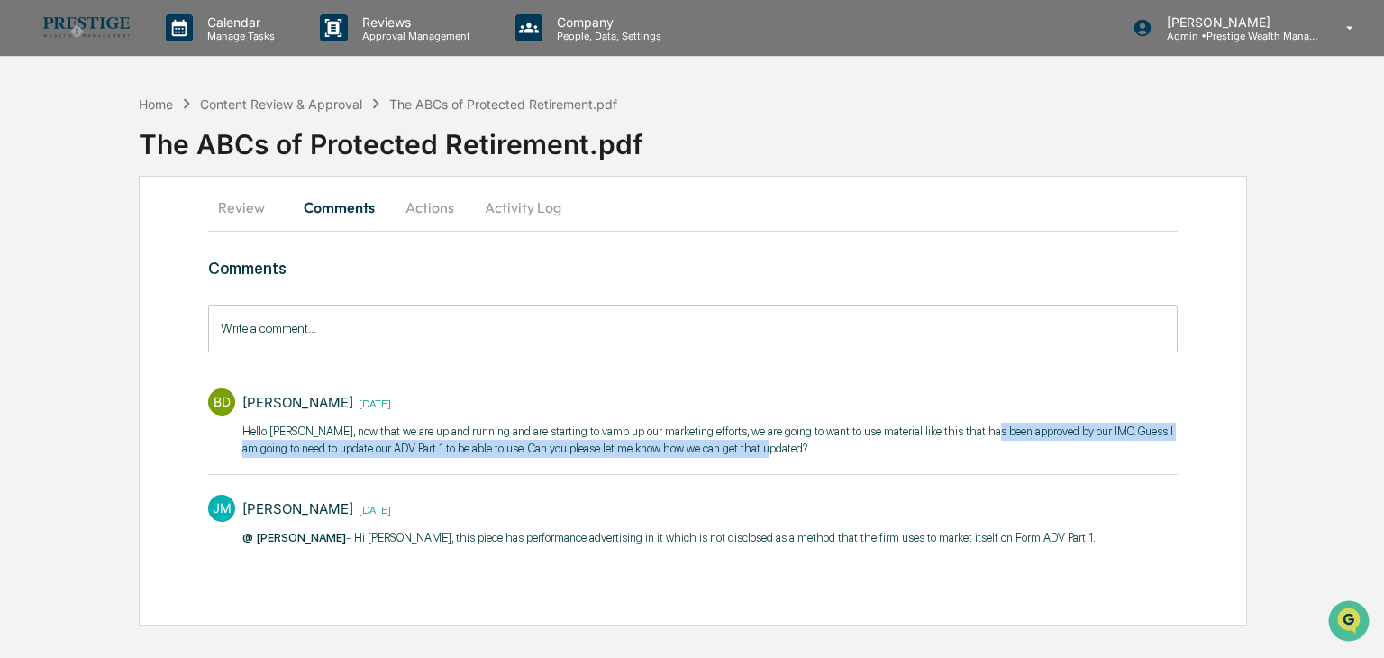
drag, startPoint x: 972, startPoint y: 433, endPoint x: 1146, endPoint y: 444, distance: 174.2
click at [1146, 444] on p "Hello [PERSON_NAME], now that we are up and running and are starting to vamp up…" at bounding box center [709, 440] width 934 height 35
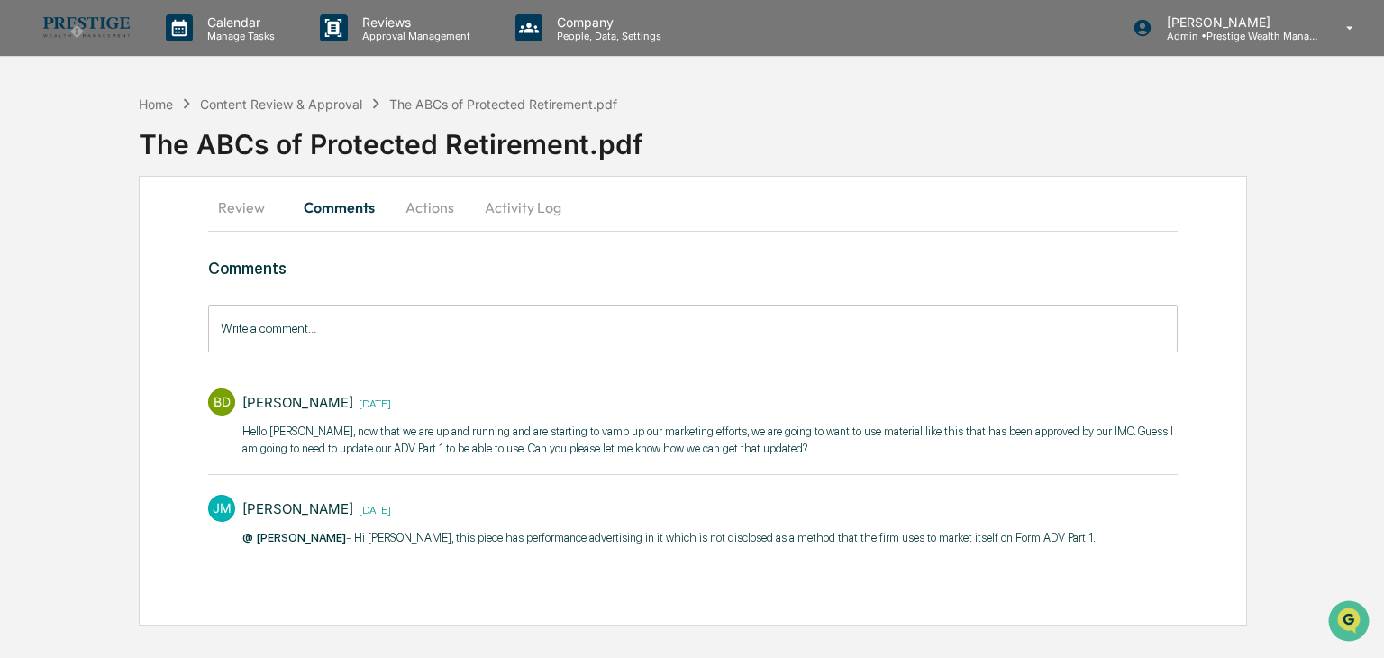
click at [778, 476] on div "BD Brian Drolet 1 week ago Hello James, now that we are up and running and are …" at bounding box center [692, 465] width 969 height 173
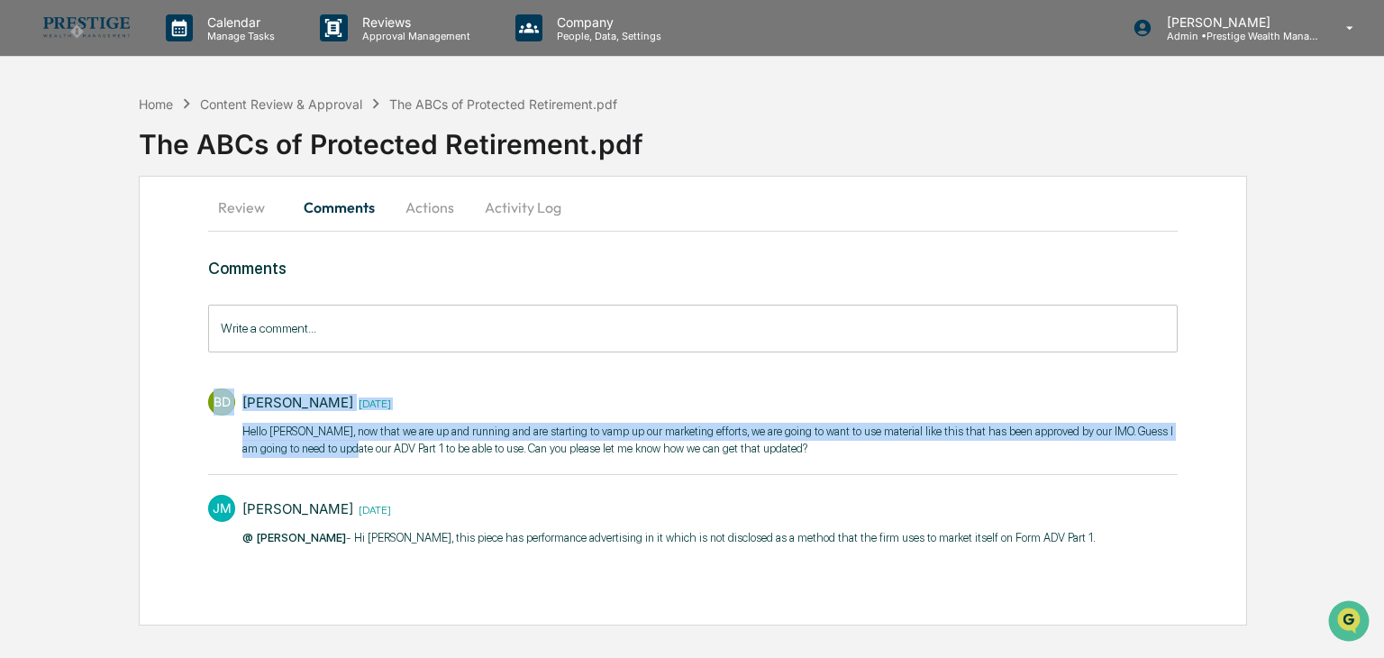
drag, startPoint x: 344, startPoint y: 450, endPoint x: 609, endPoint y: 466, distance: 265.4
click at [609, 466] on div "BD Brian Drolet 1 week ago Hello James, now that we are up and running and are …" at bounding box center [692, 427] width 969 height 96
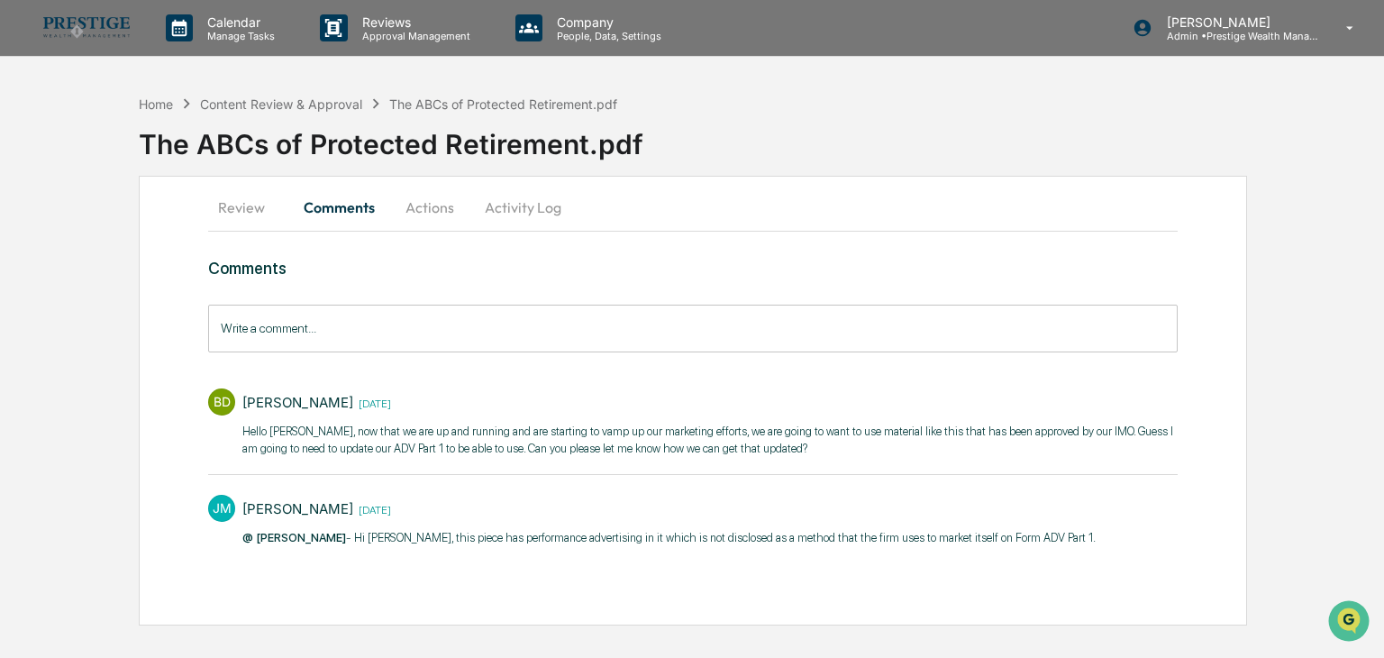
click at [588, 464] on div "BD Brian Drolet 1 week ago Hello James, now that we are up and running and are …" at bounding box center [692, 427] width 969 height 96
click at [255, 213] on button "Review" at bounding box center [248, 207] width 81 height 43
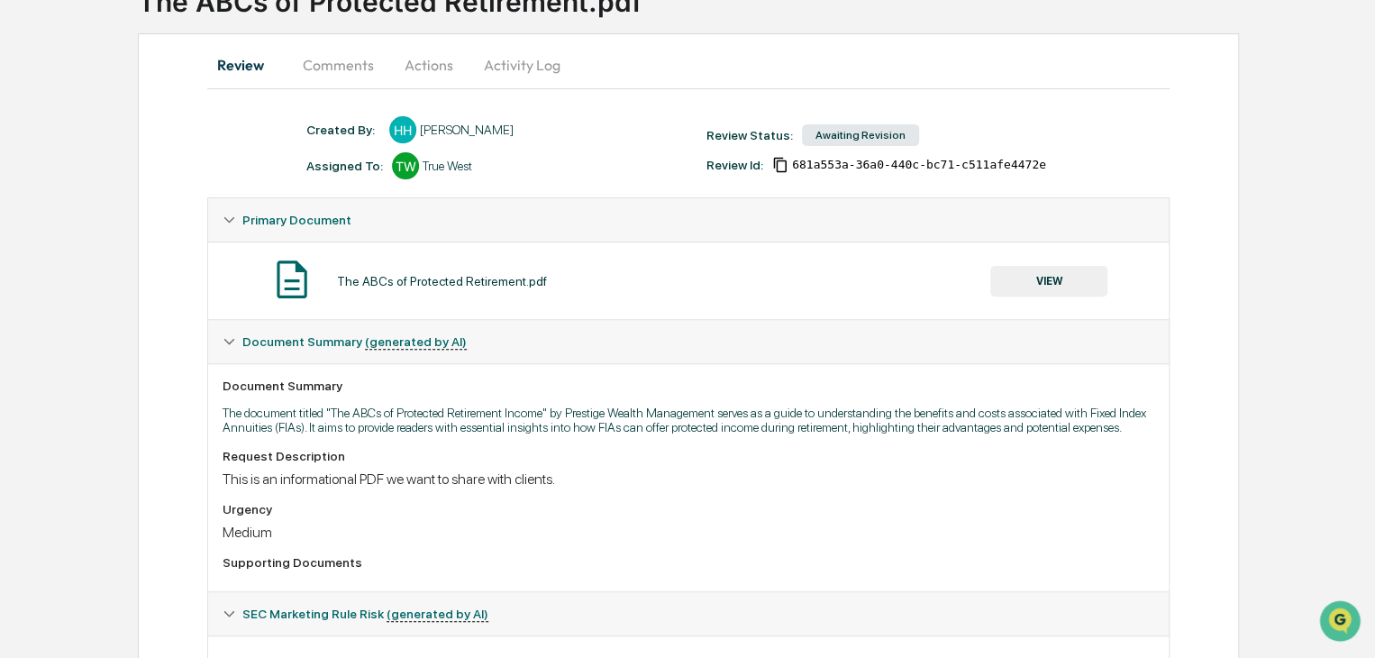
scroll to position [100, 0]
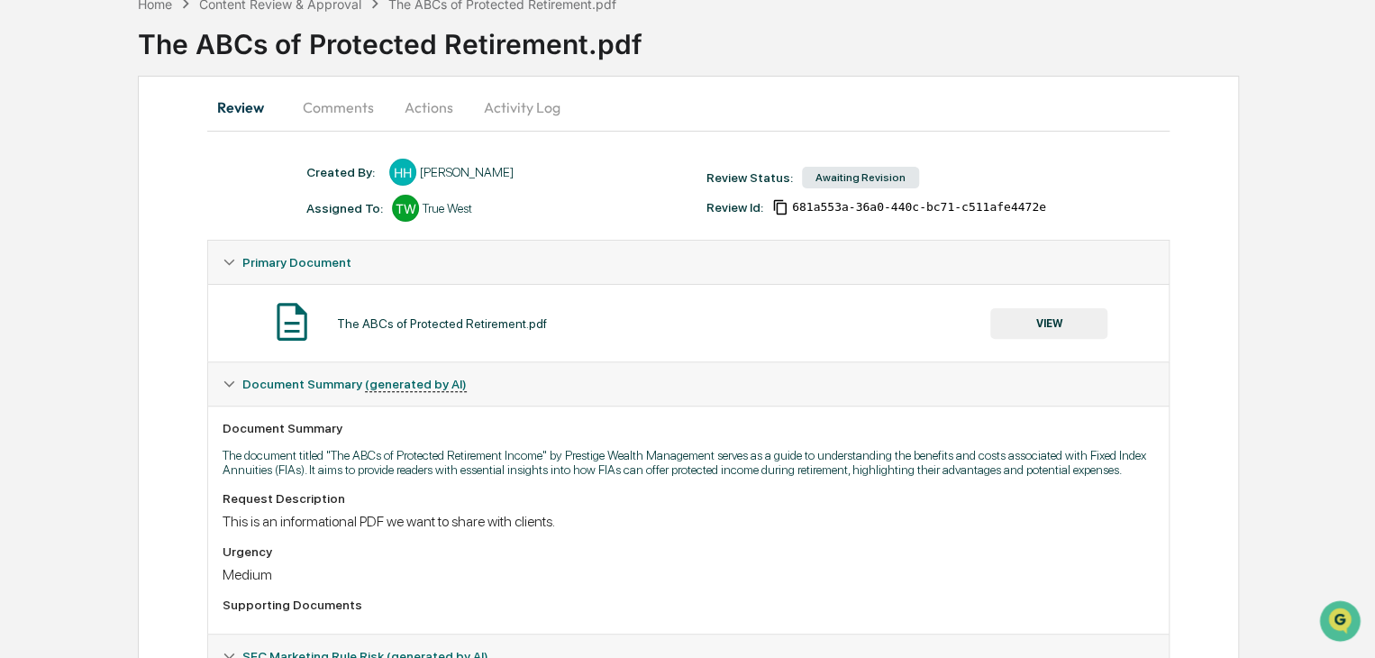
click at [1038, 320] on button "VIEW" at bounding box center [1048, 323] width 117 height 31
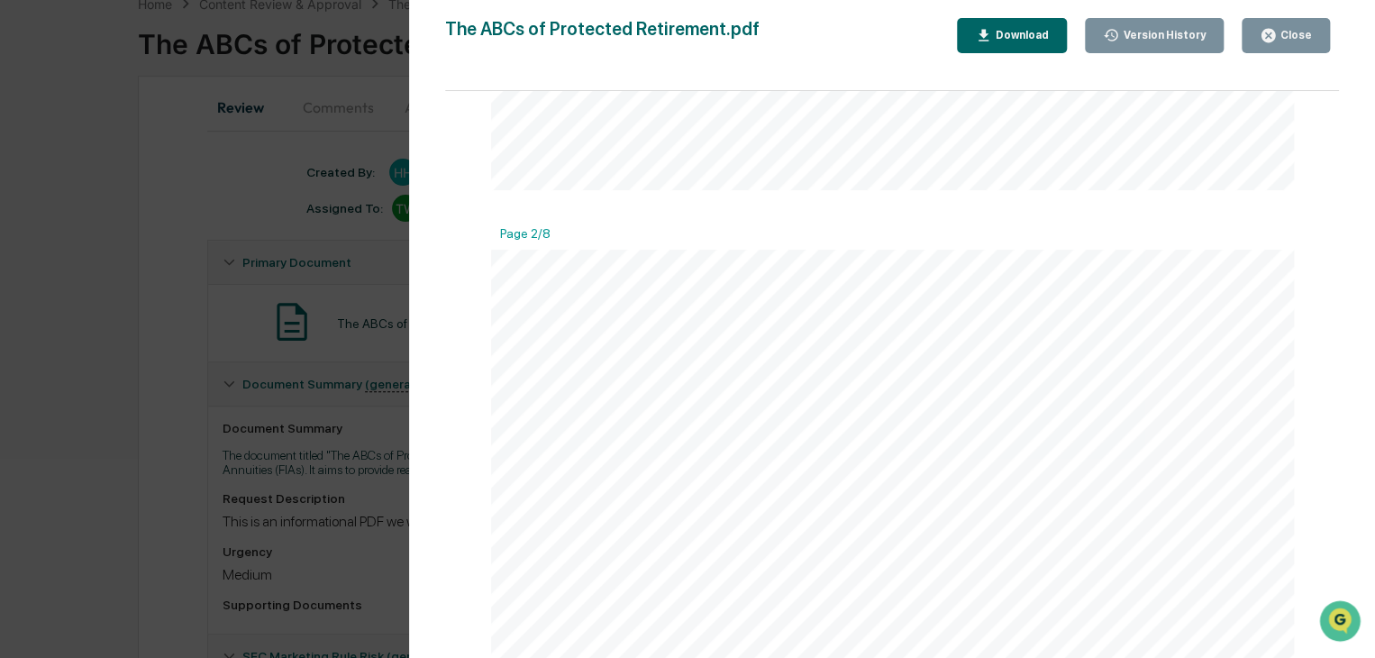
scroll to position [991, 0]
click at [1296, 41] on div "Close" at bounding box center [1286, 35] width 52 height 17
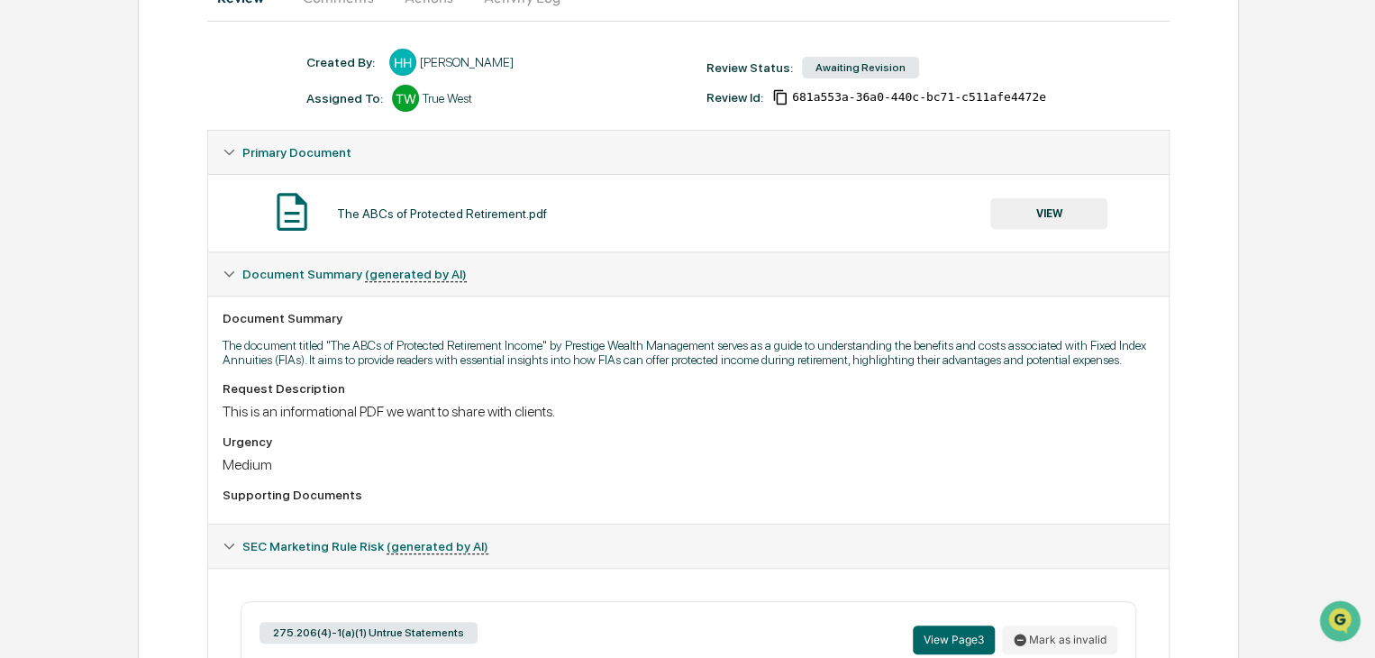
scroll to position [190, 0]
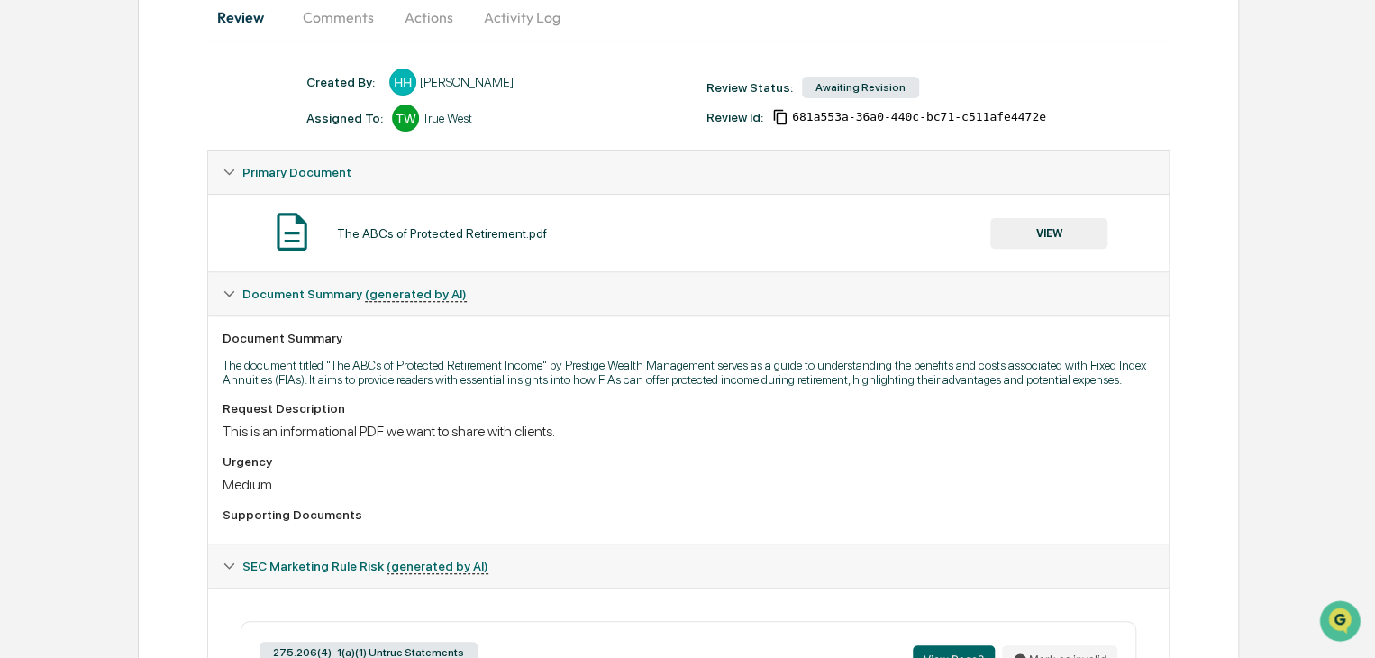
click at [1030, 232] on button "VIEW" at bounding box center [1048, 233] width 117 height 31
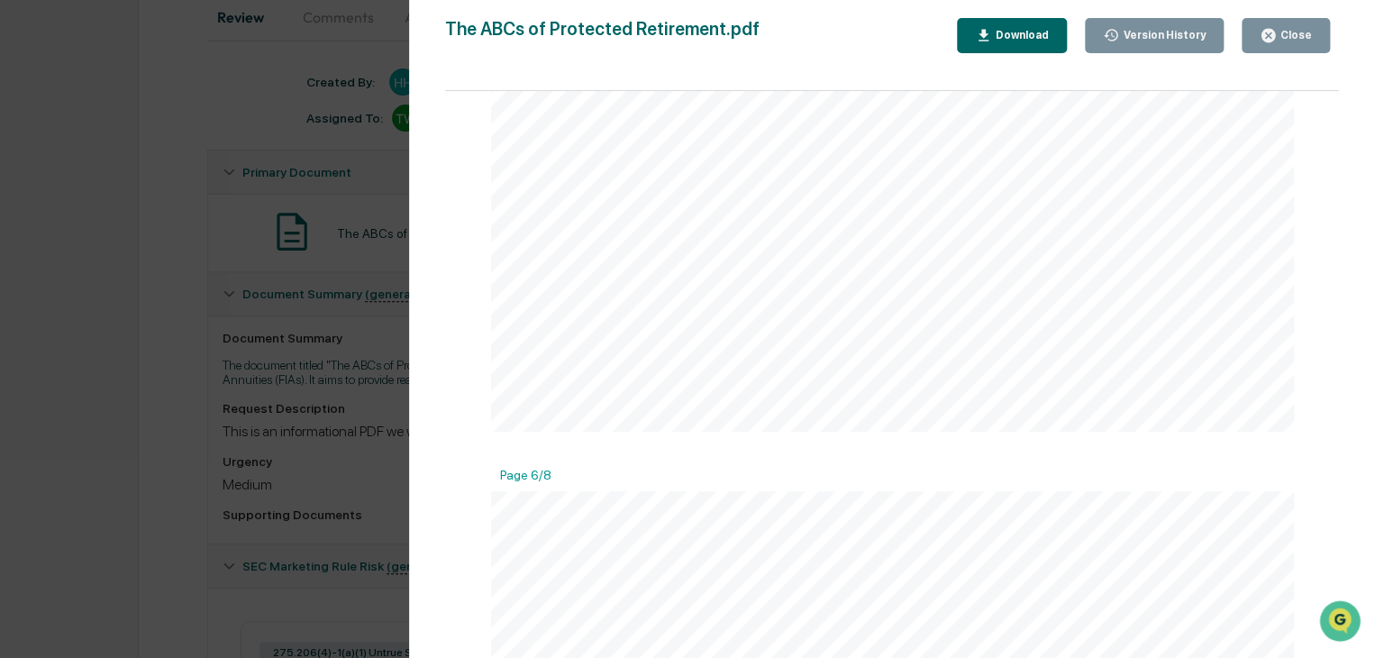
scroll to position [5136, 0]
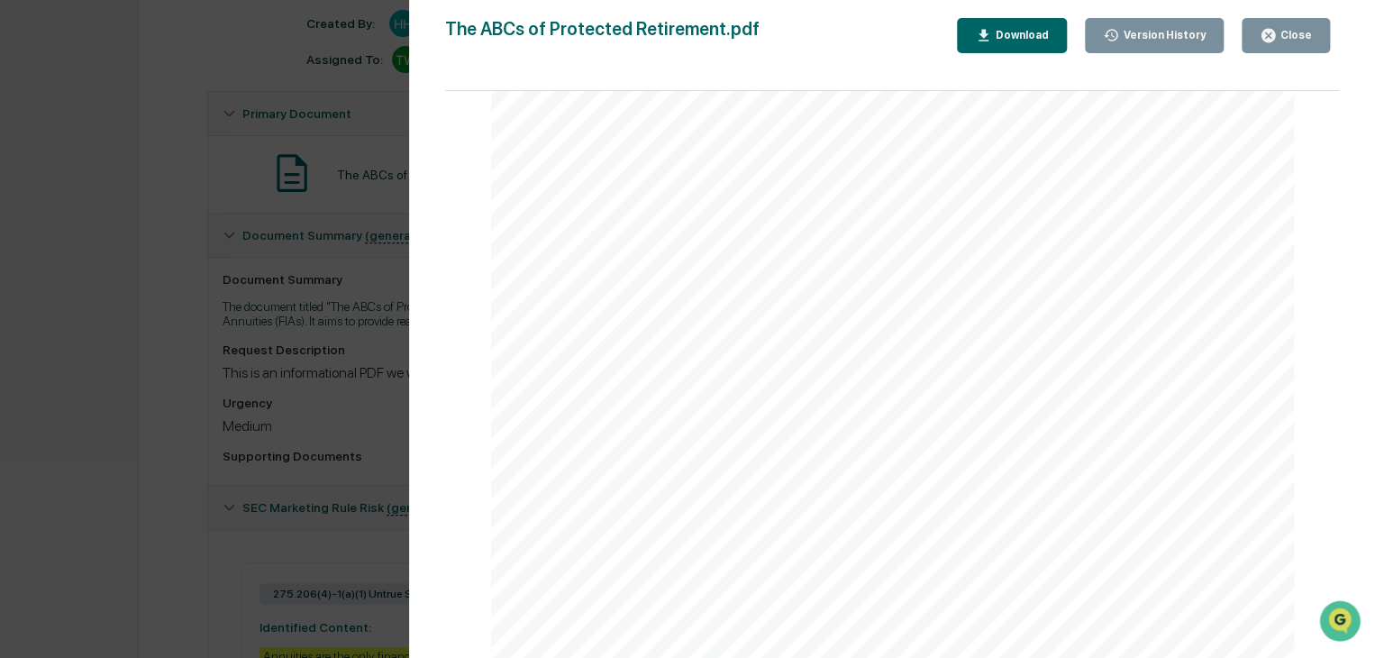
scroll to position [370, 0]
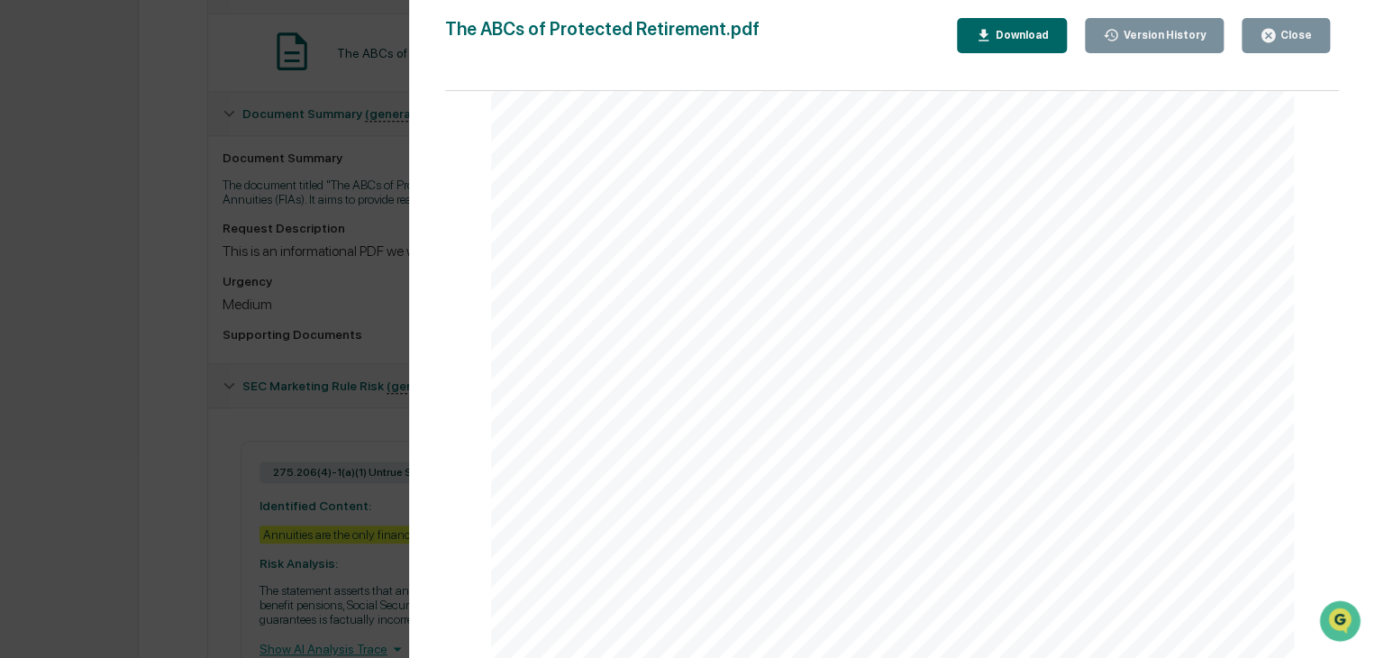
click at [1262, 41] on icon "button" at bounding box center [1268, 35] width 17 height 17
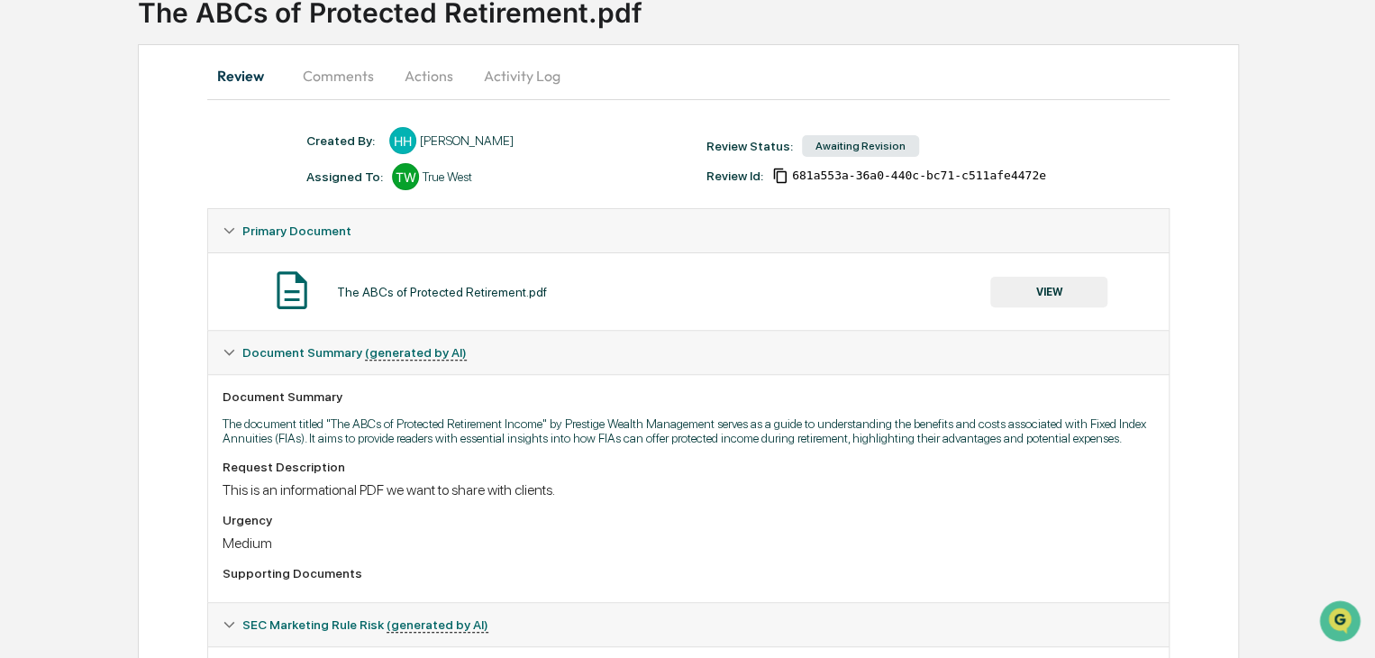
scroll to position [100, 0]
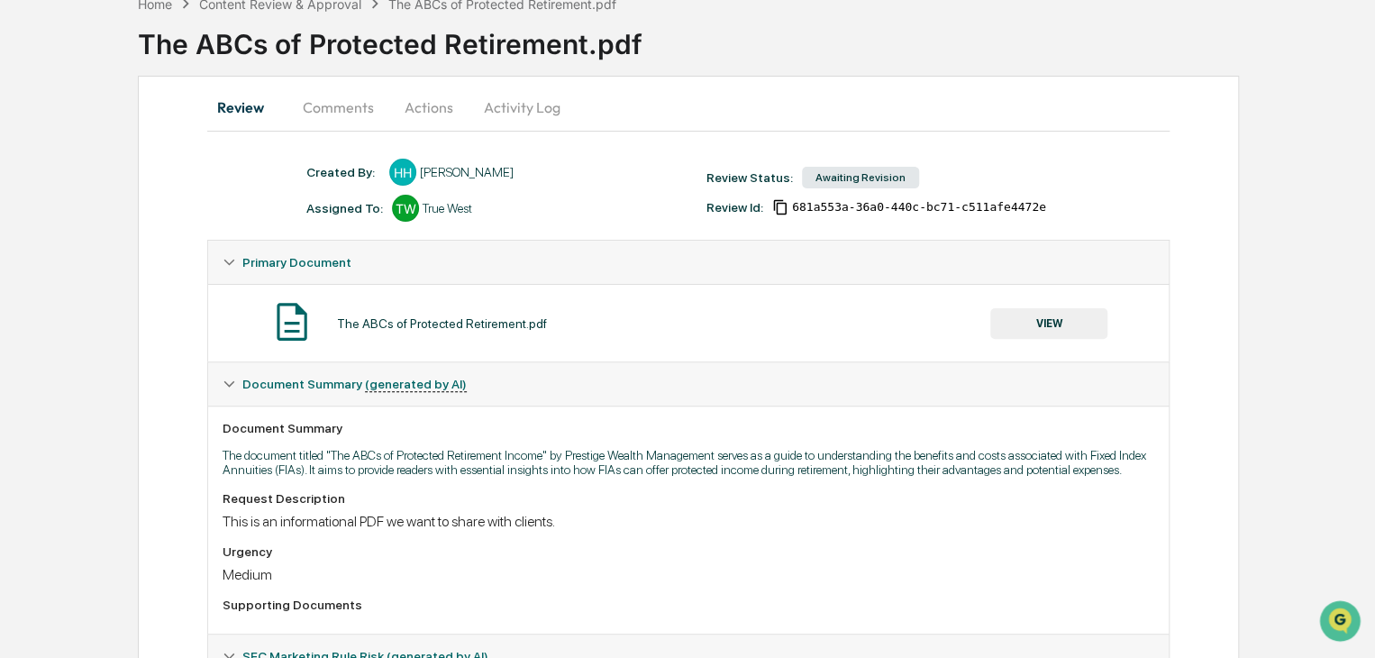
click at [351, 116] on button "Comments" at bounding box center [338, 107] width 100 height 43
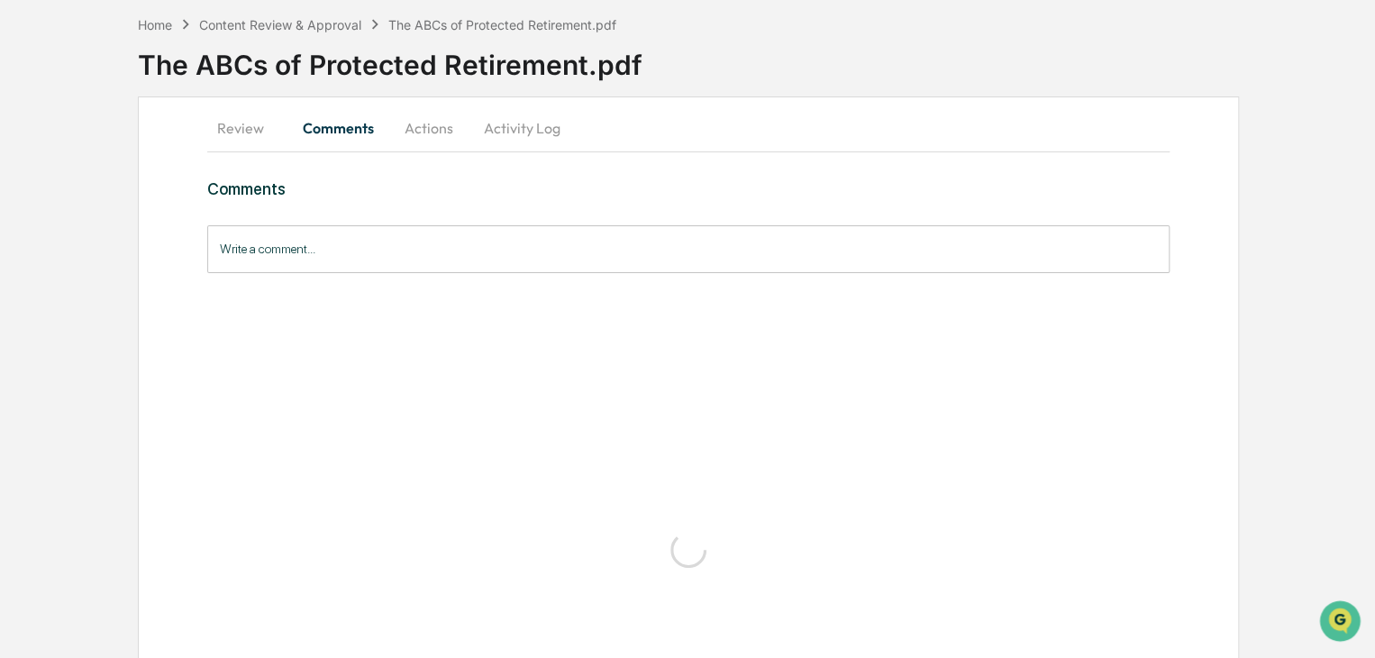
scroll to position [0, 0]
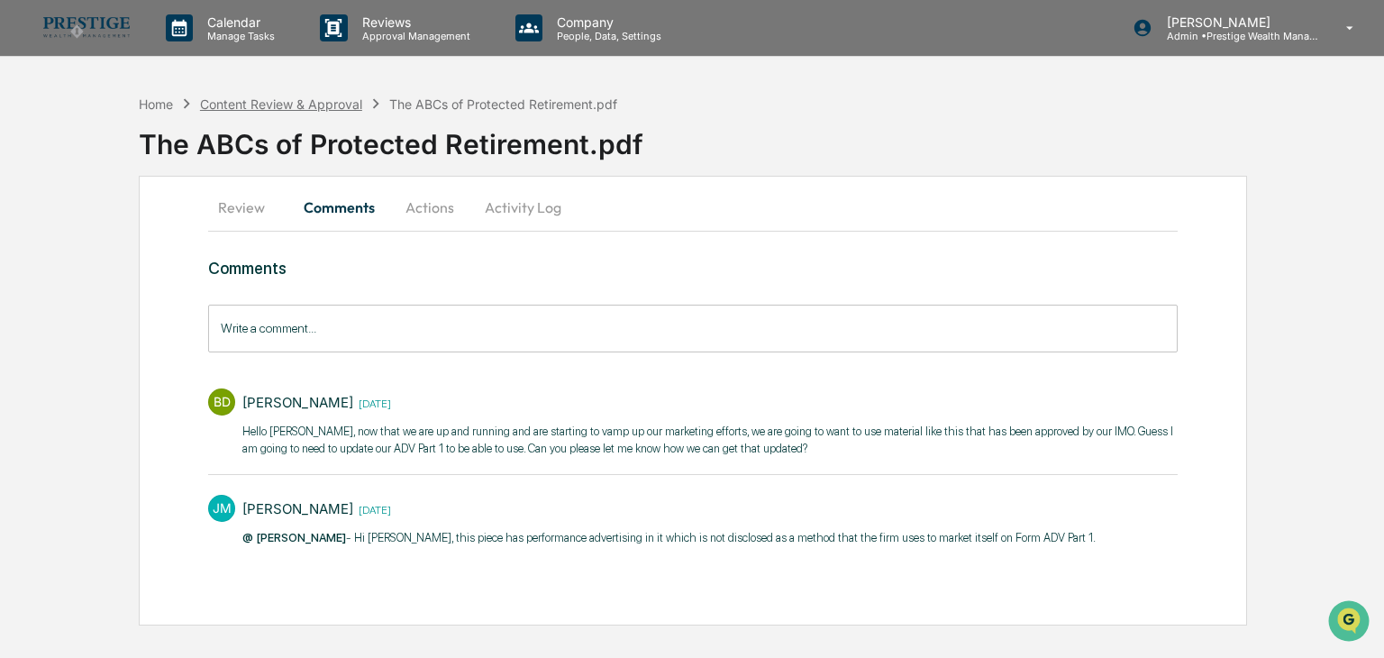
click at [246, 99] on div "Content Review & Approval" at bounding box center [281, 103] width 162 height 15
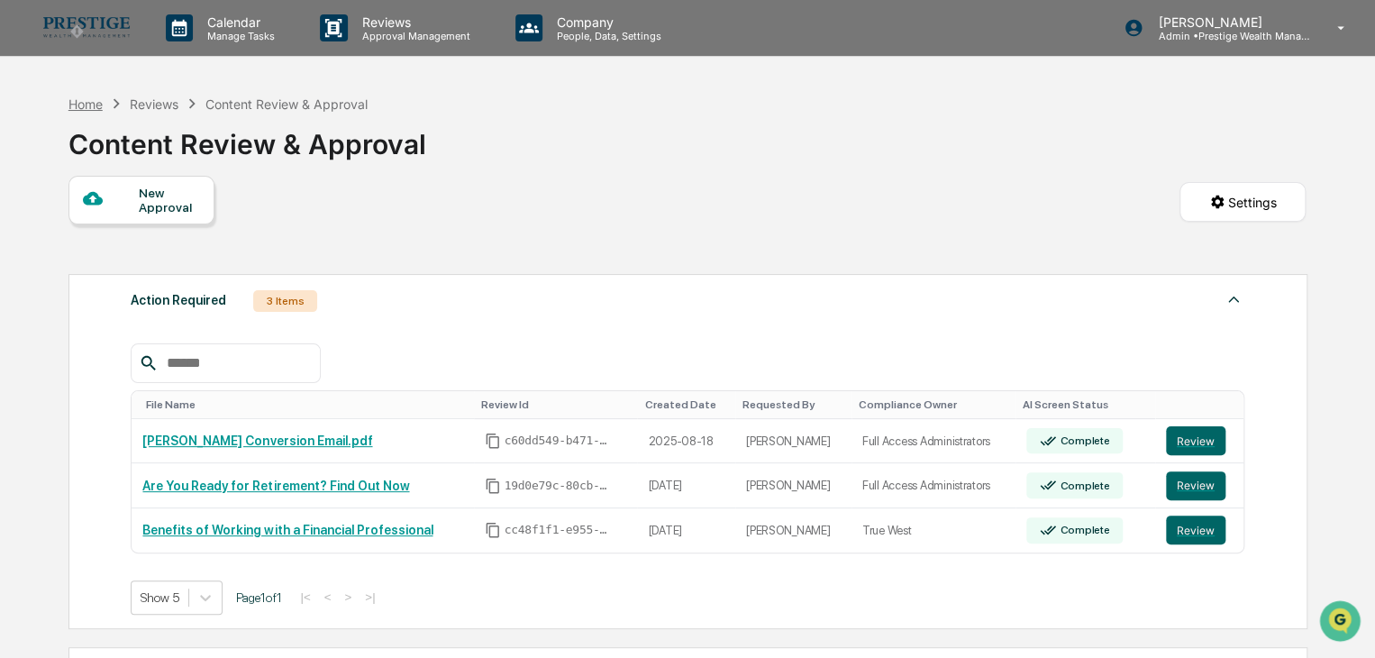
click at [98, 105] on div "Home" at bounding box center [85, 103] width 34 height 15
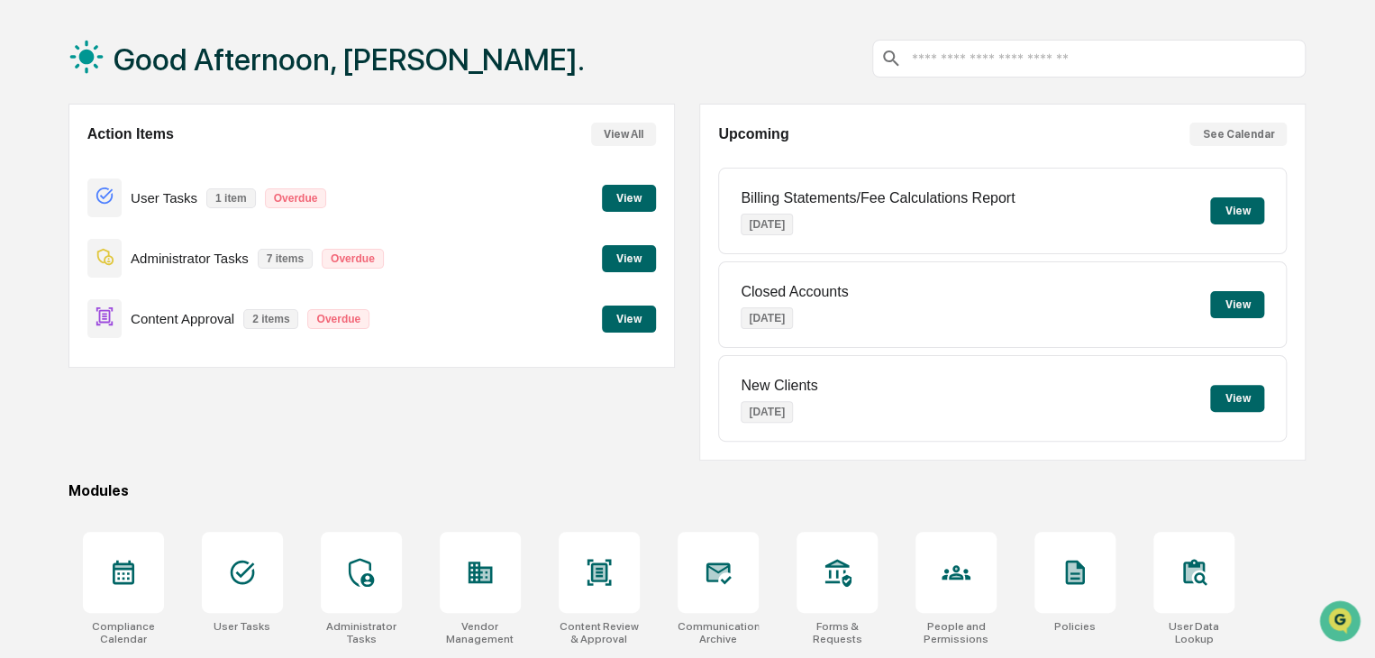
scroll to position [214, 0]
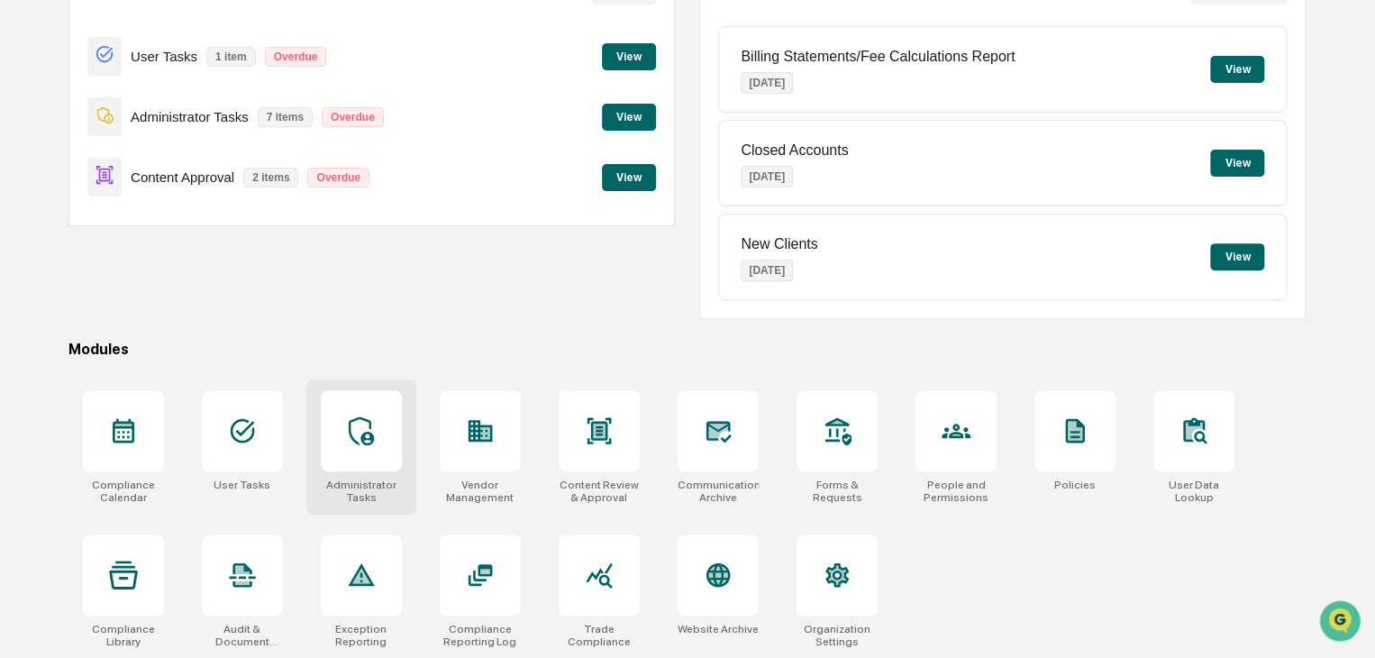
click at [391, 422] on div at bounding box center [361, 430] width 81 height 81
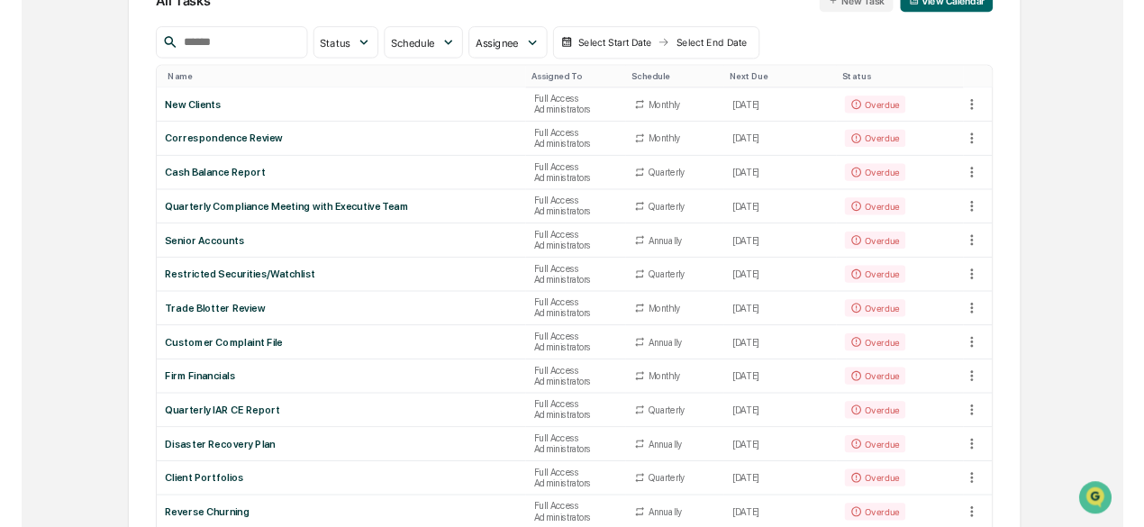
scroll to position [180, 0]
